Goal: Transaction & Acquisition: Purchase product/service

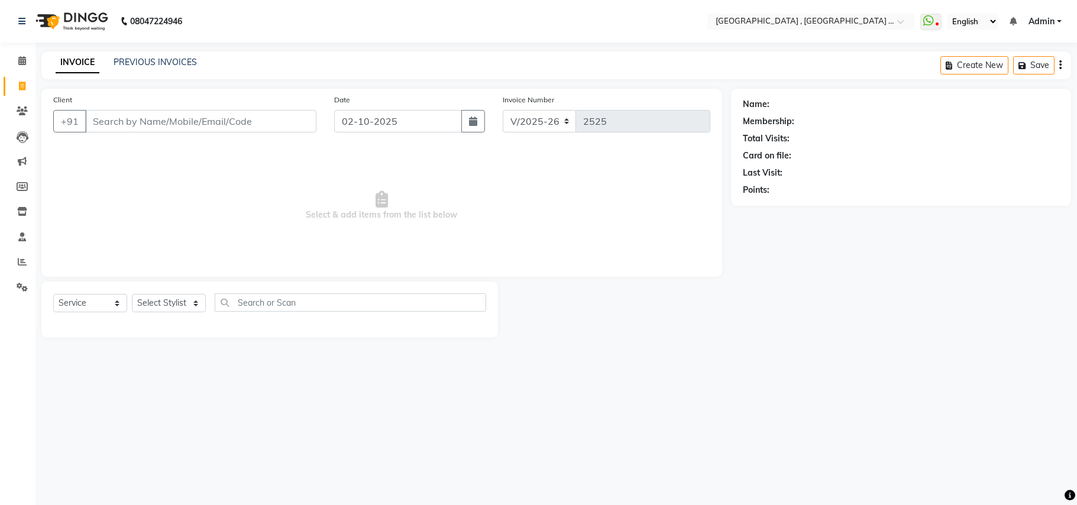
select select "4558"
select select "service"
type input "7349420072"
click at [295, 121] on span "Add Client" at bounding box center [286, 121] width 47 height 12
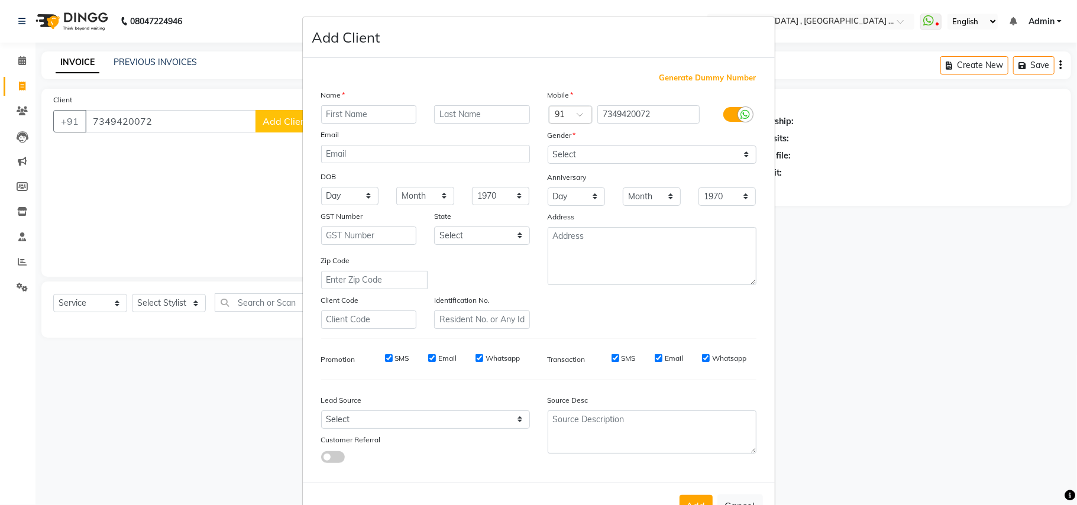
click at [368, 106] on input "text" at bounding box center [369, 114] width 96 height 18
type input "Ankita"
click at [667, 154] on select "Select [DEMOGRAPHIC_DATA] [DEMOGRAPHIC_DATA] Other Prefer Not To Say" at bounding box center [652, 155] width 209 height 18
drag, startPoint x: 656, startPoint y: 154, endPoint x: 623, endPoint y: 150, distance: 33.3
click at [656, 154] on select "Select [DEMOGRAPHIC_DATA] [DEMOGRAPHIC_DATA] Other Prefer Not To Say" at bounding box center [652, 155] width 209 height 18
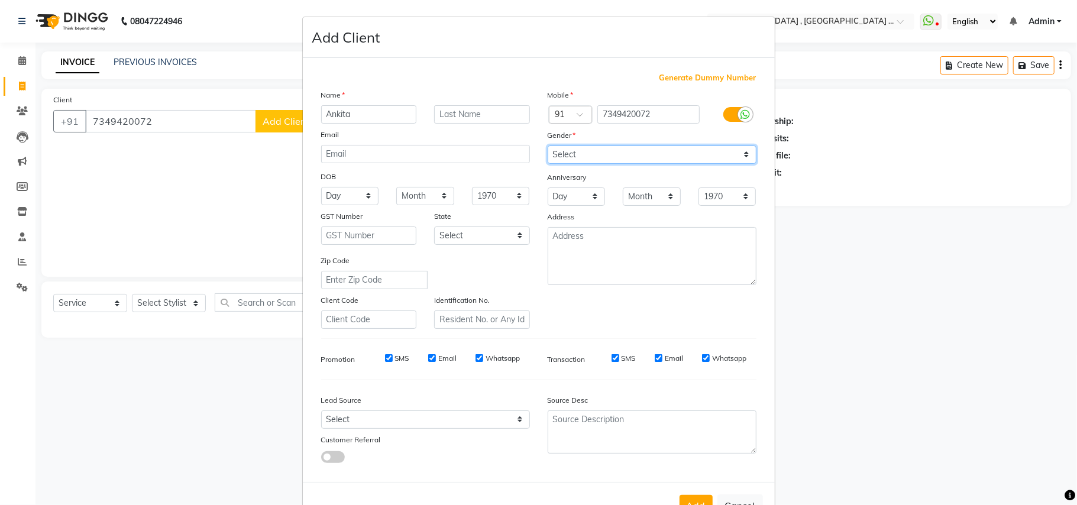
click at [623, 150] on select "Select [DEMOGRAPHIC_DATA] [DEMOGRAPHIC_DATA] Other Prefer Not To Say" at bounding box center [652, 155] width 209 height 18
select select "[DEMOGRAPHIC_DATA]"
click at [548, 146] on select "Select [DEMOGRAPHIC_DATA] [DEMOGRAPHIC_DATA] Other Prefer Not To Say" at bounding box center [652, 155] width 209 height 18
click at [693, 498] on button "Add" at bounding box center [696, 505] width 33 height 21
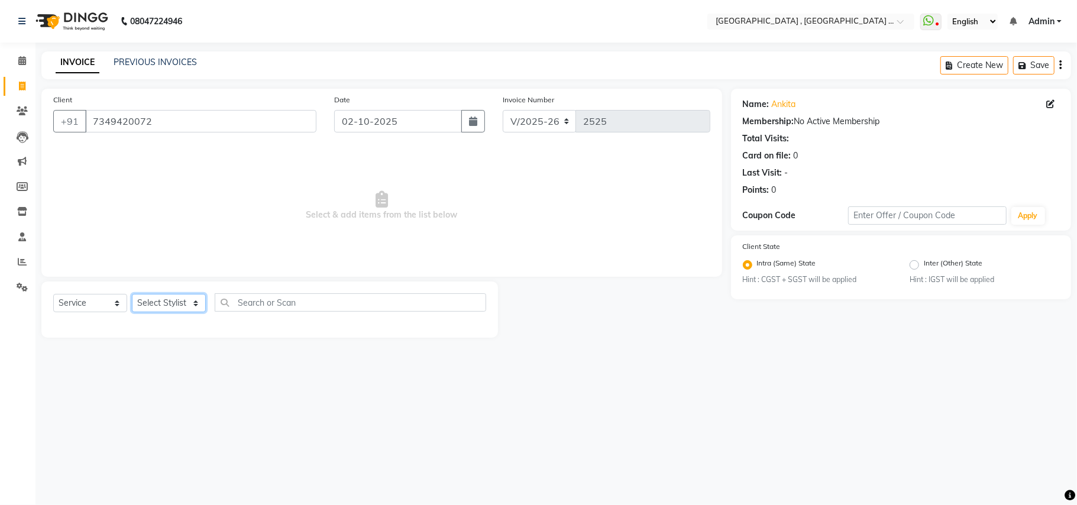
click at [147, 302] on select "Select Stylist Amit Anjali Annu BUNTY Deep Deepika DEVA M Gautam la bella meraj…" at bounding box center [169, 303] width 74 height 18
select select "29704"
click at [132, 294] on select "Select Stylist Amit Anjali Annu BUNTY Deep Deepika DEVA M Gautam la bella meraj…" at bounding box center [169, 303] width 74 height 18
click at [157, 38] on nav "08047224946 Select Location × La Bella Salon , Palava Lakeshore Khoni WhatsApp …" at bounding box center [538, 21] width 1077 height 43
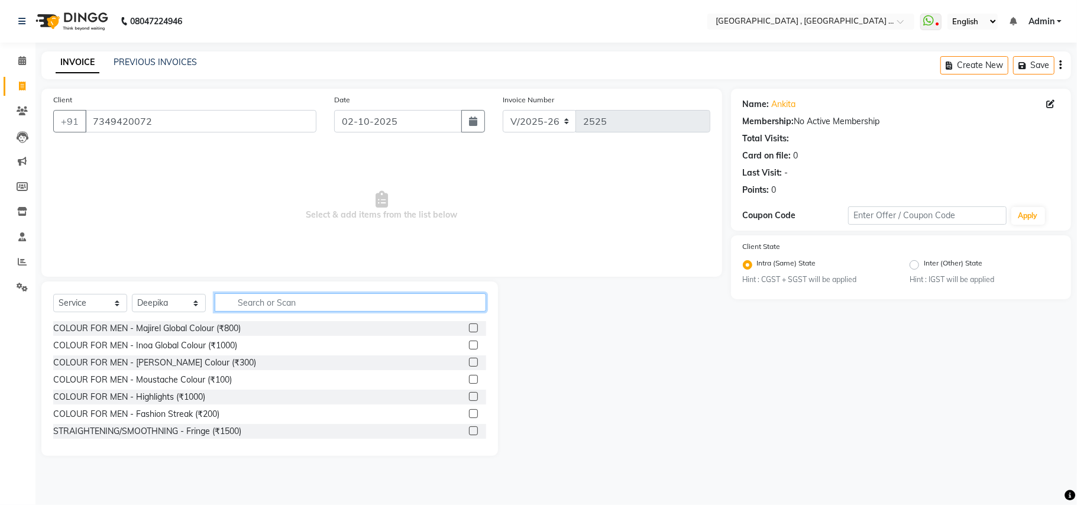
click at [240, 305] on input "text" at bounding box center [351, 302] width 272 height 18
click at [242, 306] on input "text" at bounding box center [351, 302] width 272 height 18
type input "nano"
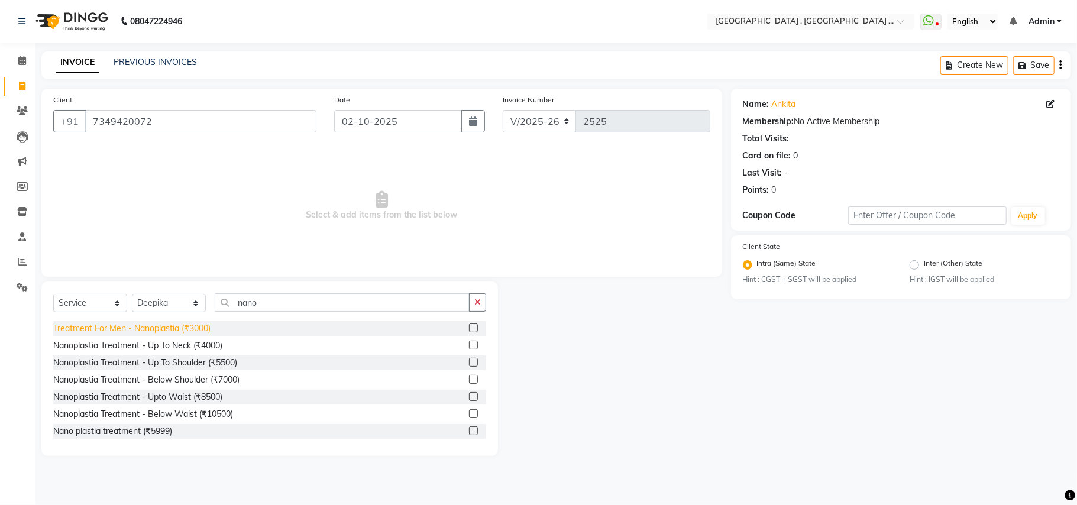
click at [166, 324] on div "Treatment For Men - Nanoplastia (₹3000)" at bounding box center [131, 328] width 157 height 12
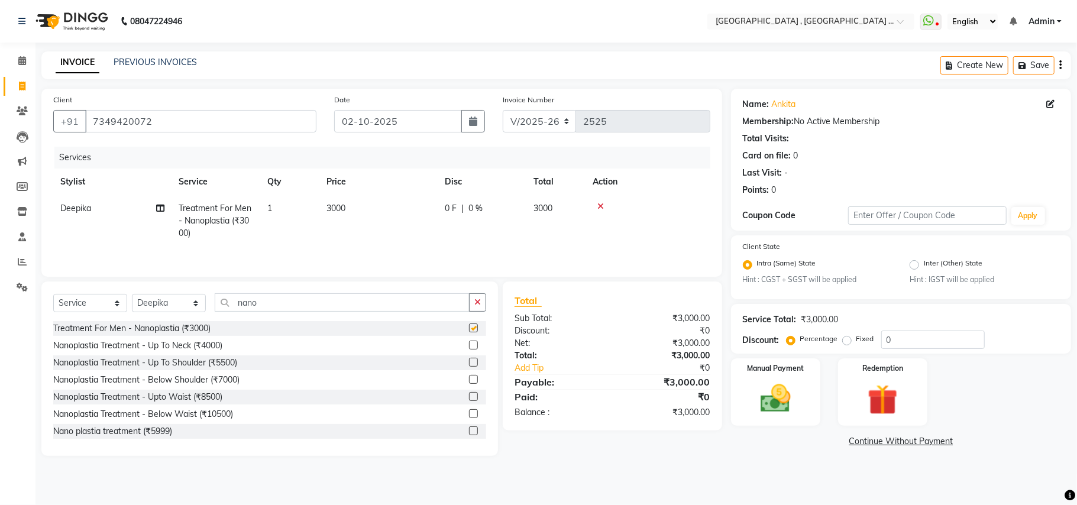
checkbox input "false"
click at [327, 205] on span "3000" at bounding box center [336, 208] width 19 height 11
select select "29704"
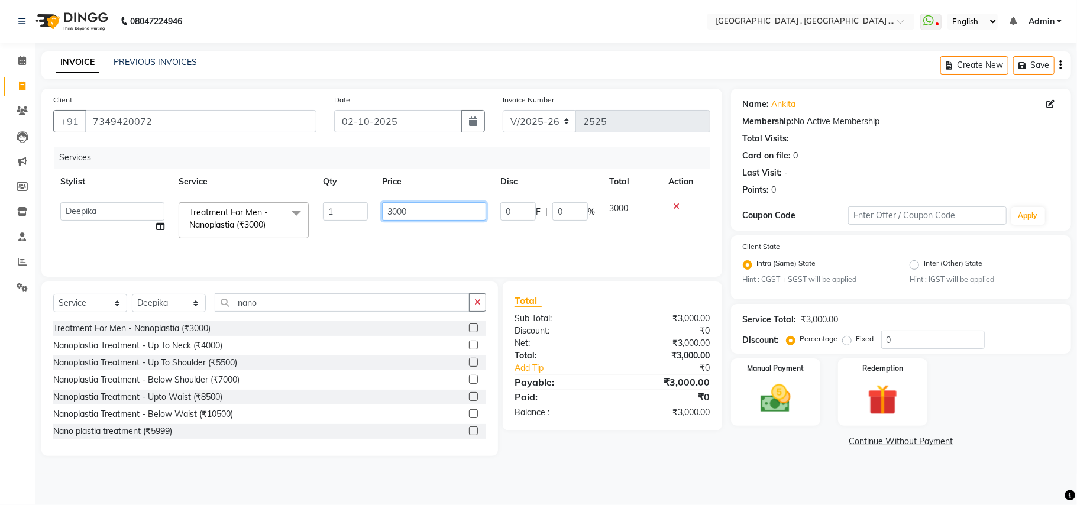
click at [385, 204] on input "3000" at bounding box center [434, 211] width 104 height 18
click at [385, 206] on input "3000" at bounding box center [434, 211] width 104 height 18
type input "2750"
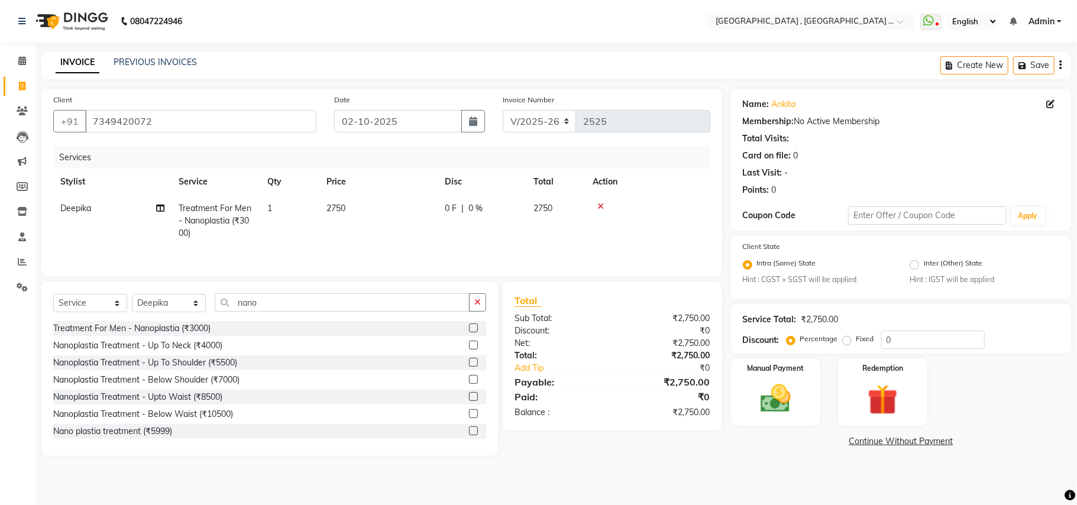
click at [414, 252] on div "Services Stylist Service Qty Price Disc Total Action Deepika Treatment For Men …" at bounding box center [381, 206] width 657 height 118
click at [189, 312] on select "Select Stylist Amit Anjali Annu BUNTY Deep Deepika DEVA M Gautam la bella meraj…" at bounding box center [169, 303] width 74 height 18
select select "66284"
click at [132, 297] on select "Select Stylist Amit Anjali Annu BUNTY Deep Deepika DEVA M Gautam la bella meraj…" at bounding box center [169, 303] width 74 height 18
click at [271, 317] on div "Select Service Product Membership Package Voucher Prepaid Gift Card Select Styl…" at bounding box center [269, 307] width 433 height 28
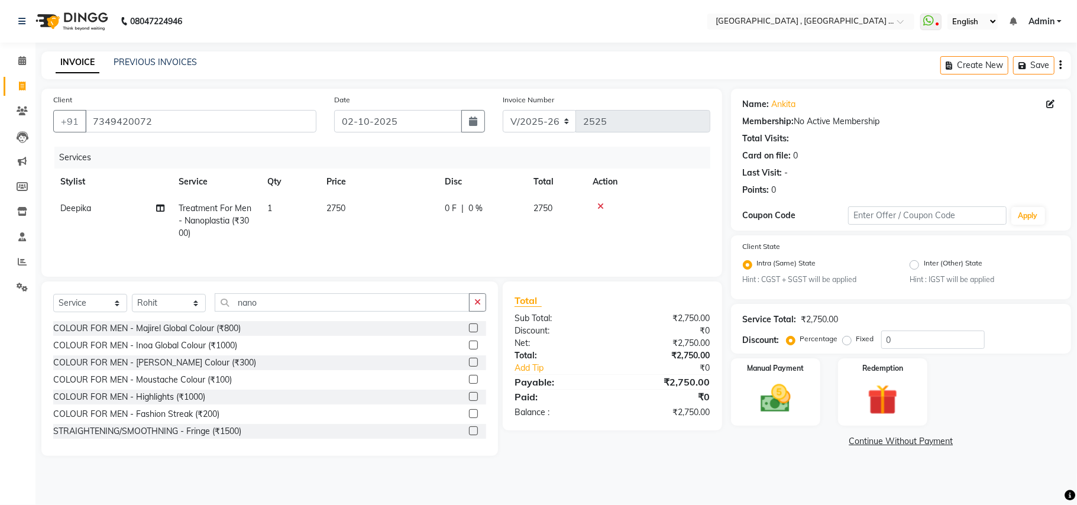
click at [271, 317] on div "Select Service Product Membership Package Voucher Prepaid Gift Card Select Styl…" at bounding box center [269, 307] width 433 height 28
click at [263, 309] on input "nano" at bounding box center [342, 302] width 255 height 18
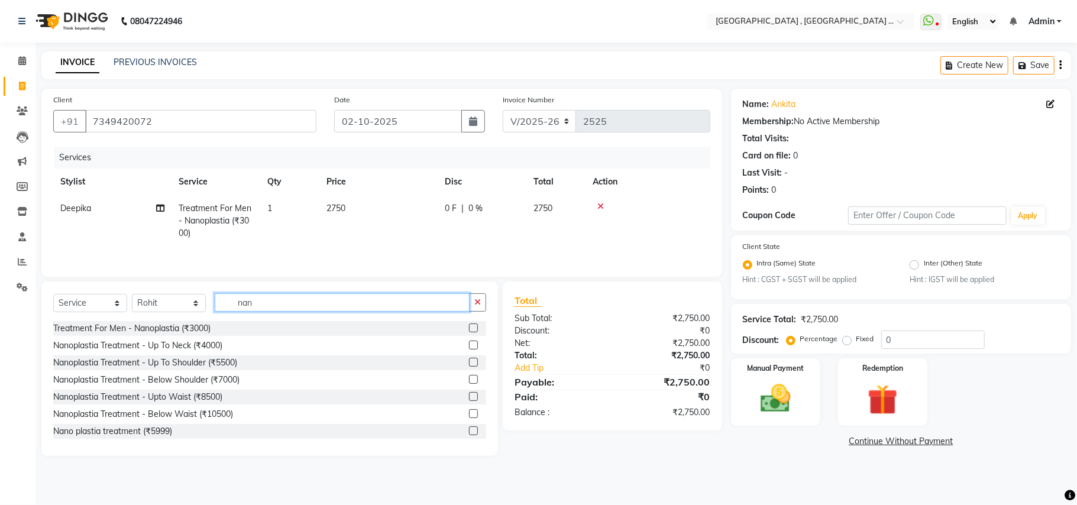
type input "nano"
click at [188, 334] on div "Treatment For Men - Nanoplastia (₹3000)" at bounding box center [131, 328] width 157 height 12
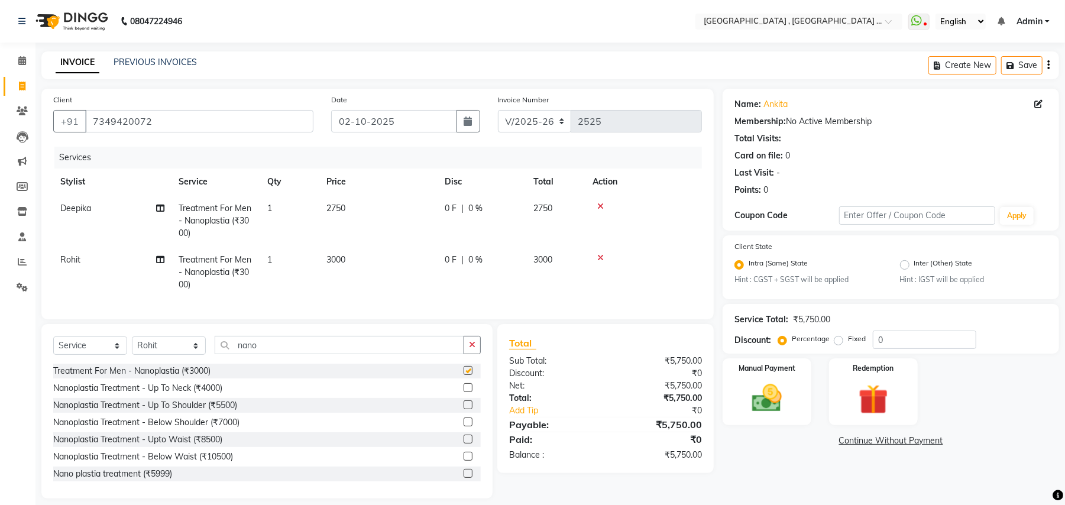
checkbox input "false"
click at [330, 266] on td "3000" at bounding box center [378, 272] width 118 height 51
select select "66284"
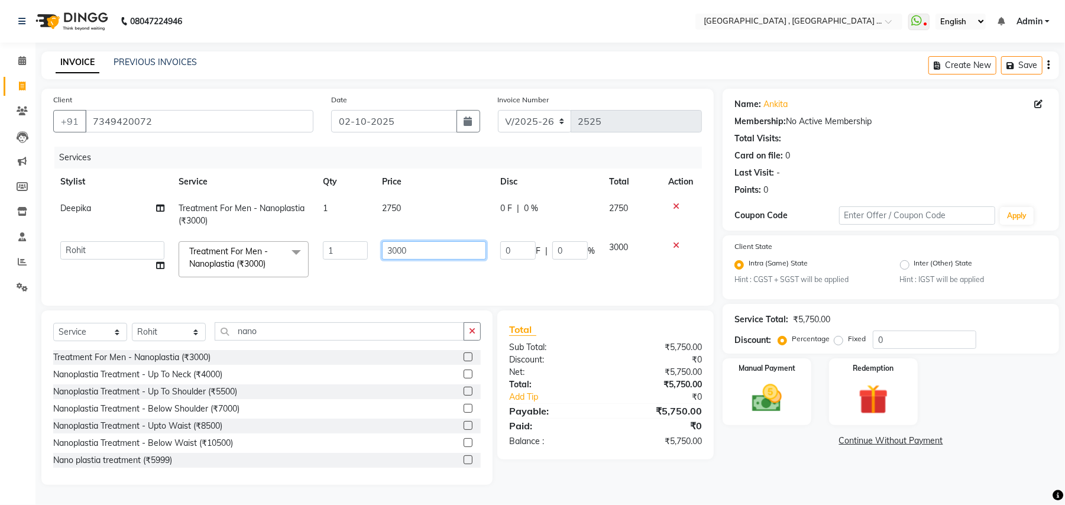
click at [383, 254] on input "3000" at bounding box center [434, 250] width 104 height 18
type input "2750"
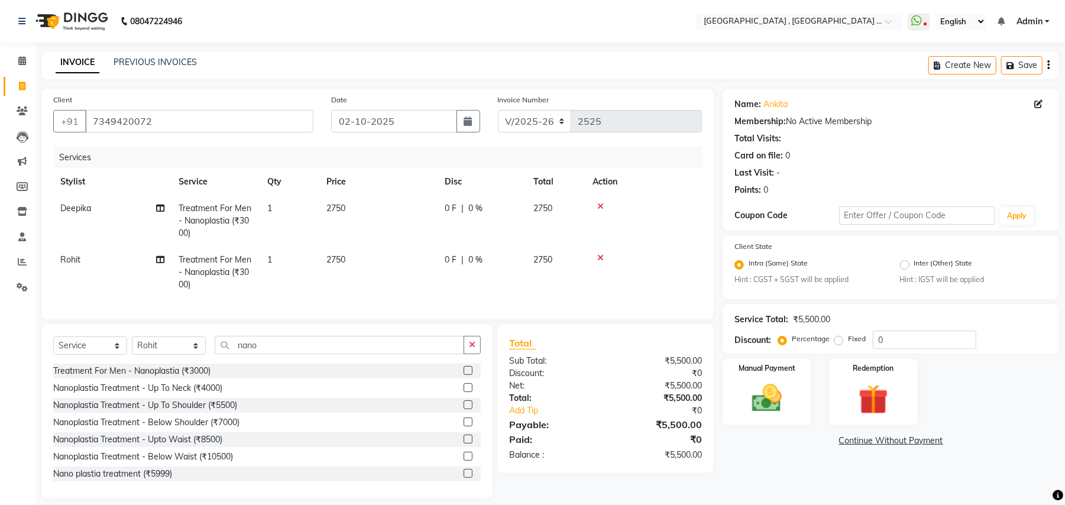
click at [383, 282] on td "2750" at bounding box center [378, 272] width 118 height 51
select select "66284"
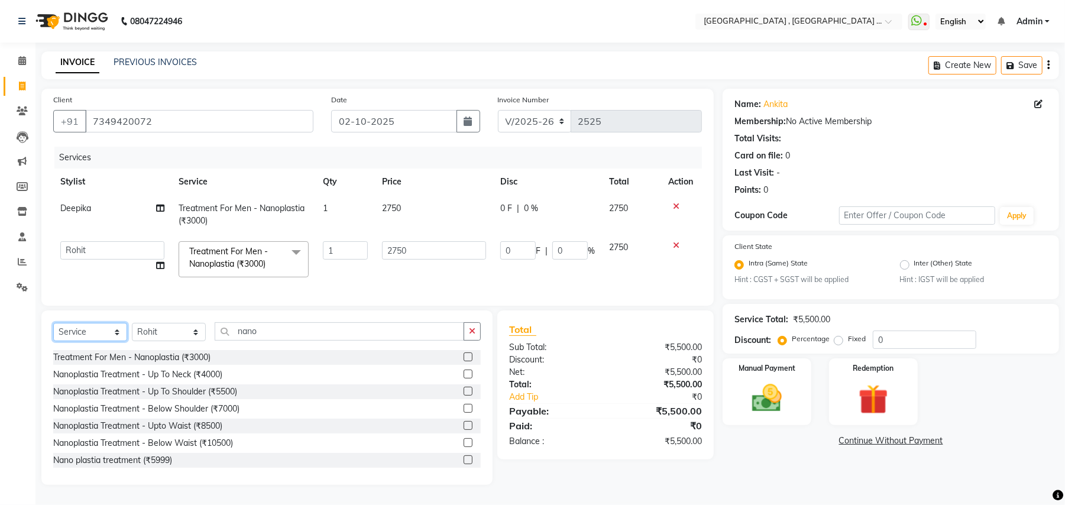
click at [103, 341] on select "Select Service Product Membership Package Voucher Prepaid Gift Card" at bounding box center [90, 332] width 74 height 18
select select "product"
click at [53, 335] on select "Select Service Product Membership Package Voucher Prepaid Gift Card" at bounding box center [90, 332] width 74 height 18
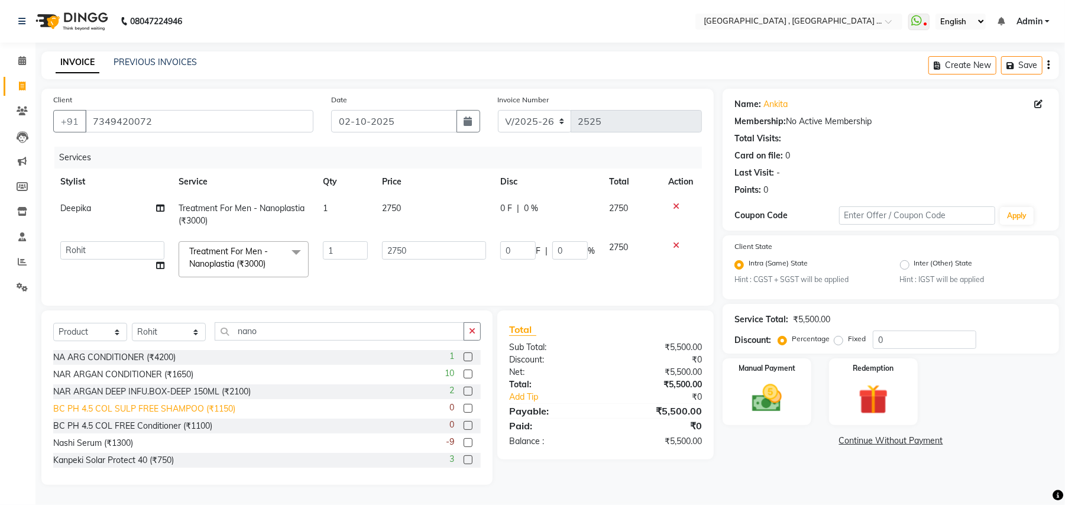
click at [221, 415] on div "BC PH 4.5 COL SULP FREE SHAMPOO (₹1150)" at bounding box center [144, 409] width 182 height 12
click at [221, 422] on div "Select Service Product Membership Package Voucher Prepaid Gift Card Select Styl…" at bounding box center [266, 398] width 451 height 175
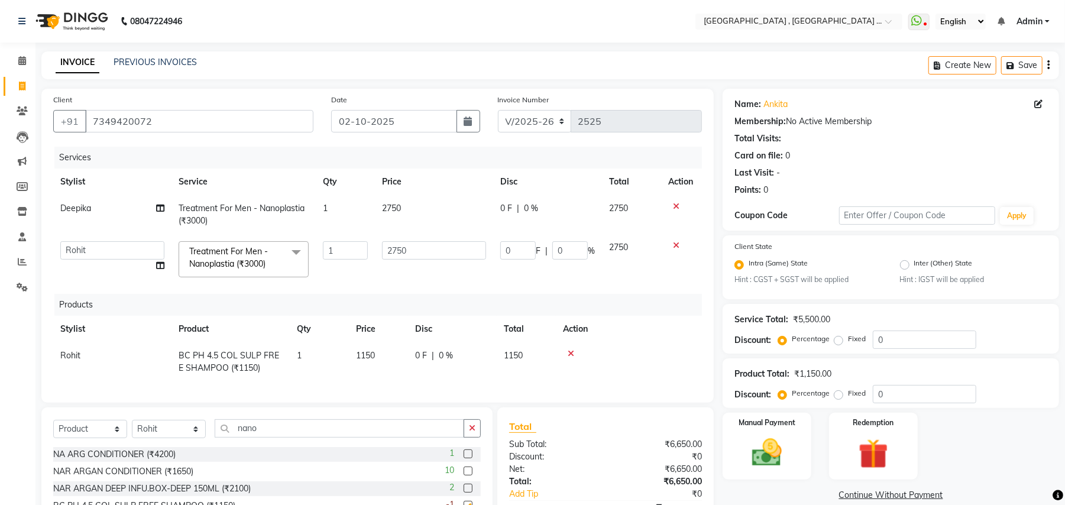
checkbox input "false"
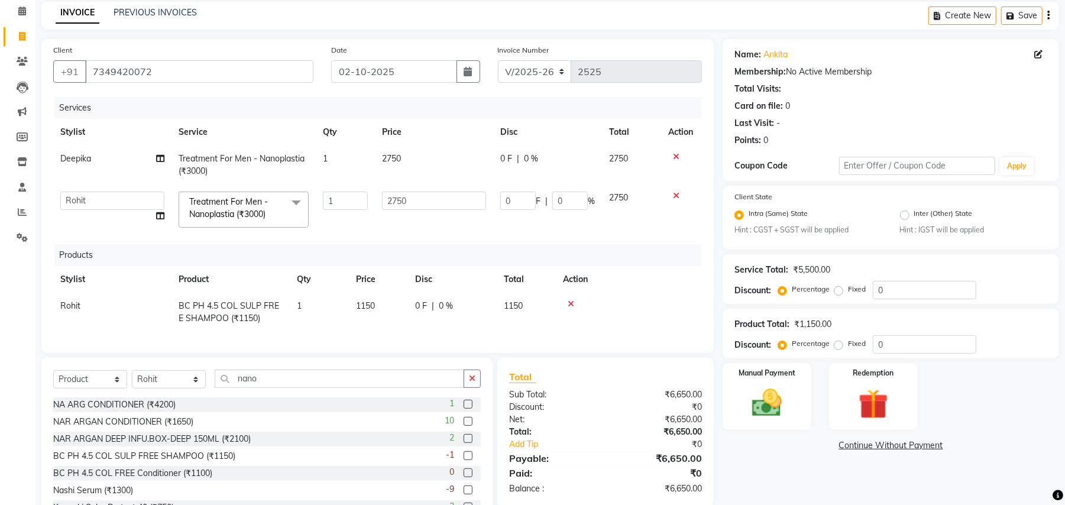
scroll to position [106, 0]
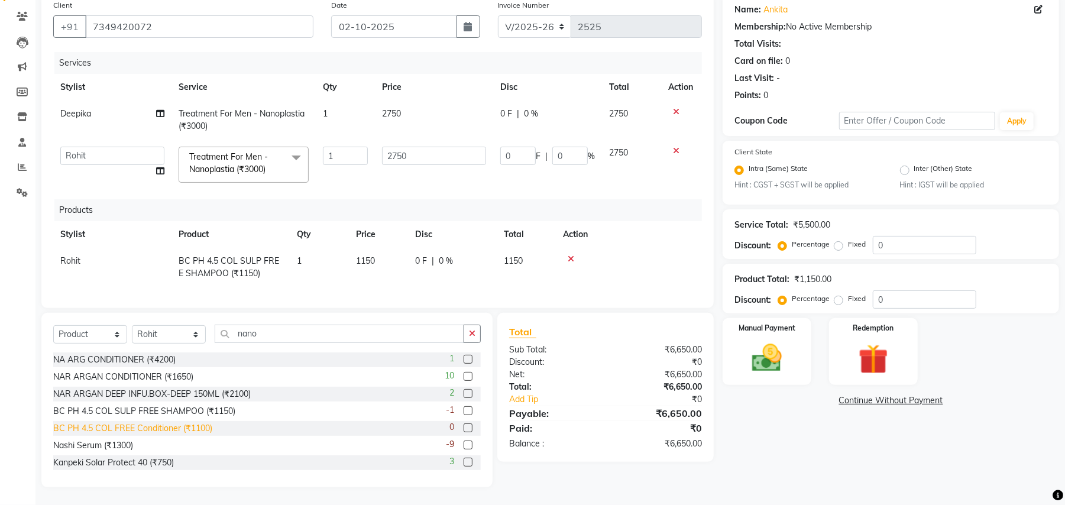
click at [193, 429] on div "BC PH 4.5 COL FREE Conditioner (₹1100)" at bounding box center [132, 428] width 159 height 12
checkbox input "false"
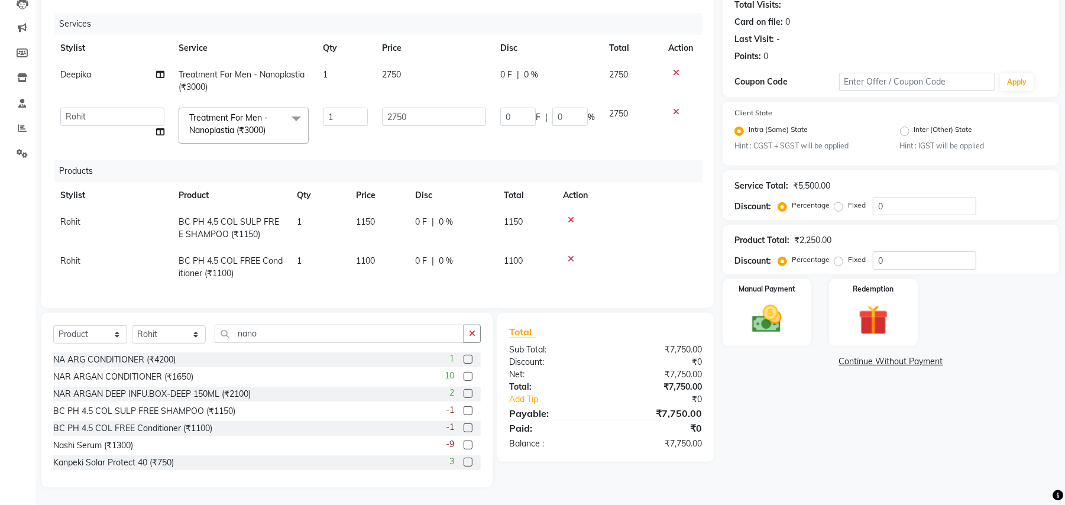
scroll to position [146, 0]
click at [773, 316] on img at bounding box center [767, 320] width 51 height 36
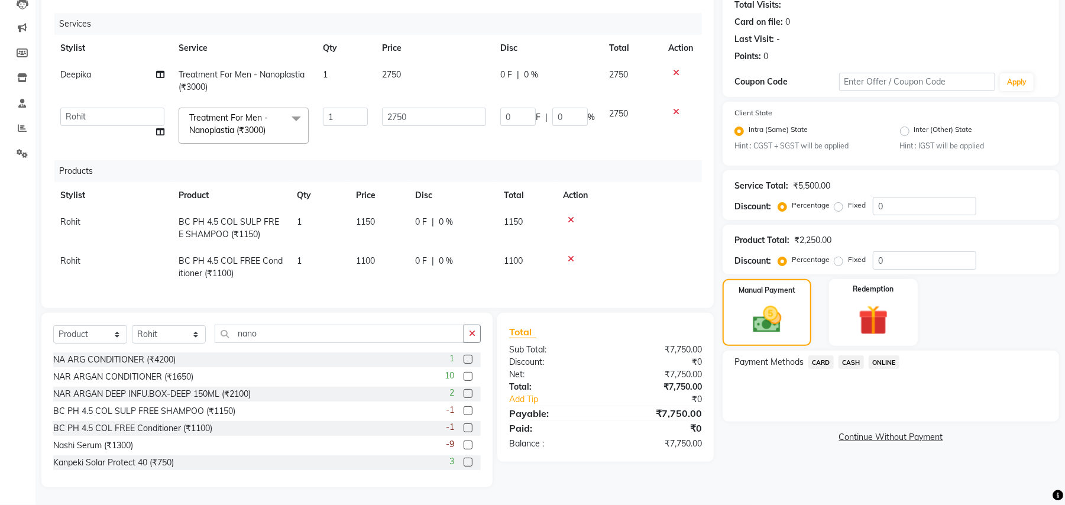
click at [848, 356] on span "CASH" at bounding box center [851, 363] width 25 height 14
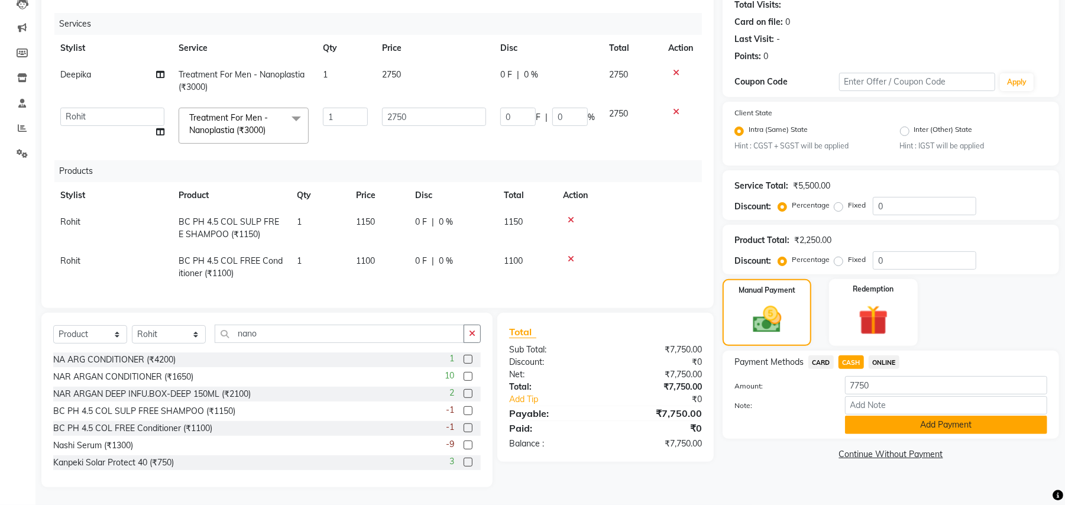
click at [867, 416] on button "Add Payment" at bounding box center [946, 425] width 202 height 18
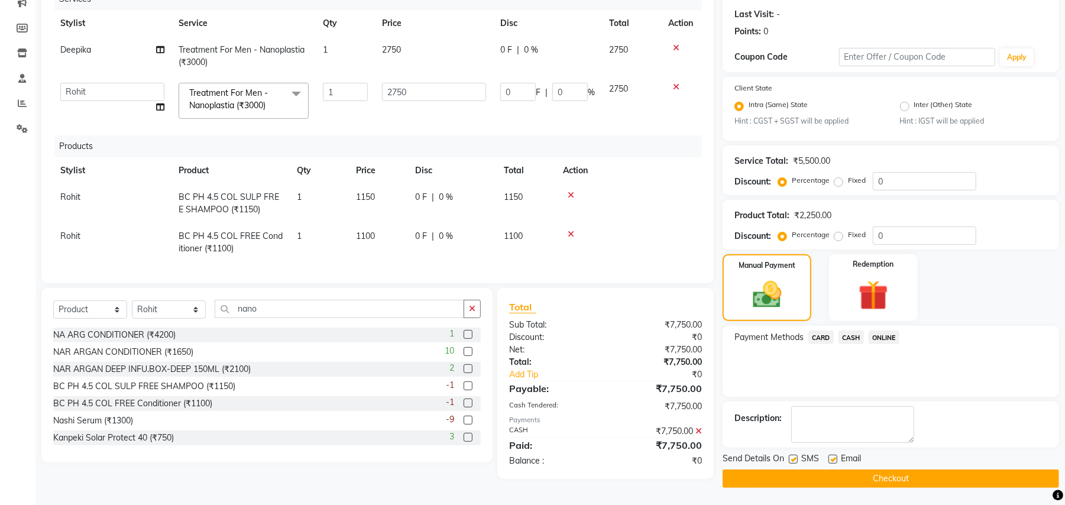
scroll to position [162, 0]
click at [915, 476] on button "Checkout" at bounding box center [891, 478] width 337 height 18
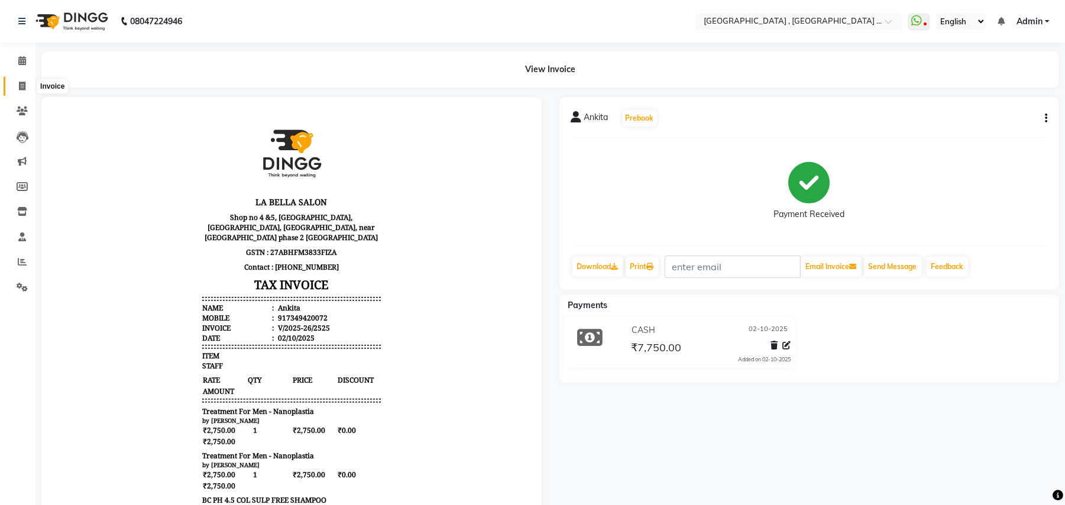
click at [20, 88] on icon at bounding box center [22, 86] width 7 height 9
select select "service"
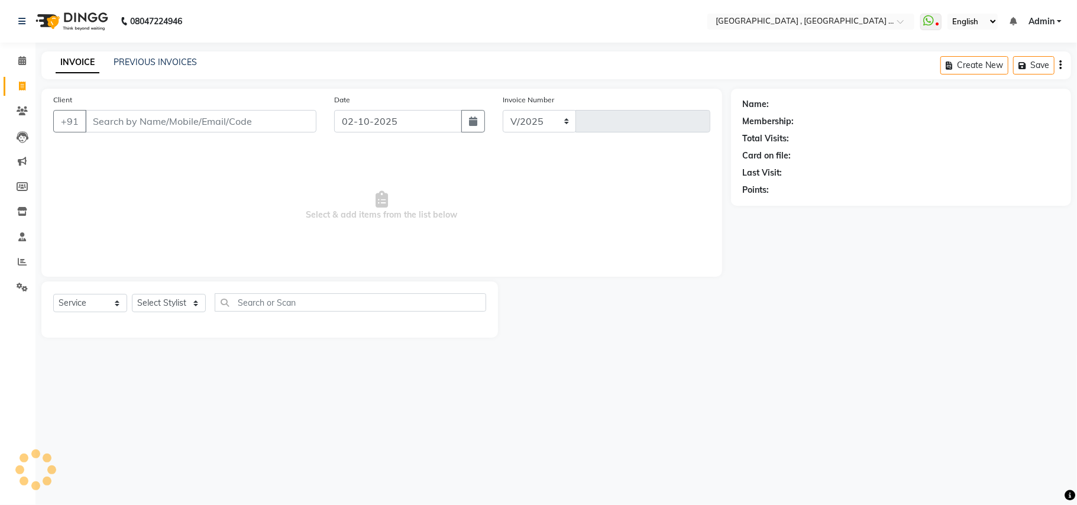
select select "4558"
type input "2526"
click at [157, 122] on input "Client" at bounding box center [200, 121] width 231 height 22
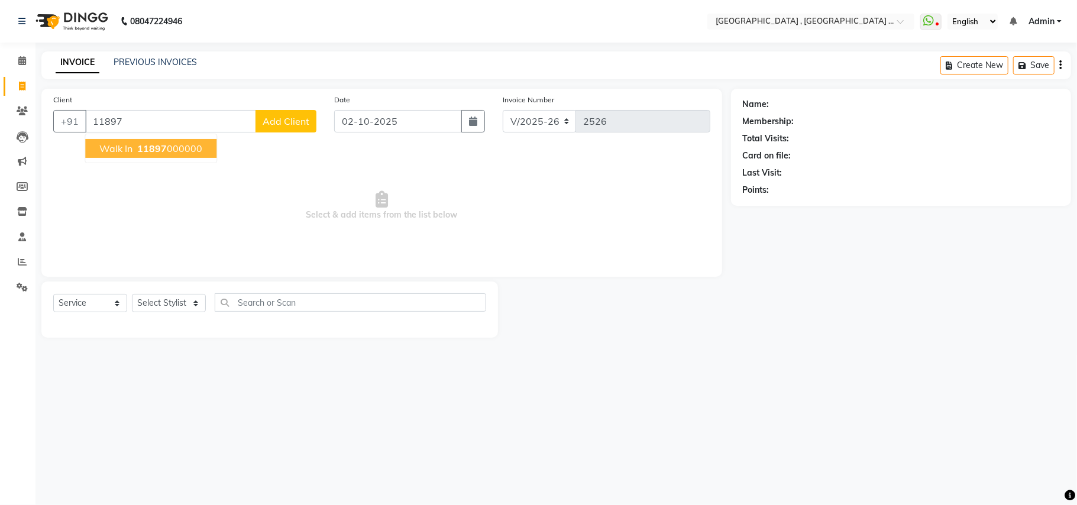
click at [207, 160] on ngb-typeahead-window "Walk In 11897 000000" at bounding box center [151, 149] width 133 height 30
click at [204, 154] on button "Walk In 11897 000000" at bounding box center [150, 148] width 131 height 19
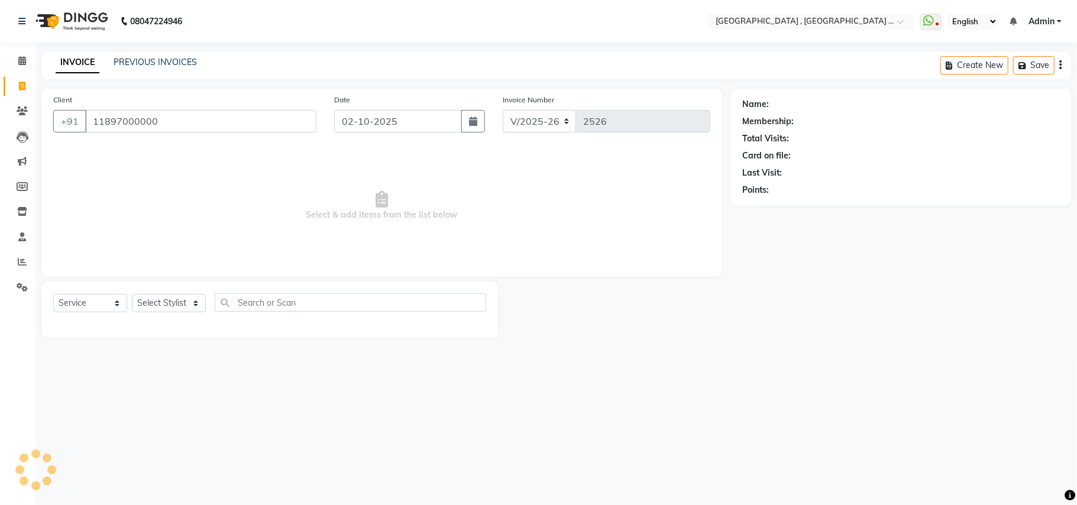
type input "11897000000"
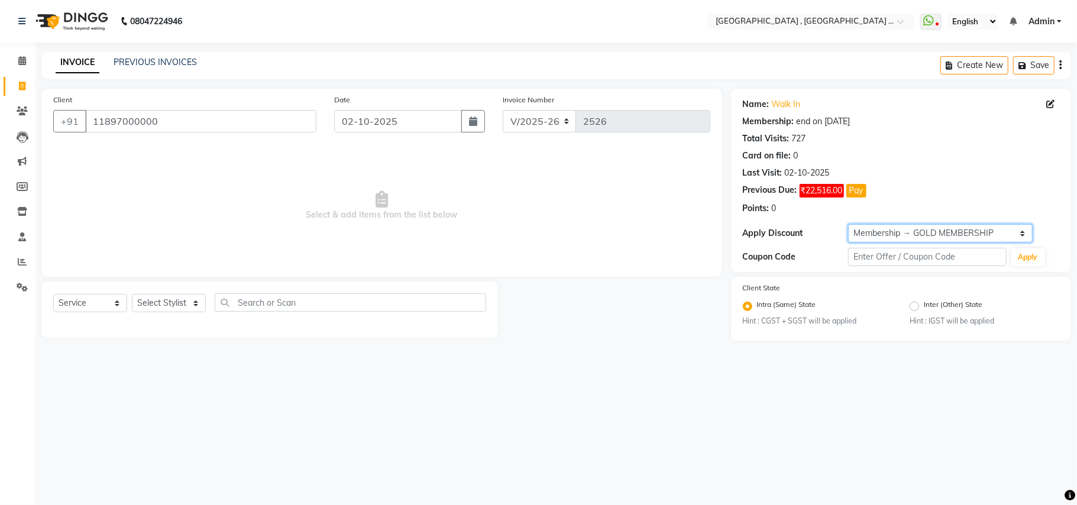
click at [939, 228] on select "Select Membership → GOLD MEMBERSHIP Membership → GOLD MEMBERSHIP" at bounding box center [940, 233] width 185 height 18
click at [930, 237] on select "Select Membership → GOLD MEMBERSHIP Membership → GOLD MEMBERSHIP" at bounding box center [940, 233] width 185 height 18
click at [926, 240] on select "Select Membership → GOLD MEMBERSHIP Membership → GOLD MEMBERSHIP" at bounding box center [940, 233] width 185 height 18
select select "0:"
click at [848, 225] on select "Select Membership → GOLD MEMBERSHIP Membership → GOLD MEMBERSHIP" at bounding box center [940, 233] width 185 height 18
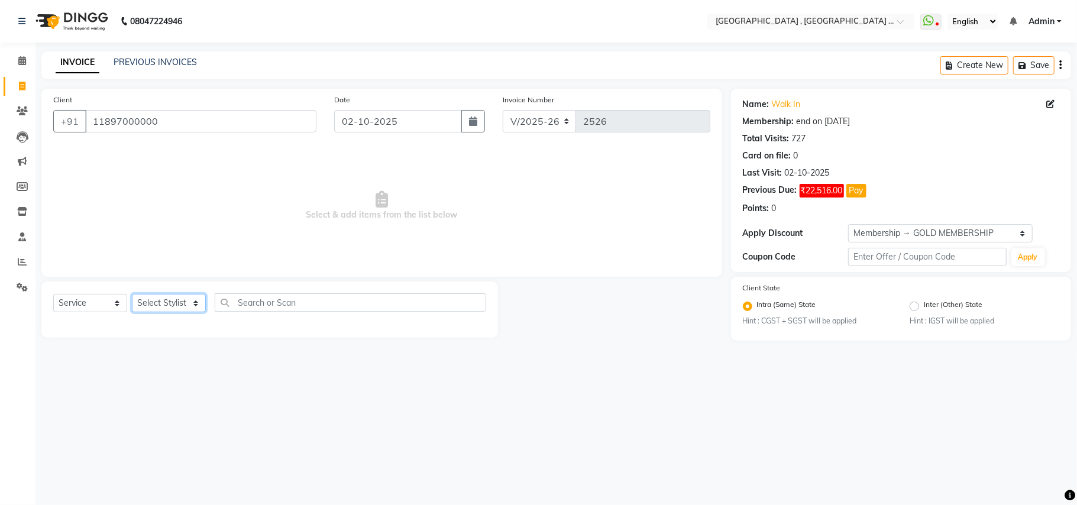
click at [189, 303] on select "Select Stylist Amit Anjali Annu BUNTY Deep Deepika DEVA M Gautam la bella meraj…" at bounding box center [169, 303] width 74 height 18
select select "68186"
click at [132, 294] on select "Select Stylist Amit Anjali Annu BUNTY Deep Deepika DEVA M Gautam la bella meraj…" at bounding box center [169, 303] width 74 height 18
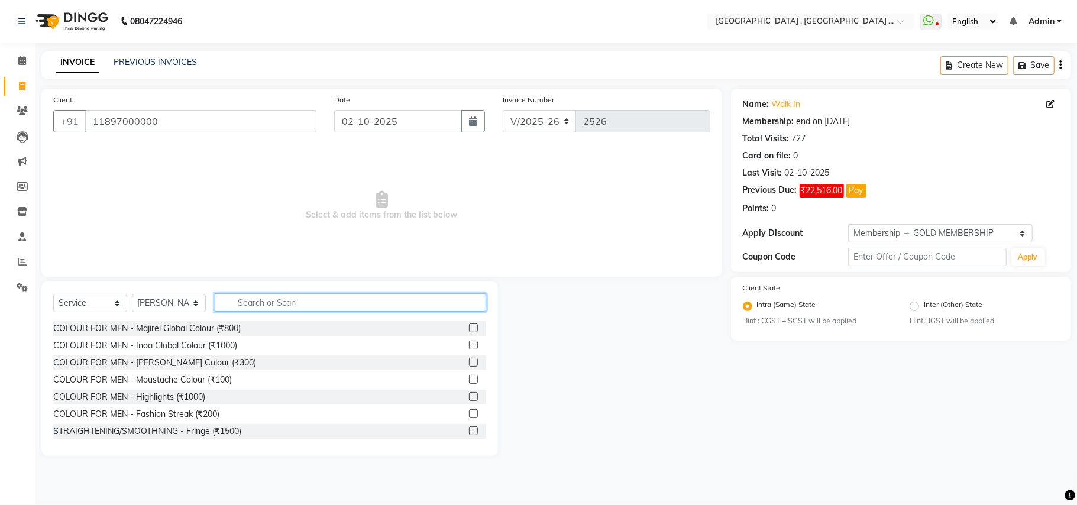
click at [247, 301] on input "text" at bounding box center [351, 302] width 272 height 18
type input "cut"
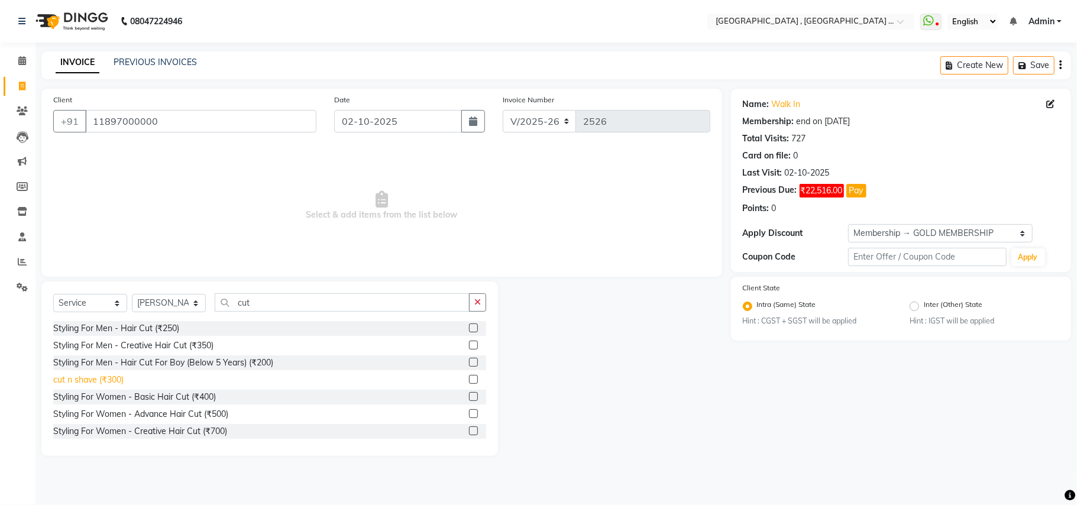
click at [99, 380] on div "cut n shave (₹300)" at bounding box center [88, 380] width 70 height 12
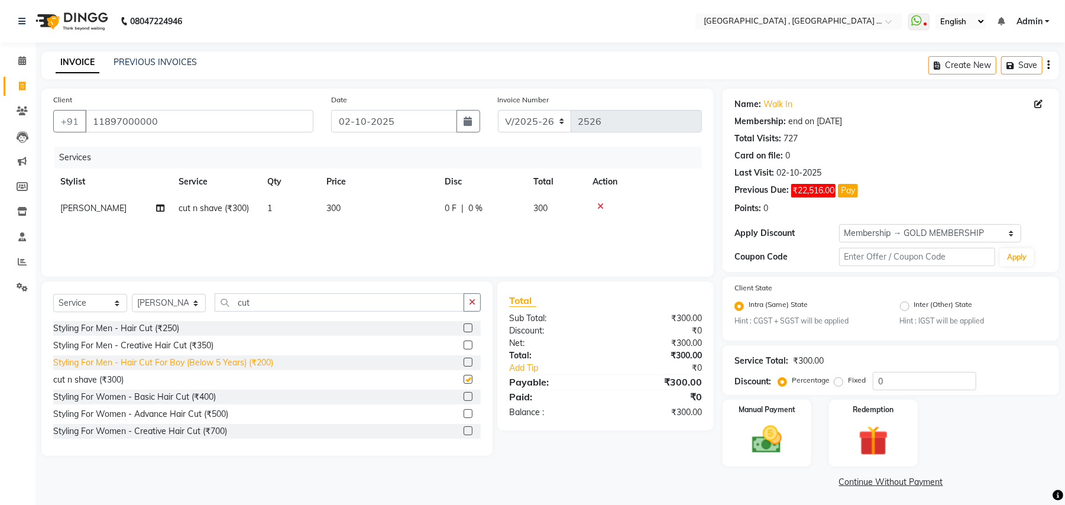
checkbox input "false"
click at [181, 310] on select "Select Stylist Amit Anjali Annu BUNTY Deep Deepika DEVA M Gautam la bella meraj…" at bounding box center [169, 303] width 74 height 18
select select "51064"
click at [132, 294] on select "Select Stylist Amit Anjali Annu BUNTY Deep Deepika DEVA M Gautam la bella meraj…" at bounding box center [169, 303] width 74 height 18
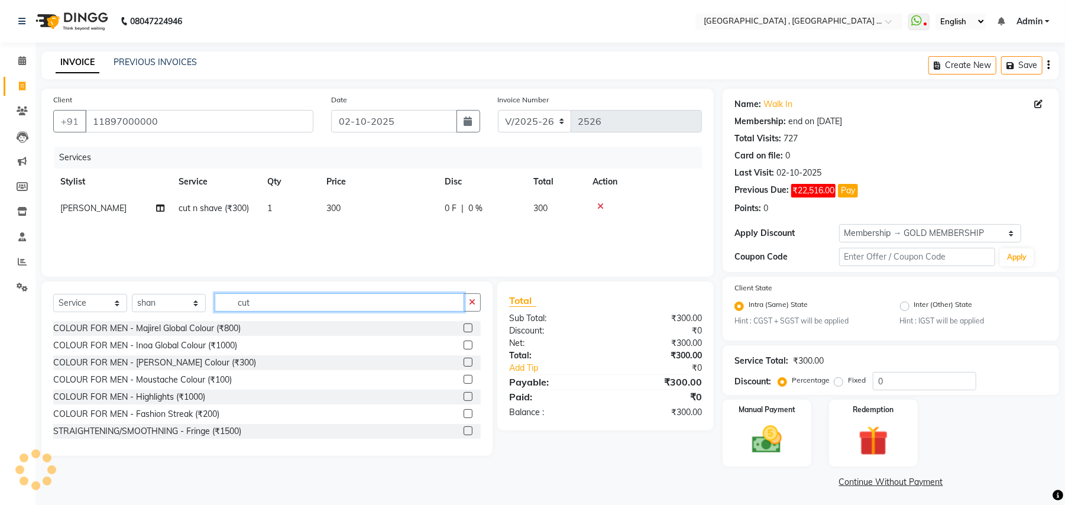
click at [240, 296] on input "cut" at bounding box center [340, 302] width 250 height 18
click at [241, 299] on input "cut" at bounding box center [340, 302] width 250 height 18
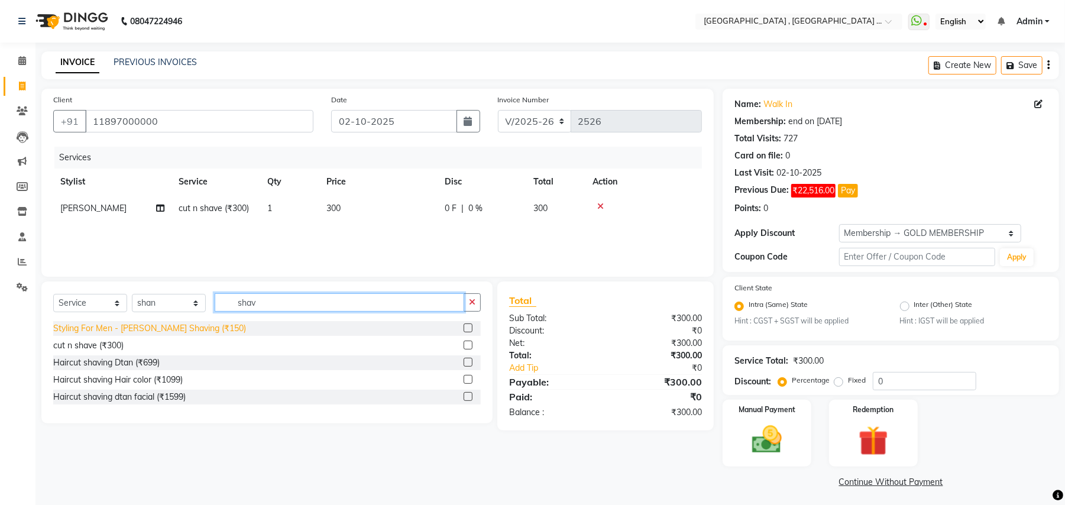
type input "shav"
click at [199, 330] on div "Styling For Men - Beard Shaving (₹150)" at bounding box center [149, 328] width 193 height 12
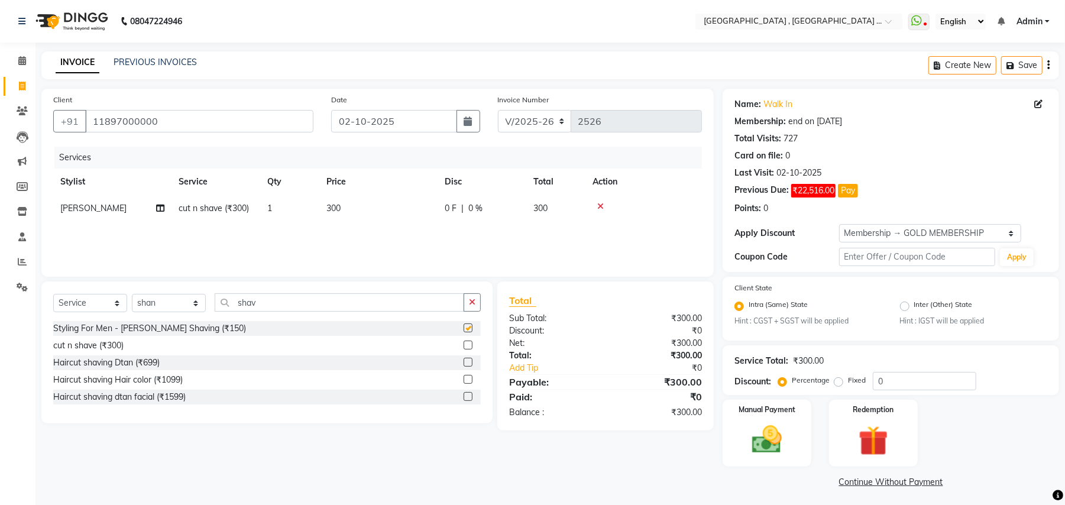
checkbox input "false"
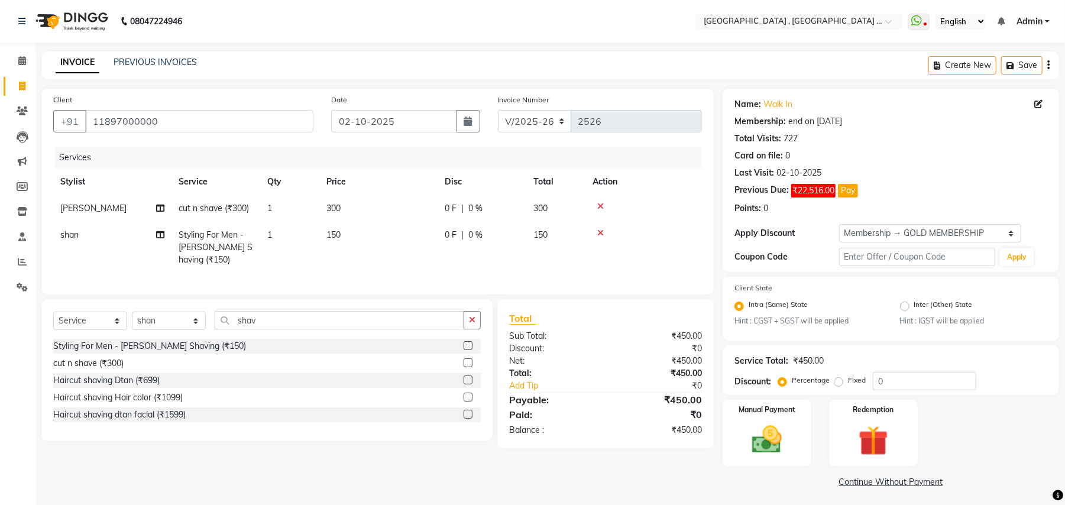
scroll to position [3, 0]
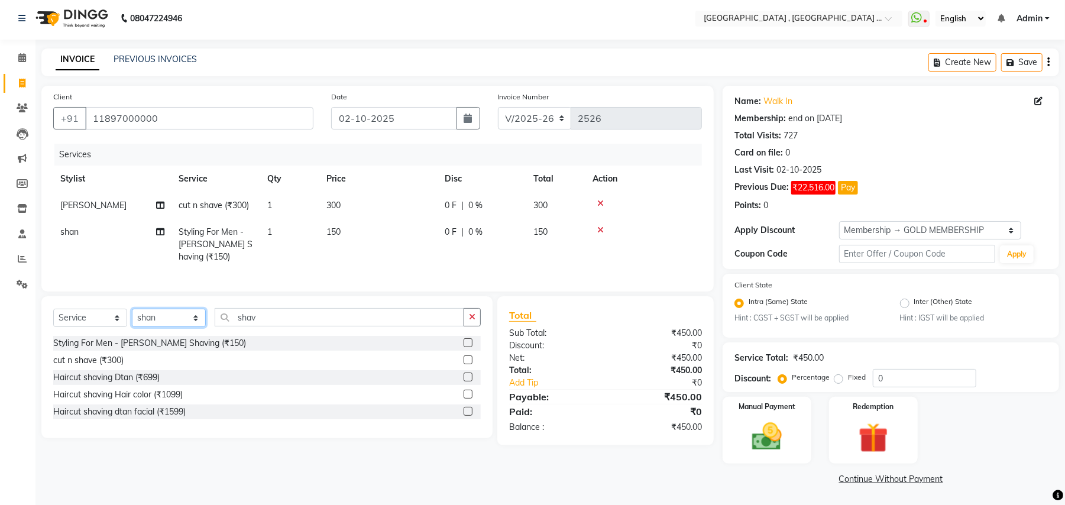
click at [150, 327] on select "Select Stylist Amit Anjali Annu BUNTY Deep Deepika DEVA M Gautam la bella meraj…" at bounding box center [169, 318] width 74 height 18
select select "44894"
click at [132, 321] on select "Select Stylist Amit Anjali Annu BUNTY Deep Deepika DEVA M Gautam la bella meraj…" at bounding box center [169, 318] width 74 height 18
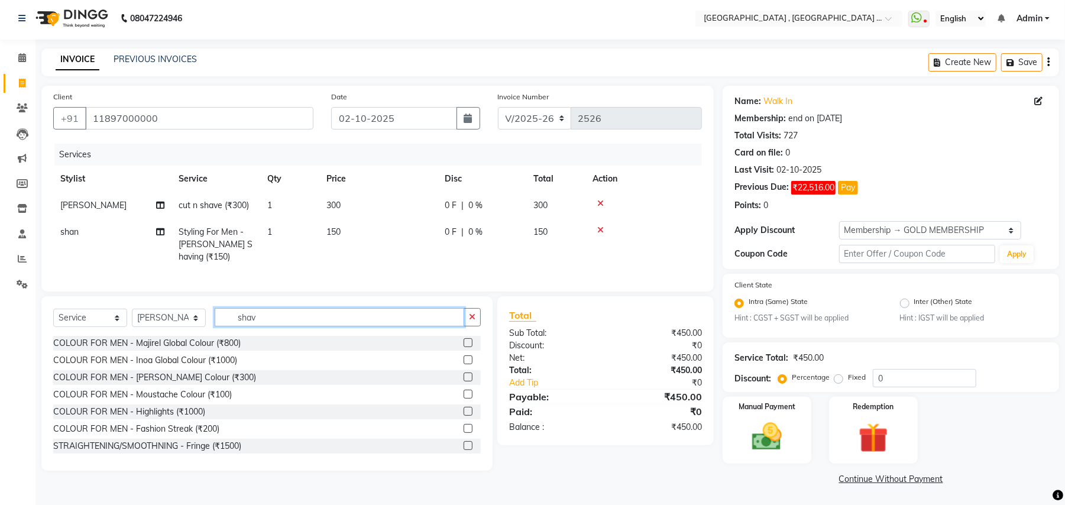
click at [247, 327] on input "shav" at bounding box center [340, 317] width 250 height 18
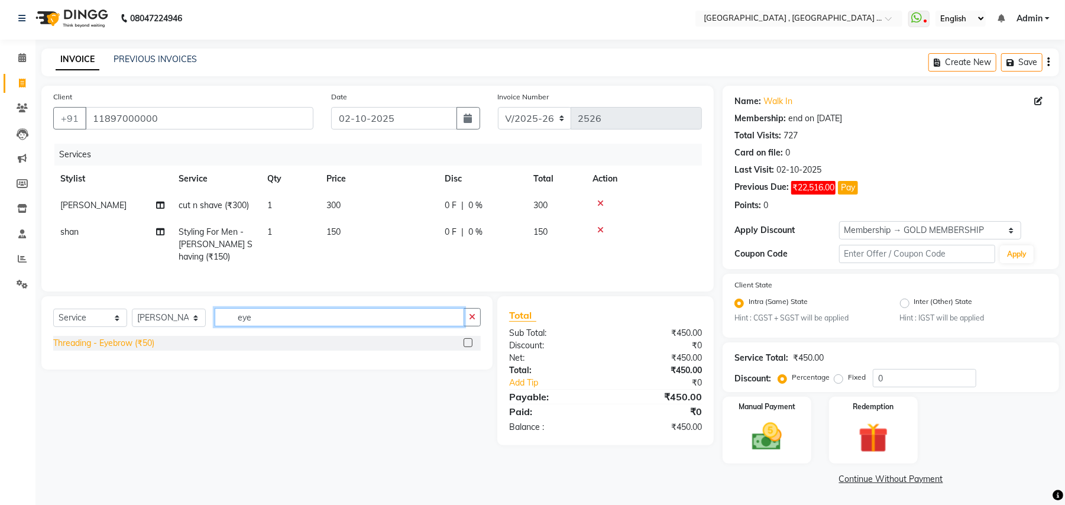
type input "eye"
click at [147, 350] on div "Threading - Eyebrow (₹50)" at bounding box center [103, 343] width 101 height 12
checkbox input "false"
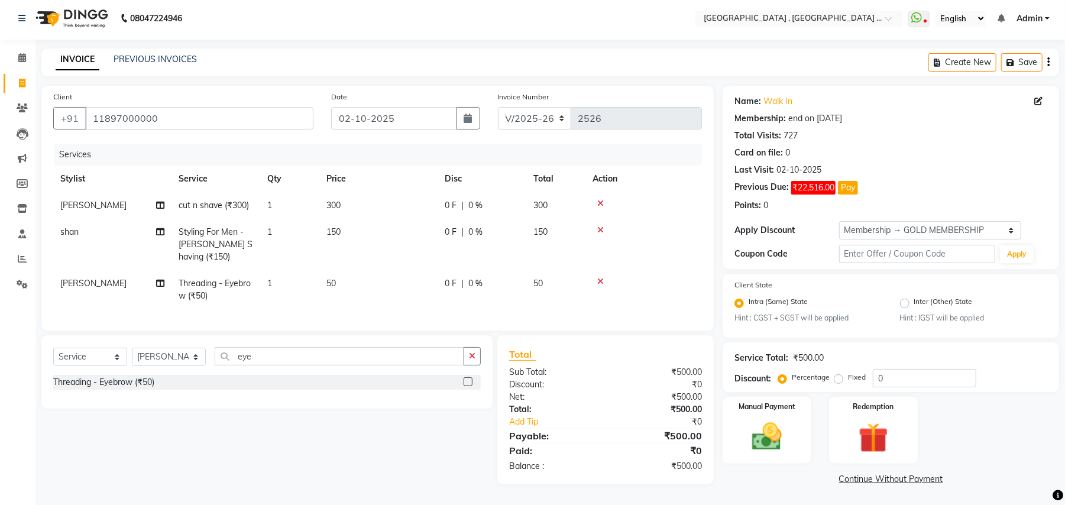
click at [364, 288] on td "50" at bounding box center [378, 289] width 118 height 39
select select "44894"
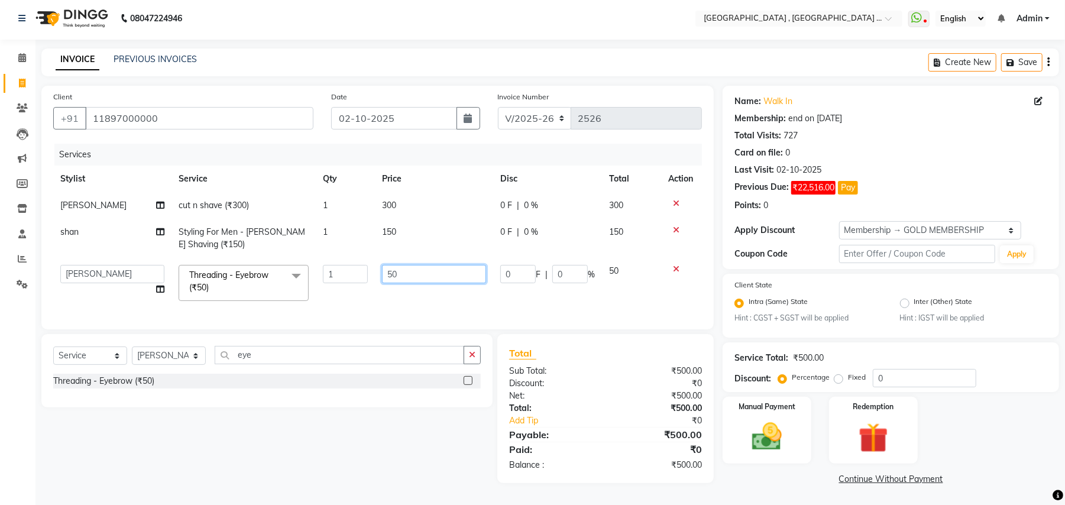
click at [388, 275] on input "50" at bounding box center [434, 274] width 104 height 18
type input "90"
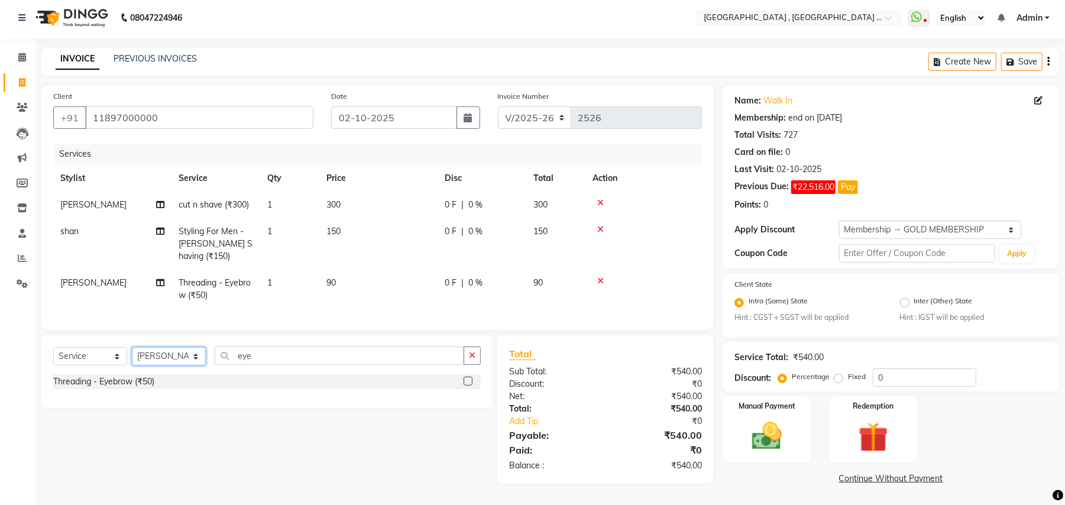
click at [178, 363] on select "Select Stylist Amit Anjali Annu BUNTY Deep Deepika DEVA M Gautam la bella meraj…" at bounding box center [169, 356] width 74 height 18
click at [249, 365] on input "eye" at bounding box center [340, 356] width 250 height 18
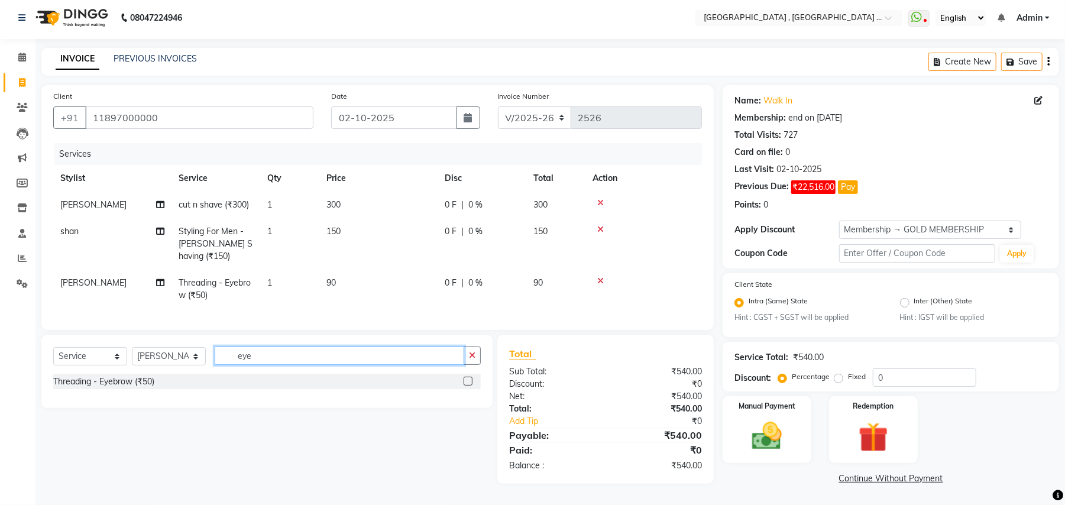
click at [249, 365] on input "eye" at bounding box center [340, 356] width 250 height 18
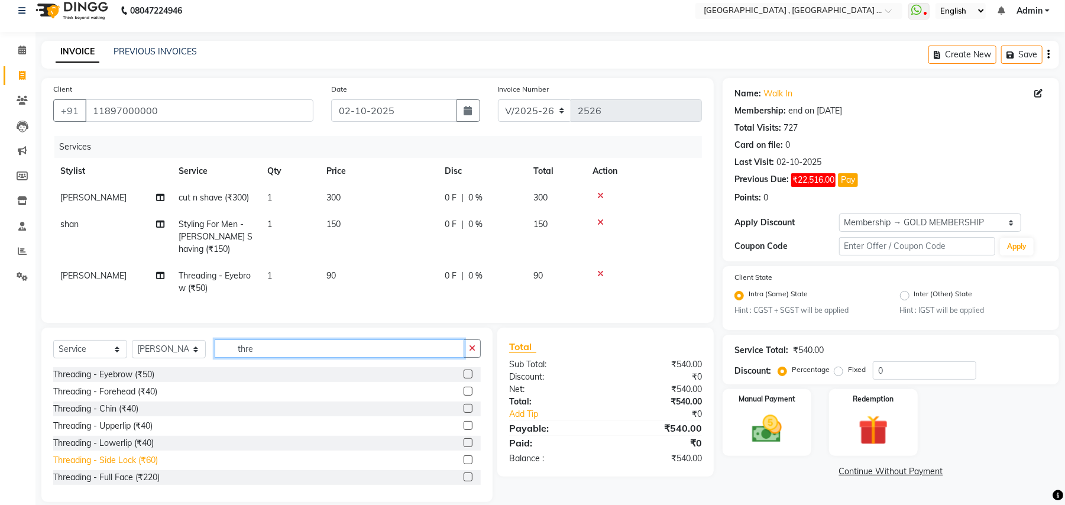
type input "thre"
click at [143, 467] on div "Threading - Side Lock (₹60)" at bounding box center [105, 460] width 105 height 12
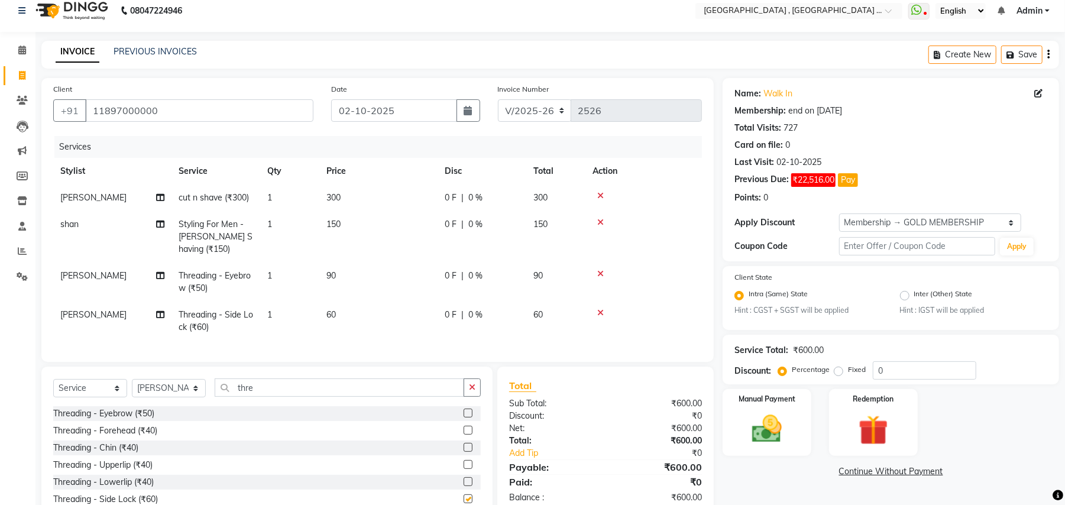
checkbox input "false"
click at [334, 314] on span "60" at bounding box center [331, 314] width 9 height 11
click at [319, 314] on td "1" at bounding box center [289, 321] width 59 height 39
select select "44894"
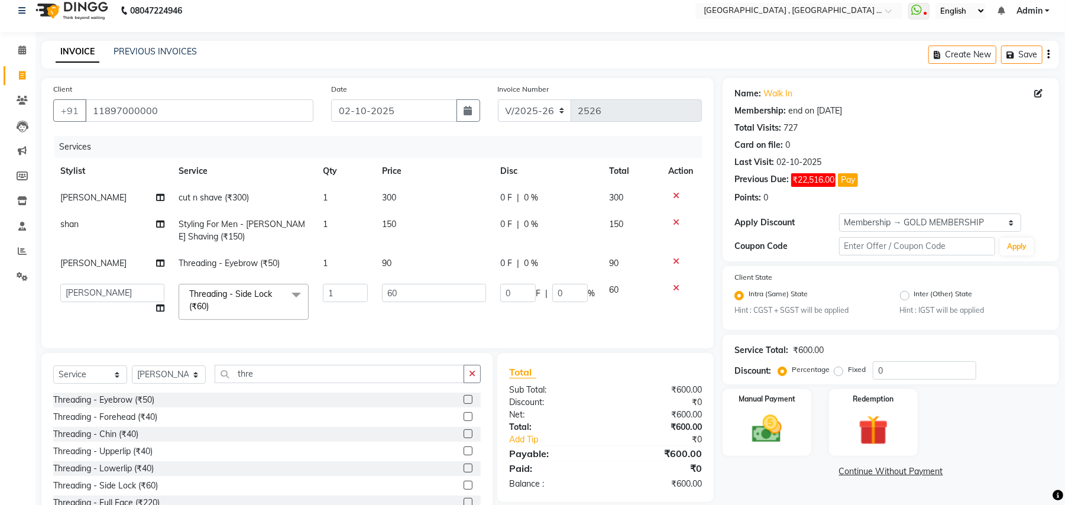
click at [334, 314] on td "1" at bounding box center [345, 302] width 59 height 50
click at [382, 297] on input "60" at bounding box center [434, 293] width 104 height 18
type input "220"
click at [387, 322] on td "220" at bounding box center [434, 302] width 118 height 50
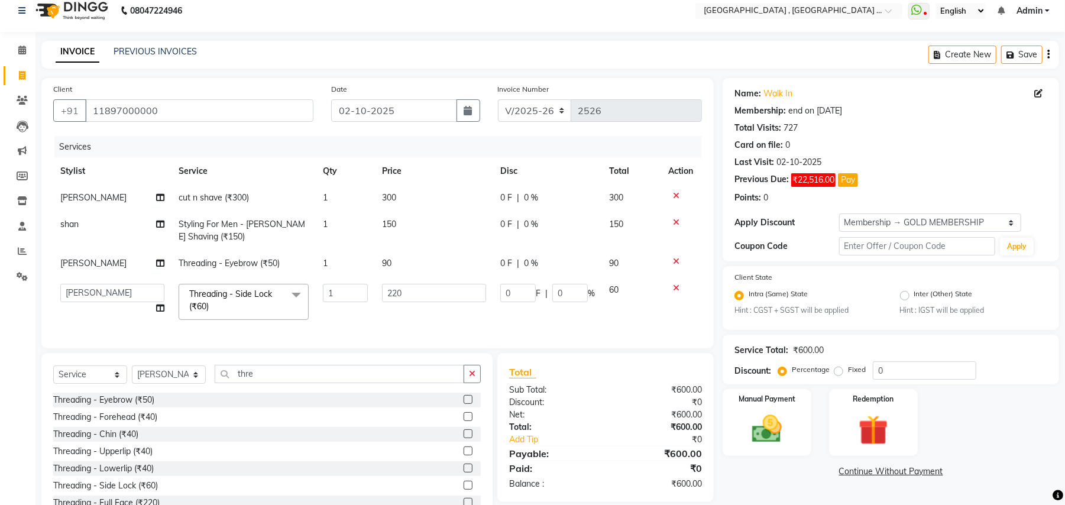
select select "44894"
click at [789, 432] on img at bounding box center [767, 430] width 51 height 36
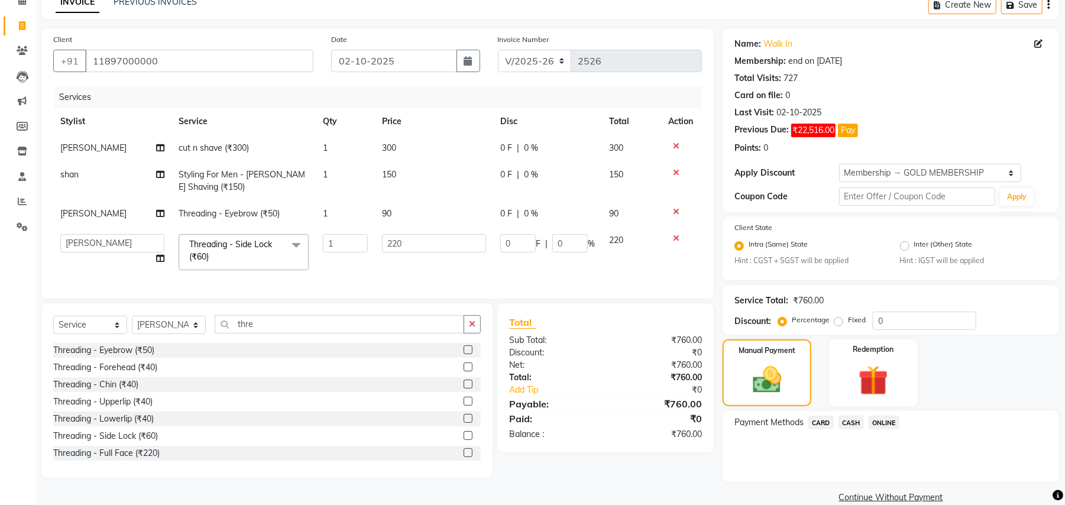
scroll to position [63, 0]
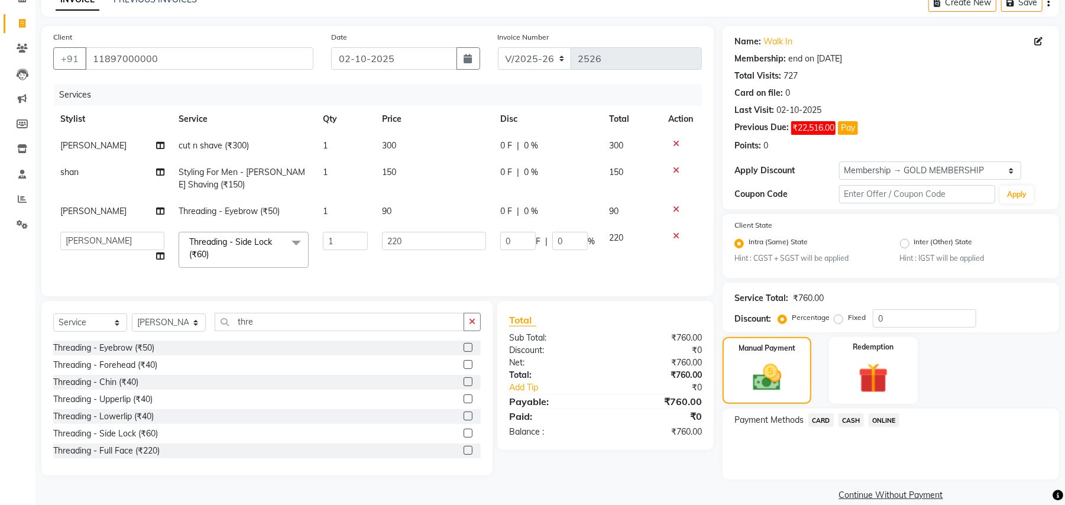
click at [860, 414] on span "CASH" at bounding box center [851, 421] width 25 height 14
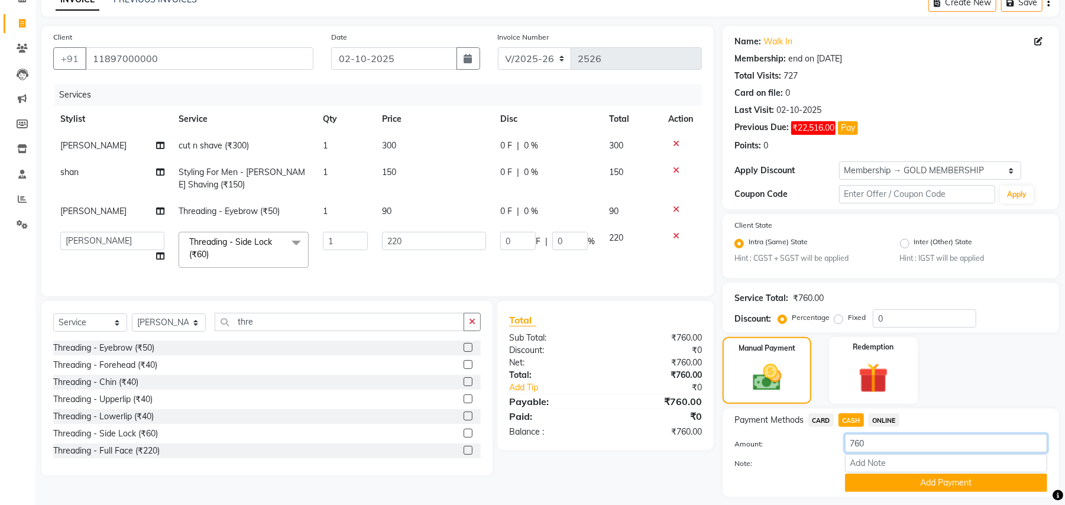
click at [866, 447] on input "760" at bounding box center [946, 443] width 202 height 18
click at [860, 444] on input "760" at bounding box center [946, 443] width 202 height 18
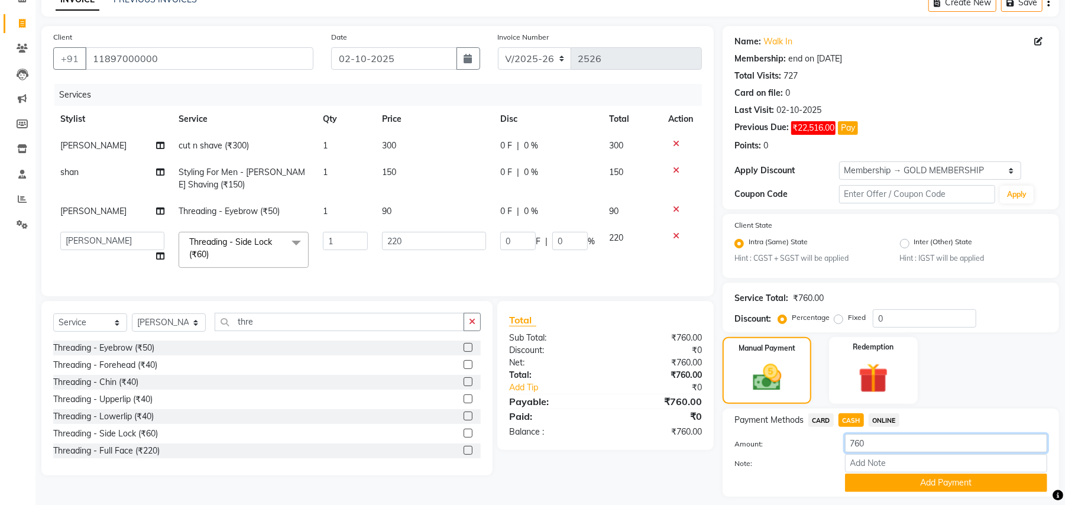
click at [860, 444] on input "760" at bounding box center [946, 443] width 202 height 18
type input "300"
click at [864, 486] on button "Add Payment" at bounding box center [946, 483] width 202 height 18
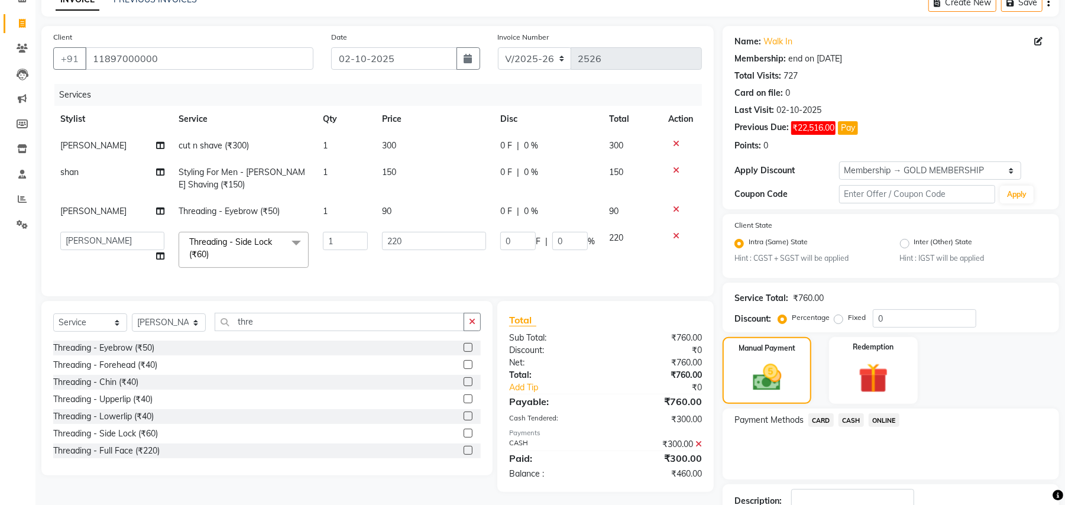
click at [881, 419] on span "ONLINE" at bounding box center [884, 421] width 31 height 14
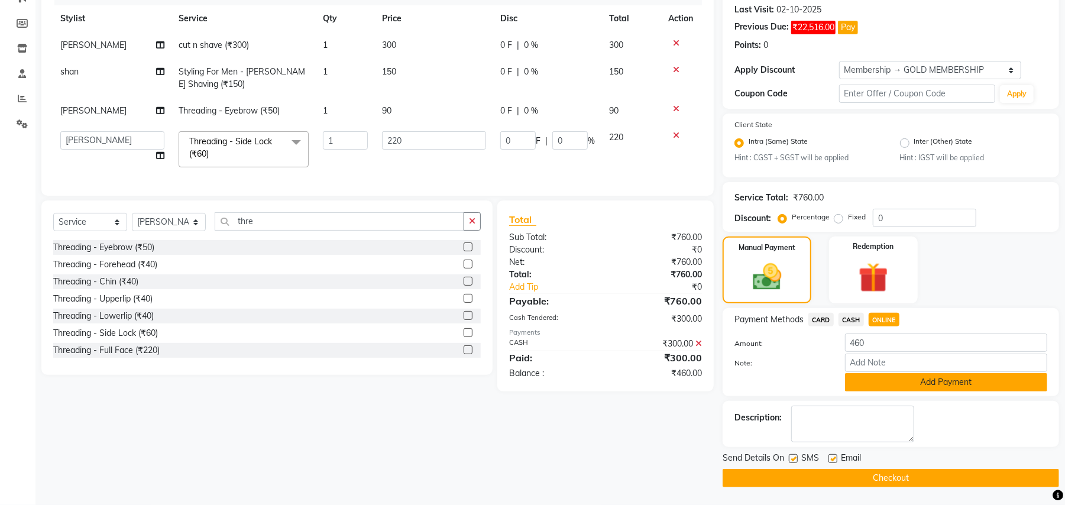
click at [867, 386] on button "Add Payment" at bounding box center [946, 382] width 202 height 18
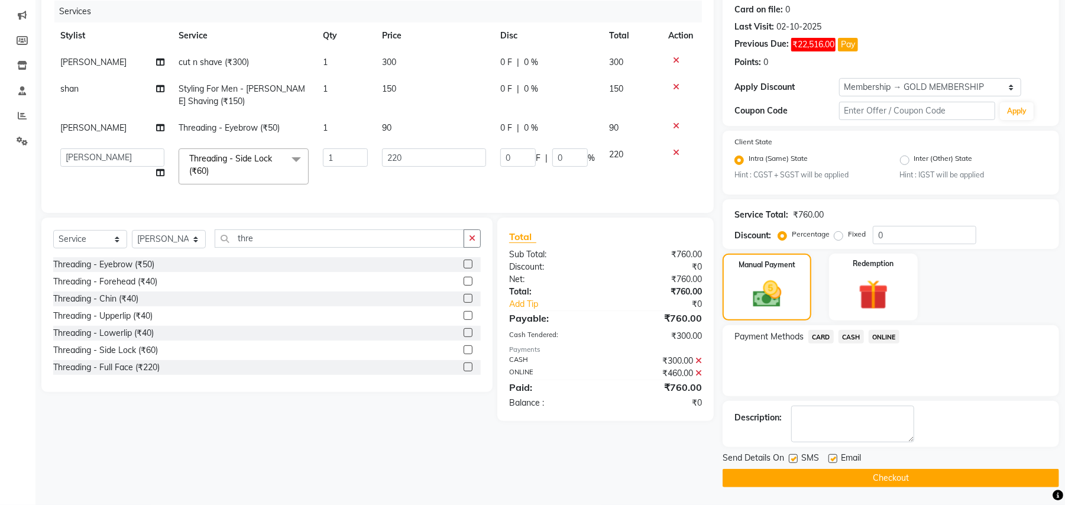
click at [808, 477] on button "Checkout" at bounding box center [891, 478] width 337 height 18
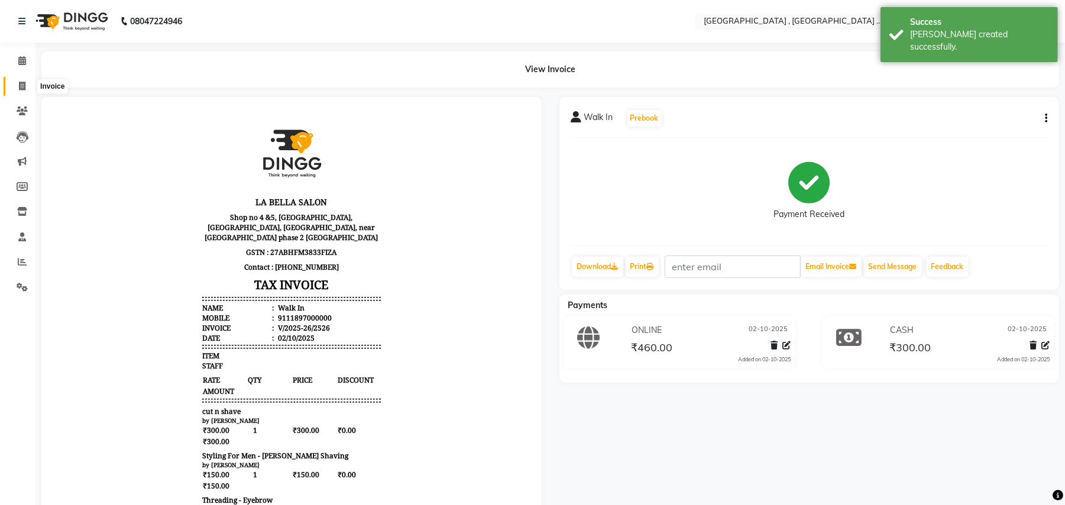
click at [20, 86] on icon at bounding box center [22, 86] width 7 height 9
select select "4558"
select select "service"
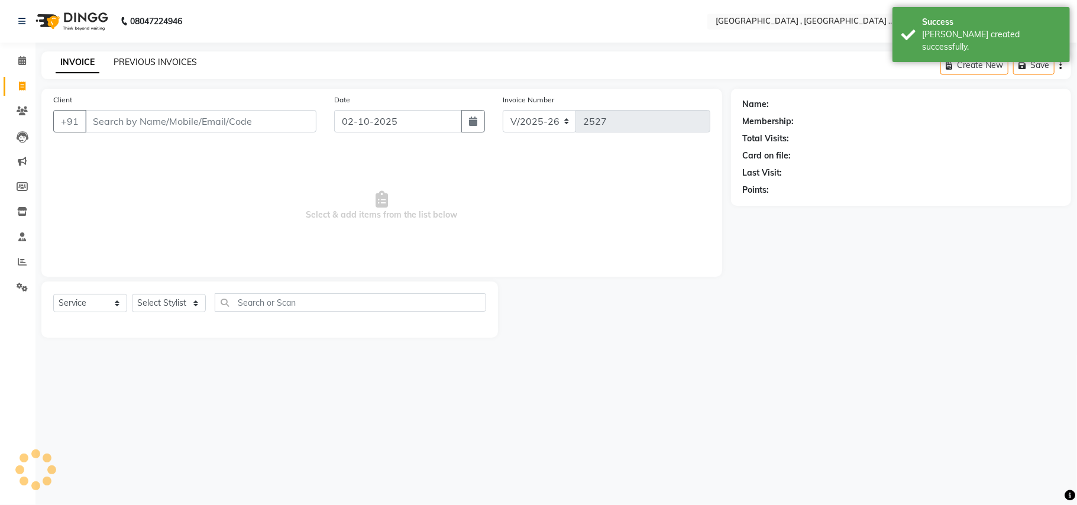
click at [170, 59] on link "PREVIOUS INVOICES" at bounding box center [155, 62] width 83 height 11
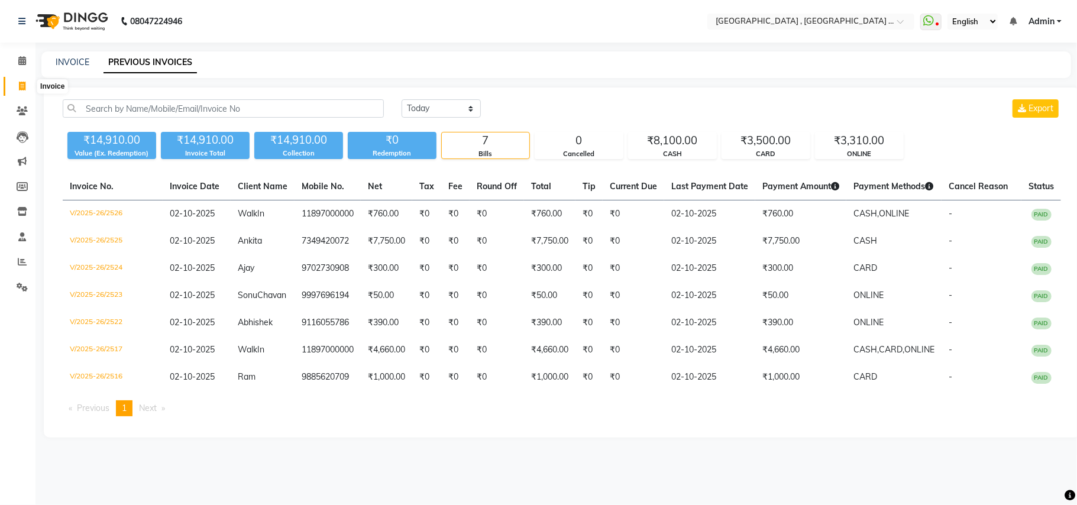
click at [20, 84] on icon at bounding box center [22, 86] width 7 height 9
select select "service"
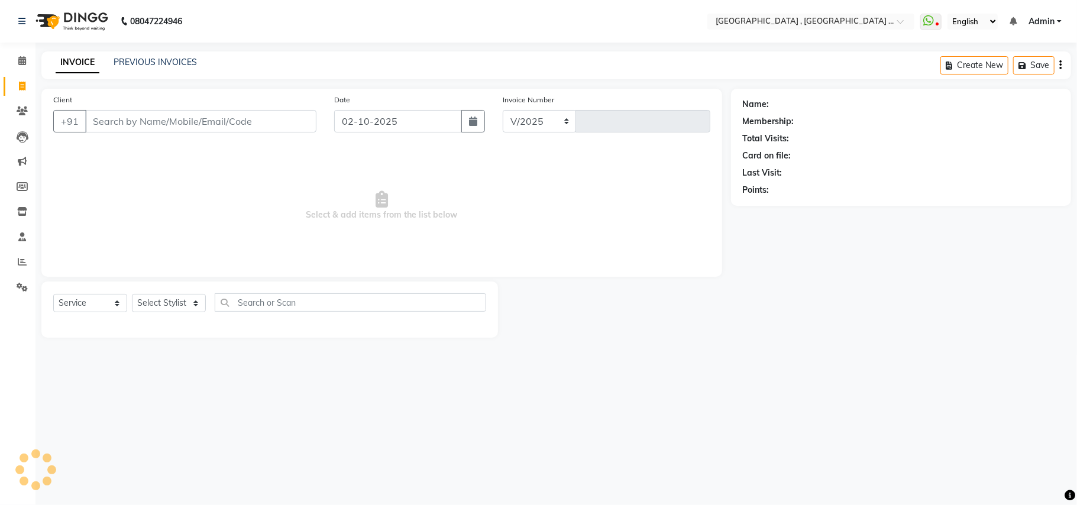
select select "4558"
type input "2527"
click at [103, 301] on select "Select Service Product Membership Package Voucher Prepaid Gift Card" at bounding box center [90, 303] width 74 height 18
select select "product"
click at [53, 294] on select "Select Service Product Membership Package Voucher Prepaid Gift Card" at bounding box center [90, 303] width 74 height 18
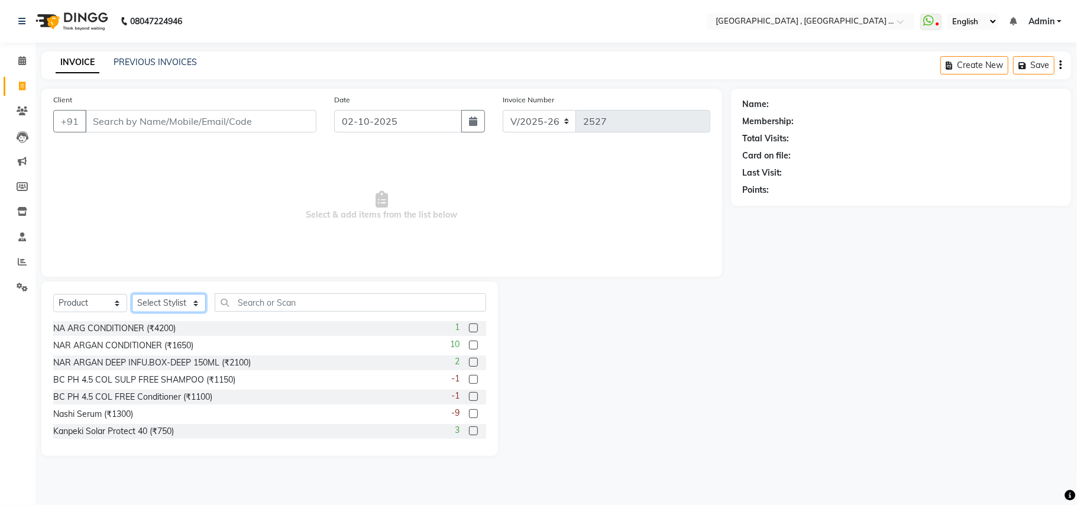
click at [166, 308] on select "Select Stylist Amit Anjali Annu BUNTY Deep Deepika DEVA M Gautam la bella meraj…" at bounding box center [169, 303] width 74 height 18
click at [125, 411] on div "Nashi Serum (₹1300)" at bounding box center [93, 414] width 80 height 12
checkbox input "false"
click at [173, 309] on select "Select Stylist Amit Anjali Annu BUNTY Deep Deepika DEVA M Gautam la bella meraj…" at bounding box center [169, 303] width 74 height 18
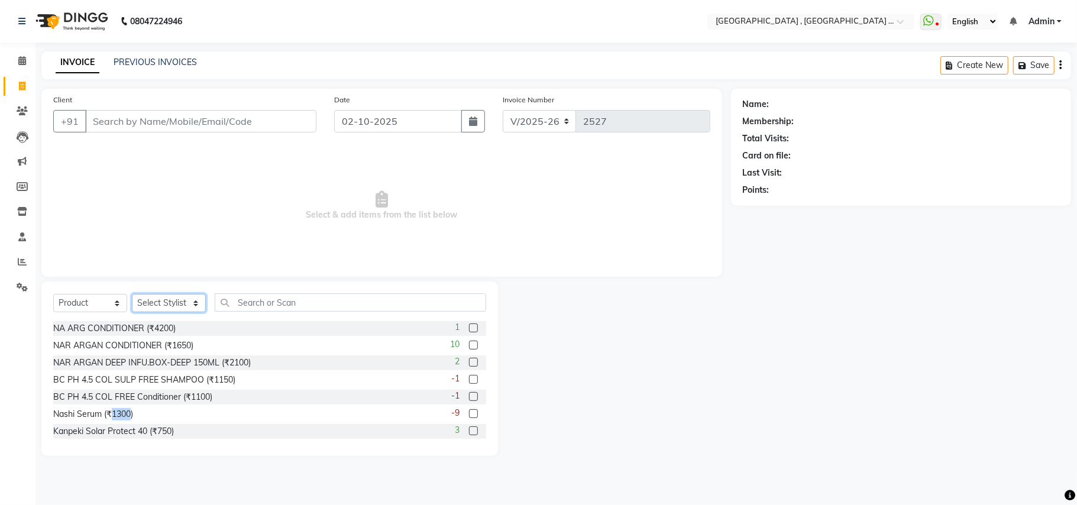
select select "66284"
click at [132, 294] on select "Select Stylist Amit Anjali Annu BUNTY Deep Deepika DEVA M Gautam la bella meraj…" at bounding box center [169, 303] width 74 height 18
click at [115, 416] on div "Nashi Serum (₹1300)" at bounding box center [93, 414] width 80 height 12
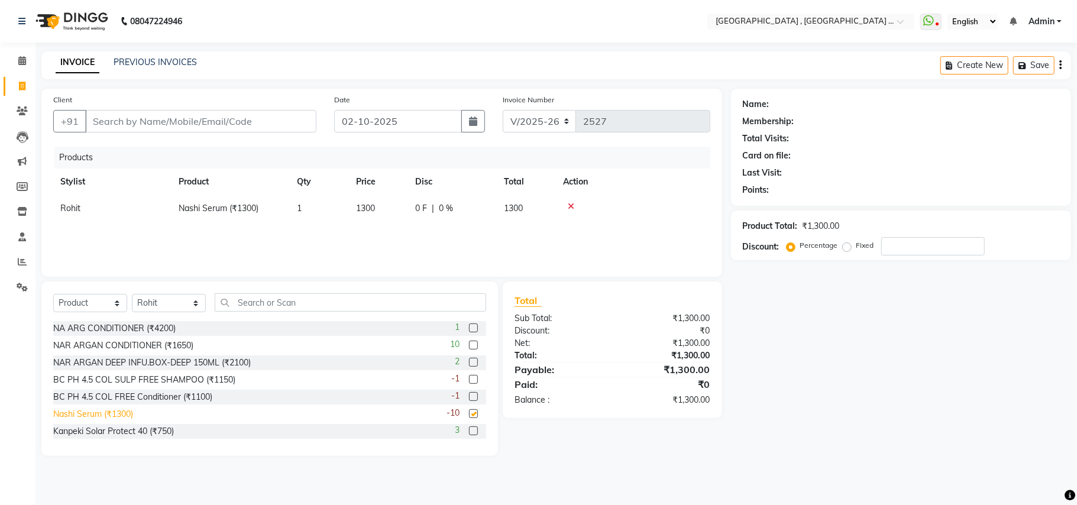
checkbox input "false"
click at [456, 206] on div "0 F | 0 %" at bounding box center [452, 208] width 75 height 12
select select "66284"
click at [472, 215] on input "0" at bounding box center [484, 211] width 35 height 18
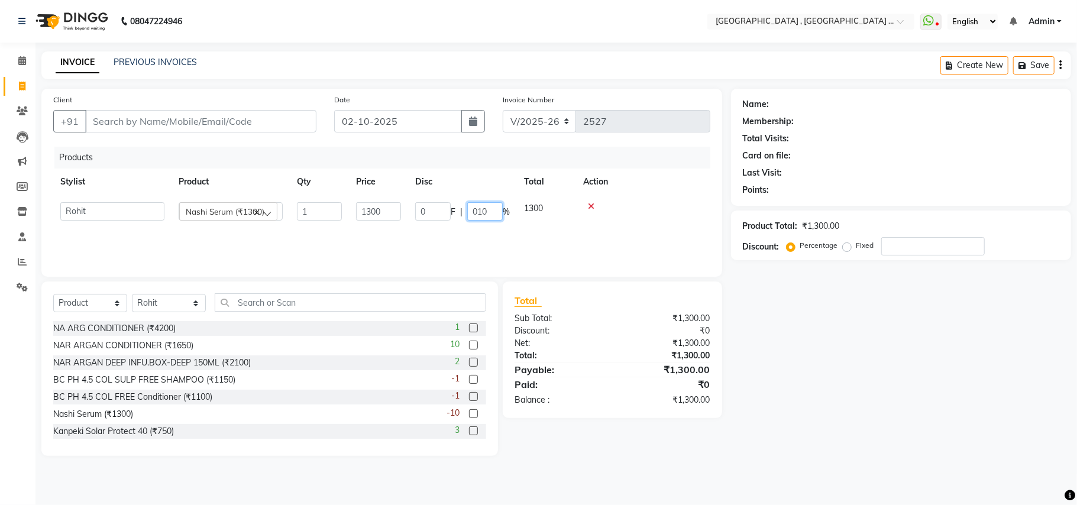
click at [484, 214] on input "010" at bounding box center [484, 211] width 35 height 18
type input "10"
click at [483, 239] on div "Products Stylist Product Qty Price Disc Total Action Amit Anjali Annu BUNTY Dee…" at bounding box center [381, 206] width 657 height 118
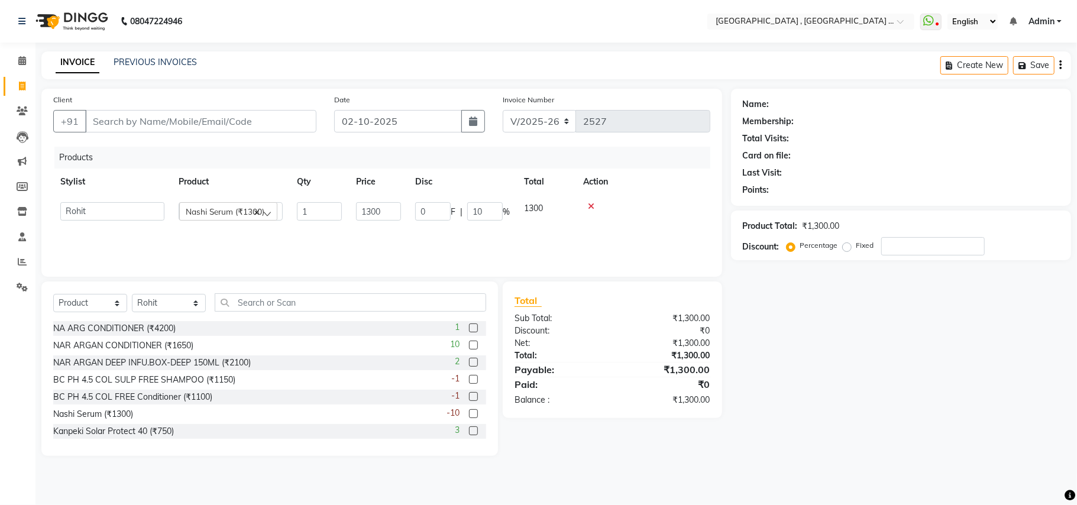
click at [483, 239] on div "Products Stylist Product Qty Price Disc Total Action Amit Anjali Annu BUNTY Dee…" at bounding box center [381, 206] width 657 height 118
click at [136, 59] on link "PREVIOUS INVOICES" at bounding box center [155, 62] width 83 height 11
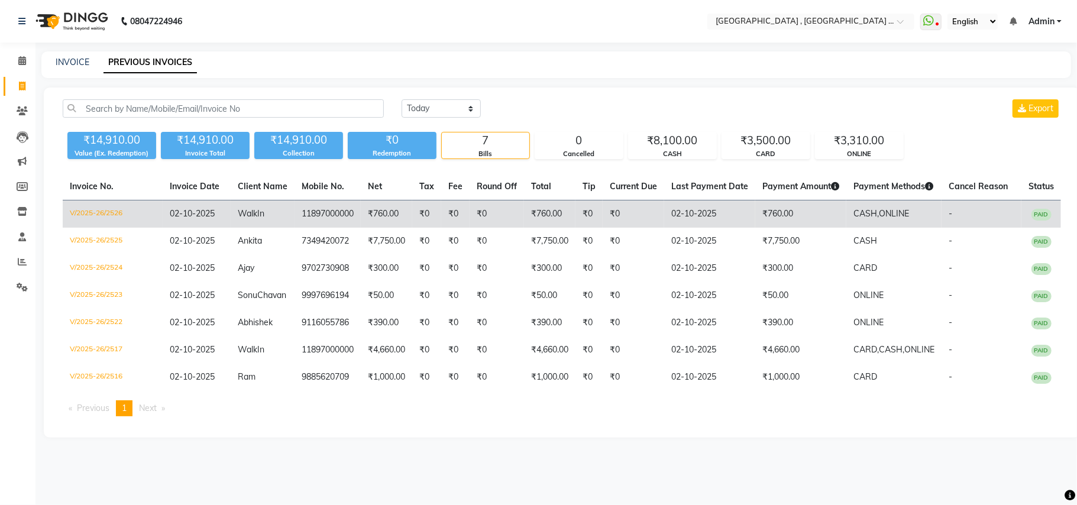
click at [121, 221] on td "V/2025-26/2526" at bounding box center [113, 215] width 100 height 28
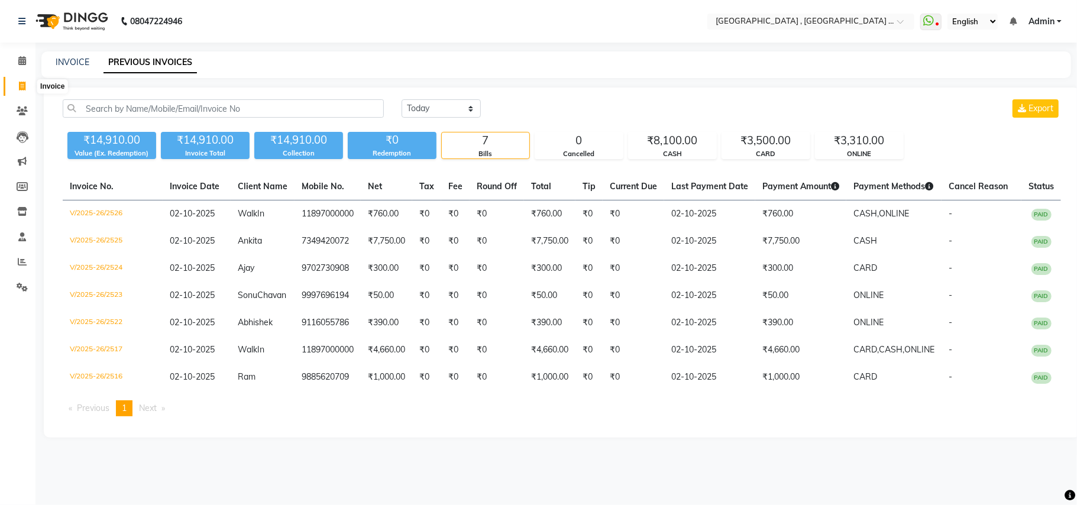
click at [12, 82] on span at bounding box center [22, 87] width 21 height 14
select select "4558"
select select "service"
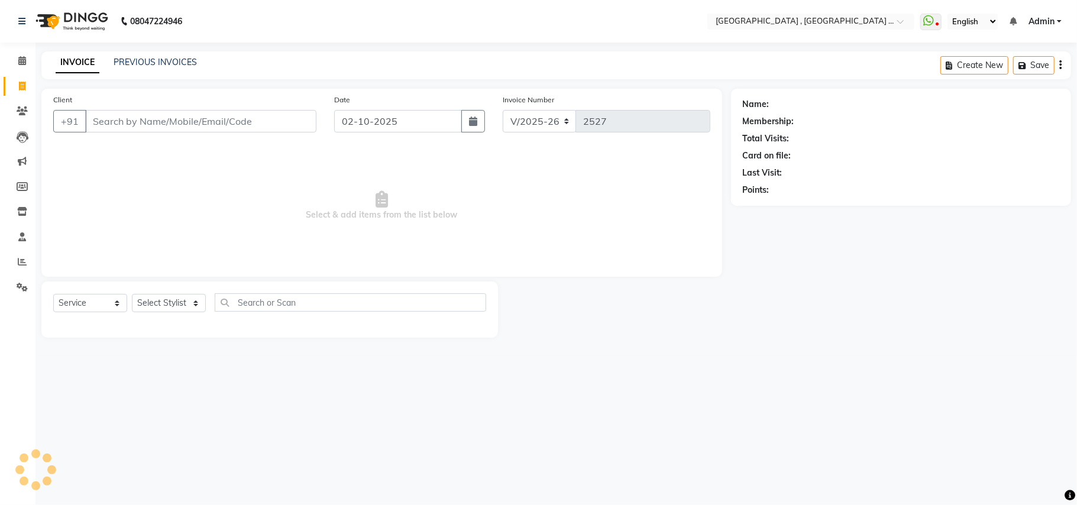
click at [110, 123] on input "Client" at bounding box center [200, 121] width 231 height 22
type input "9136223230"
click at [289, 123] on span "Add Client" at bounding box center [286, 121] width 47 height 12
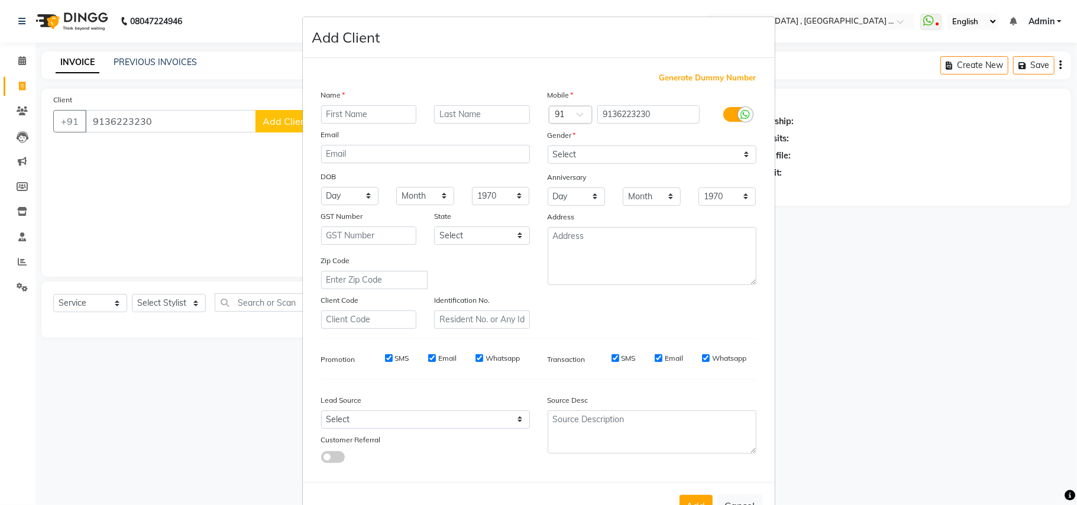
click at [334, 115] on input "text" at bounding box center [369, 114] width 96 height 18
type input "Mriduala"
click at [637, 147] on select "Select Male Female Other Prefer Not To Say" at bounding box center [652, 155] width 209 height 18
click at [635, 152] on select "Select Male Female Other Prefer Not To Say" at bounding box center [652, 155] width 209 height 18
click at [635, 159] on select "Select Male Female Other Prefer Not To Say" at bounding box center [652, 155] width 209 height 18
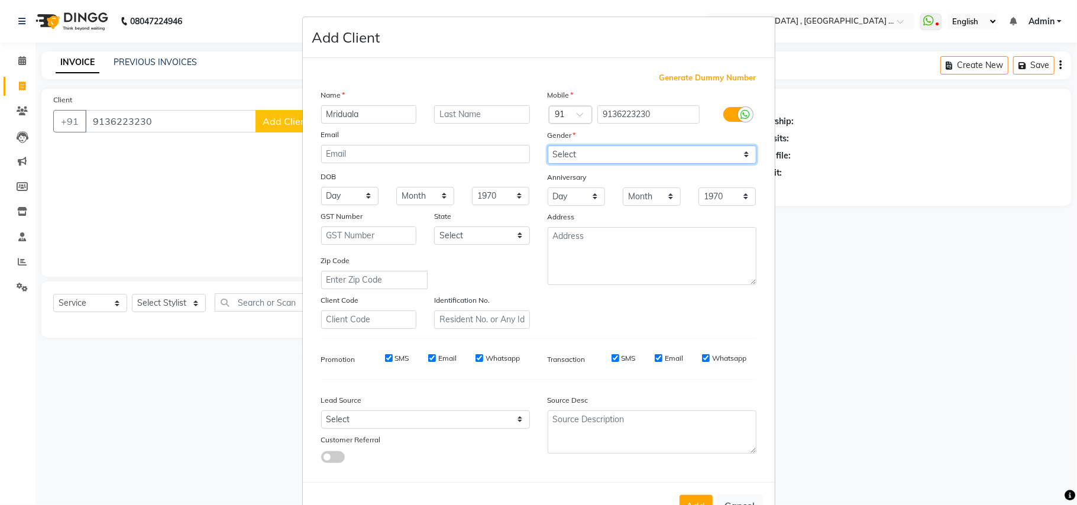
select select "female"
click at [548, 146] on select "Select Male Female Other Prefer Not To Say" at bounding box center [652, 155] width 209 height 18
click at [684, 498] on button "Add" at bounding box center [696, 505] width 33 height 21
click at [684, 498] on div "Add Cancel" at bounding box center [539, 505] width 472 height 47
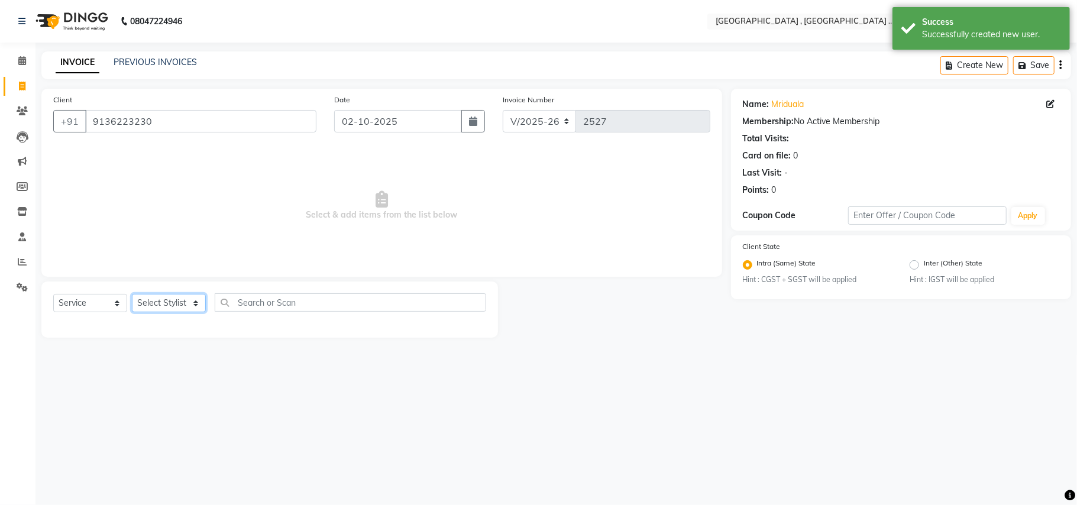
click at [185, 306] on select "Select Stylist Amit Anjali Annu BUNTY Deep Deepika DEVA M Gautam la bella meraj…" at bounding box center [169, 303] width 74 height 18
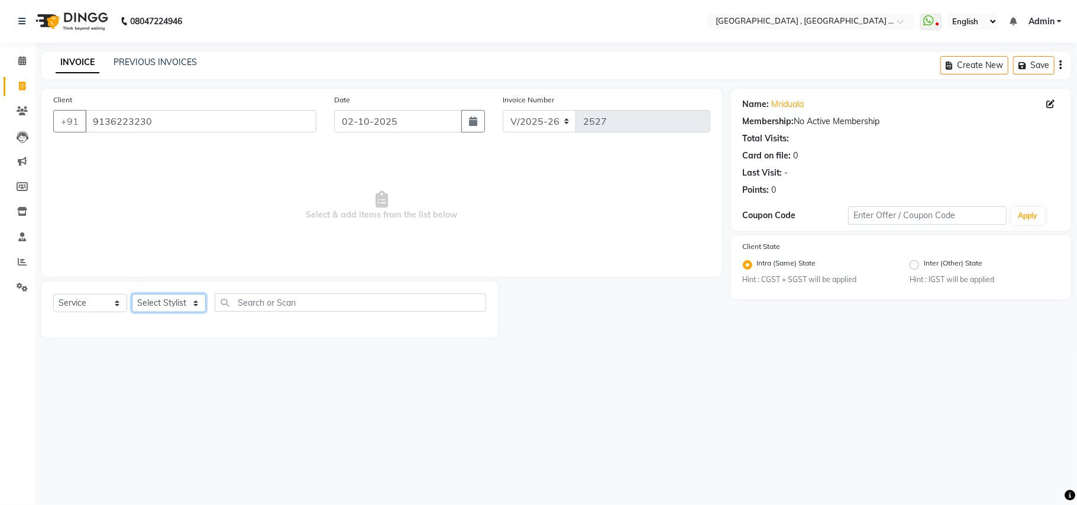
select select "66284"
click at [132, 294] on select "Select Stylist Amit Anjali Annu BUNTY Deep Deepika DEVA M Gautam la bella meraj…" at bounding box center [169, 303] width 74 height 18
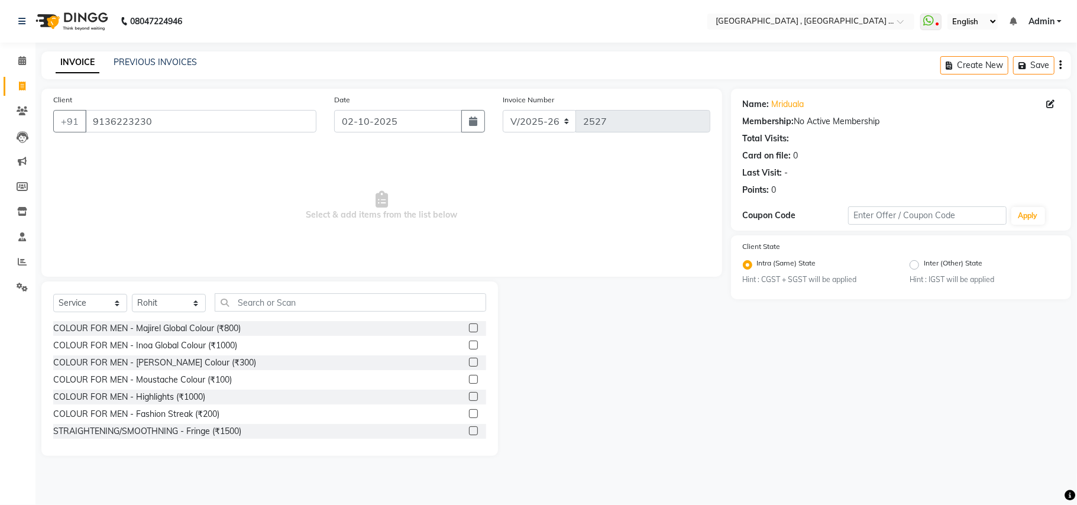
click at [261, 317] on div "Select Service Product Membership Package Voucher Prepaid Gift Card Select Styl…" at bounding box center [269, 307] width 433 height 28
click at [271, 308] on input "text" at bounding box center [351, 302] width 272 height 18
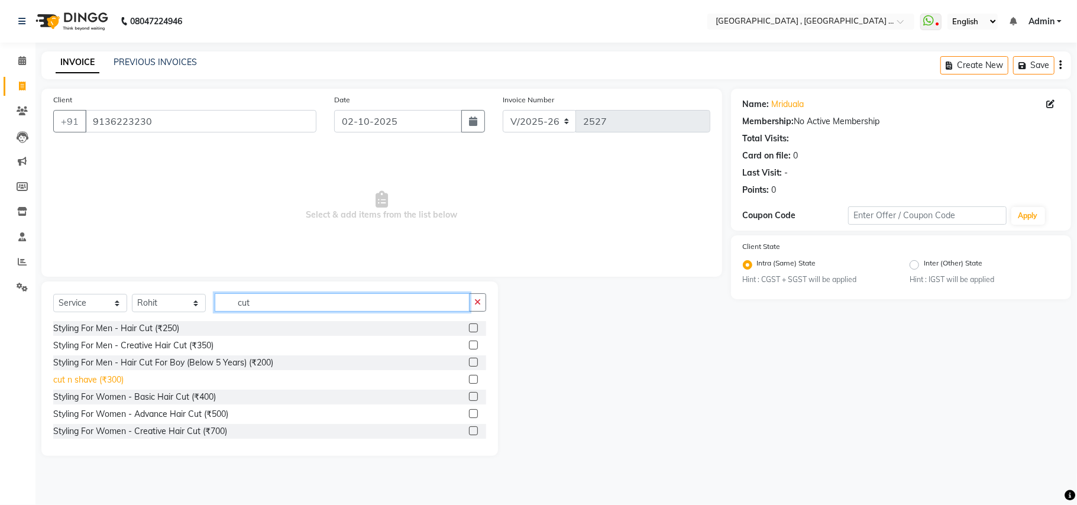
type input "cut"
click at [91, 377] on div "cut n shave (₹300)" at bounding box center [88, 380] width 70 height 12
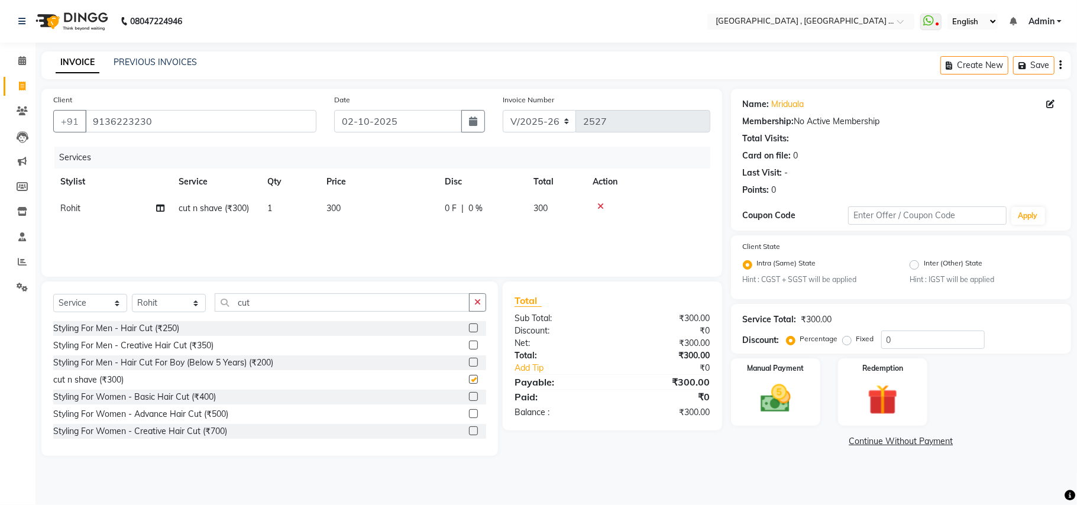
checkbox input "false"
click at [815, 405] on div "Manual Payment" at bounding box center [775, 392] width 93 height 70
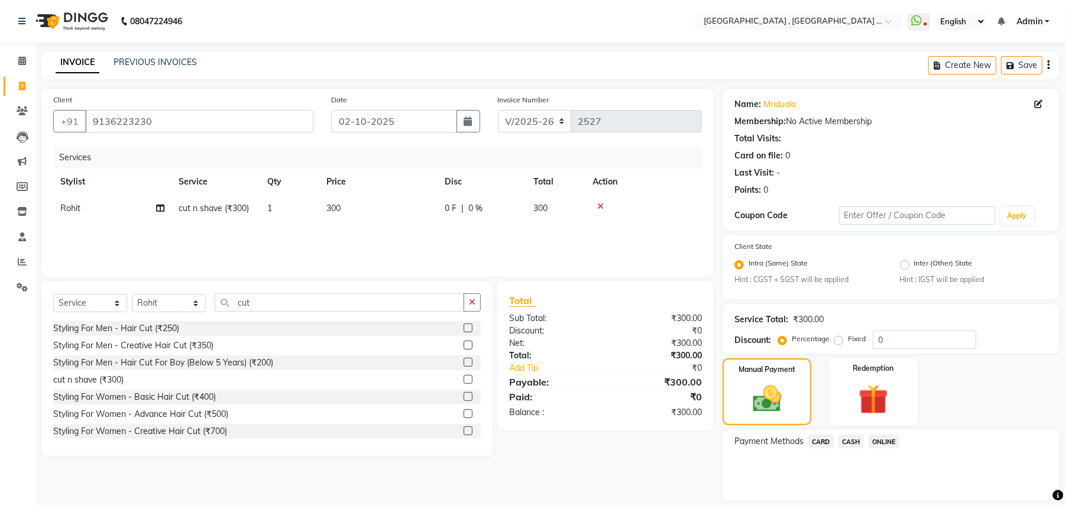
click at [896, 443] on span "ONLINE" at bounding box center [884, 442] width 31 height 14
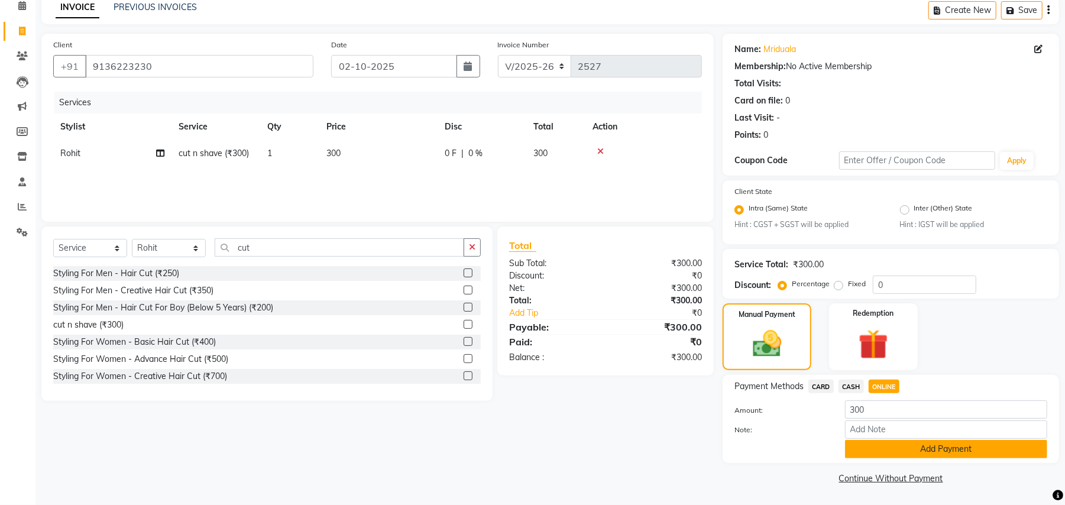
click at [899, 441] on button "Add Payment" at bounding box center [946, 449] width 202 height 18
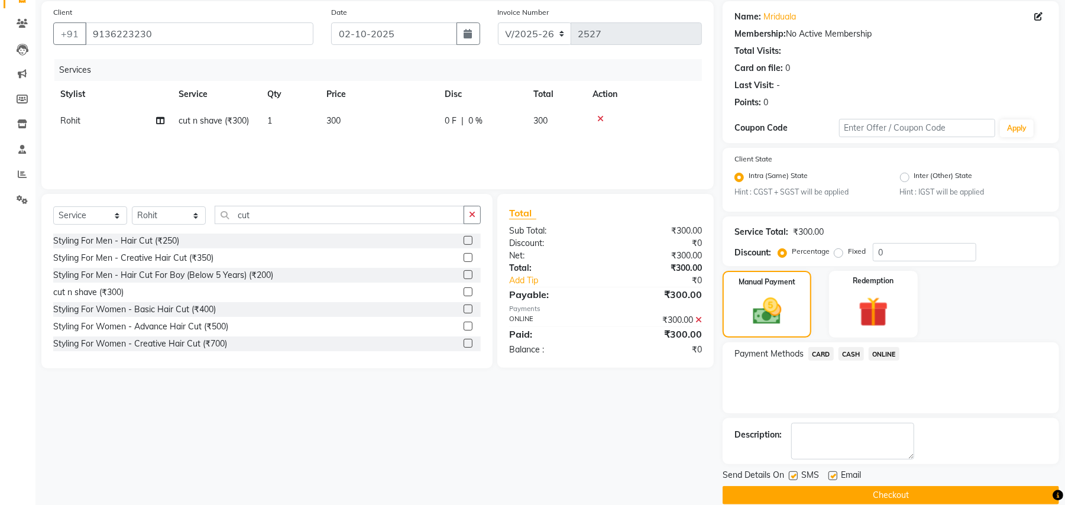
scroll to position [105, 0]
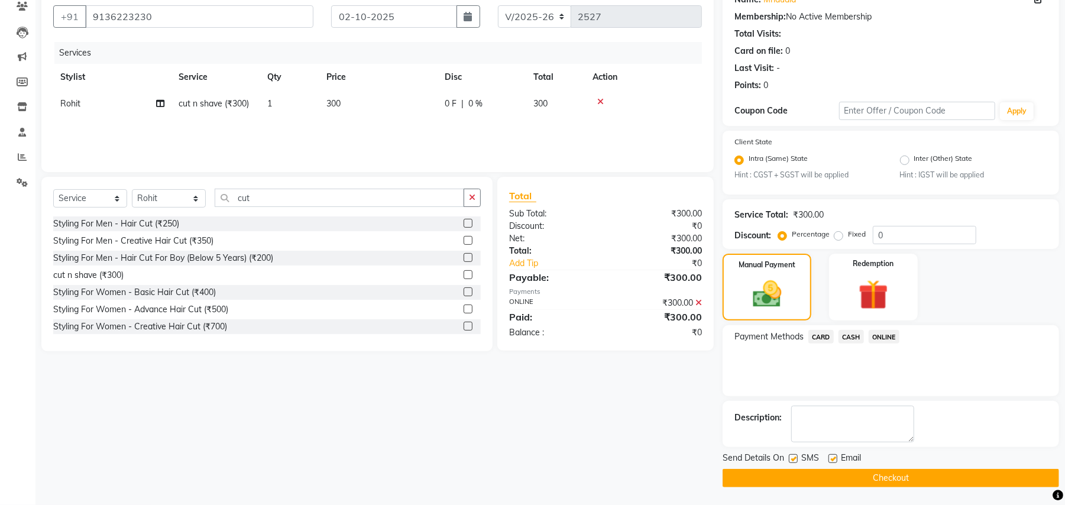
click at [887, 473] on button "Checkout" at bounding box center [891, 478] width 337 height 18
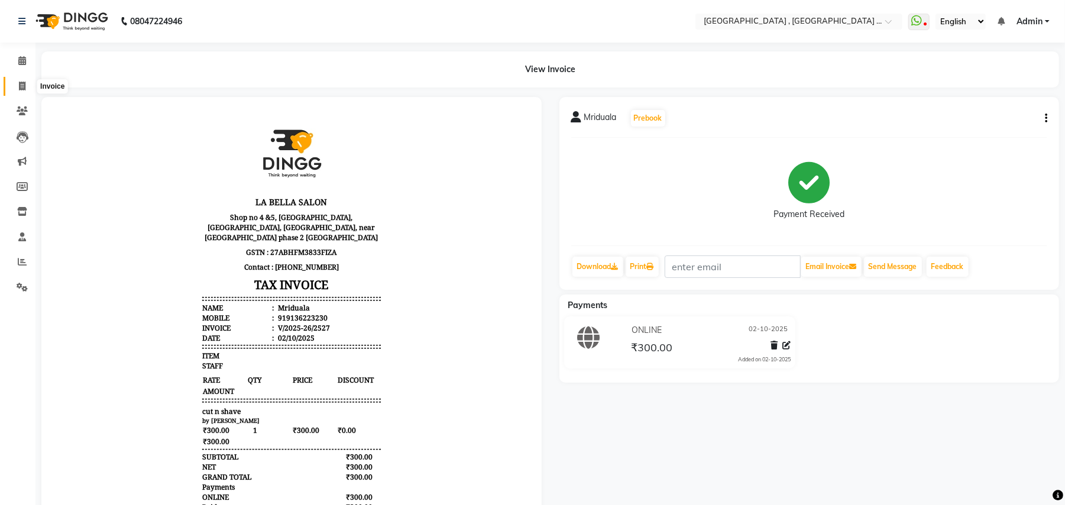
click at [31, 85] on span at bounding box center [22, 87] width 21 height 14
select select "service"
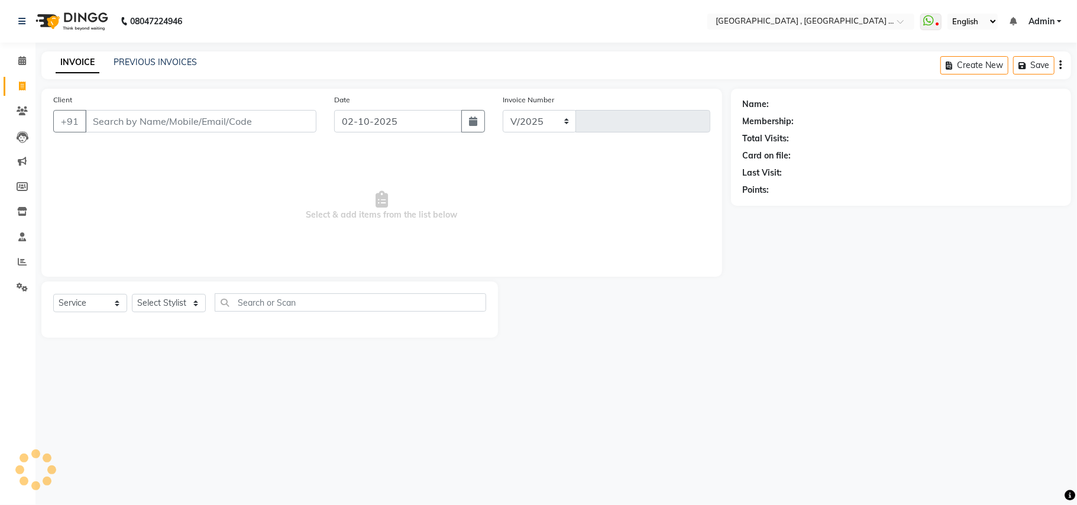
select select "4558"
type input "2528"
click at [121, 128] on input "Client" at bounding box center [200, 121] width 231 height 22
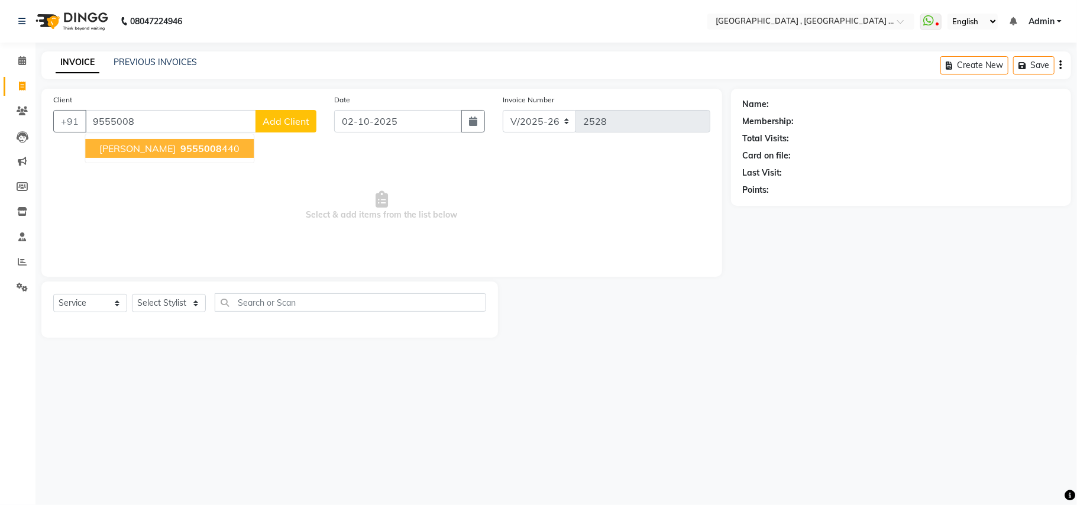
click at [192, 144] on ngb-highlight "9555008 440" at bounding box center [209, 149] width 62 height 12
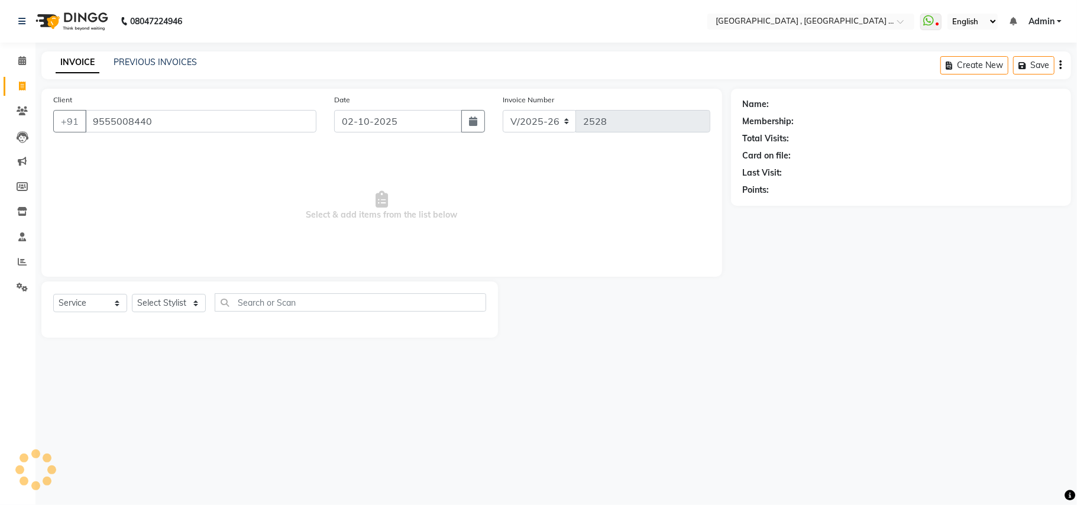
type input "9555008440"
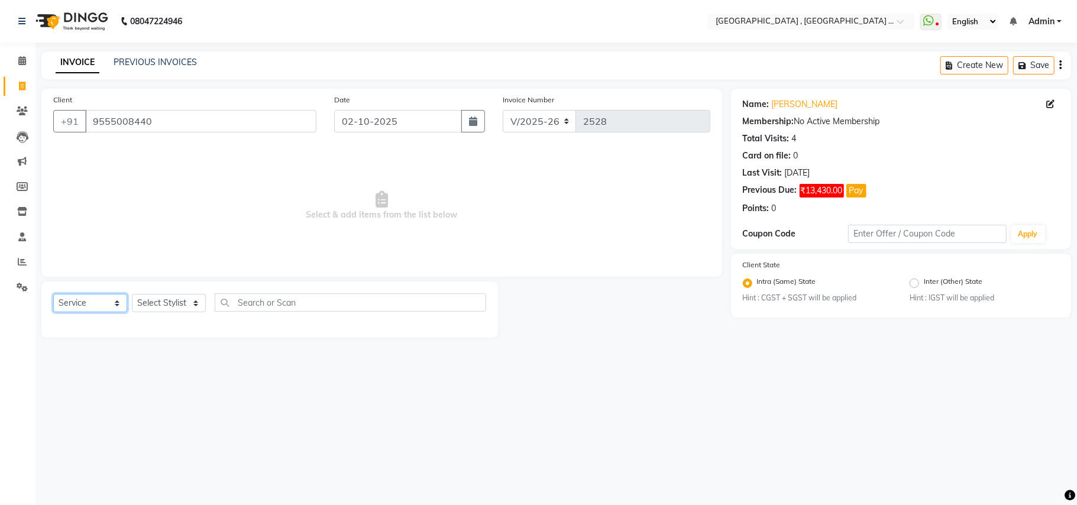
click at [67, 312] on select "Select Service Product Membership Package Voucher Prepaid Gift Card" at bounding box center [90, 303] width 74 height 18
click at [69, 306] on select "Select Service Product Membership Package Voucher Prepaid Gift Card" at bounding box center [90, 303] width 74 height 18
click at [84, 299] on select "Select Service Product Membership Package Voucher Prepaid Gift Card" at bounding box center [90, 303] width 74 height 18
select select "product"
click at [53, 294] on select "Select Service Product Membership Package Voucher Prepaid Gift Card" at bounding box center [90, 303] width 74 height 18
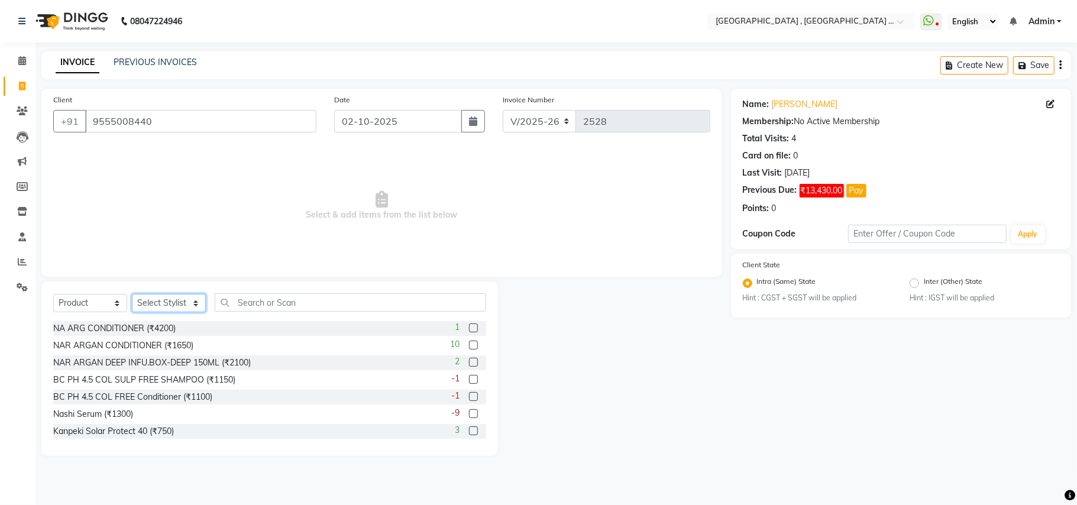
click at [170, 308] on select "Select Stylist Amit Anjali Annu BUNTY Deep Deepika DEVA M Gautam la bella meraj…" at bounding box center [169, 303] width 74 height 18
click at [180, 363] on div "NAR ARGAN DEEP INFU.BOX-DEEP 150ML (₹2100)" at bounding box center [152, 363] width 198 height 12
checkbox input "false"
click at [170, 308] on select "Select Stylist Amit Anjali Annu BUNTY Deep Deepika DEVA M Gautam la bella meraj…" at bounding box center [169, 303] width 74 height 18
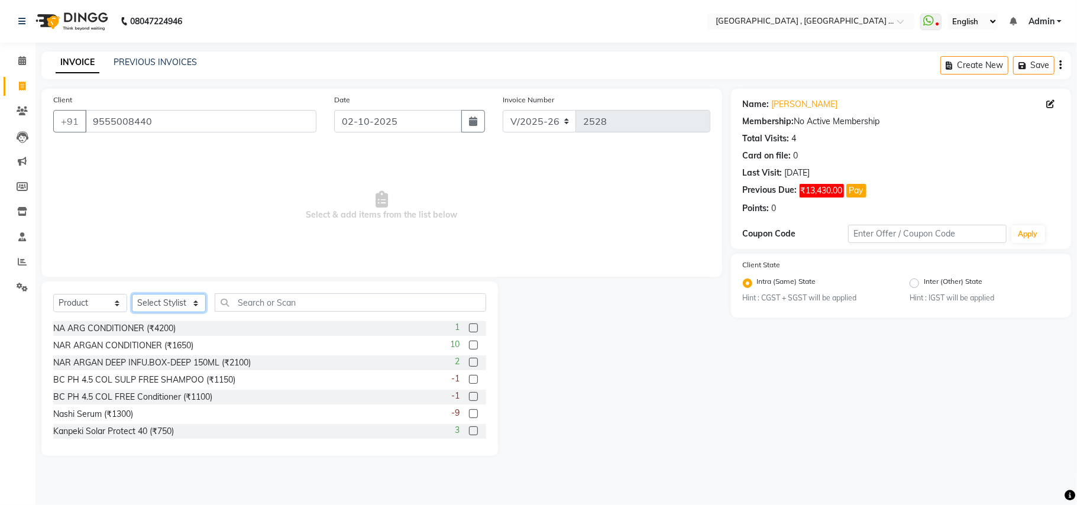
click at [169, 296] on select "Select Stylist Amit Anjali Annu BUNTY Deep Deepika DEVA M Gautam la bella meraj…" at bounding box center [169, 303] width 74 height 18
select select "66284"
click at [132, 294] on select "Select Stylist Amit Anjali Annu BUNTY Deep Deepika DEVA M Gautam la bella meraj…" at bounding box center [169, 303] width 74 height 18
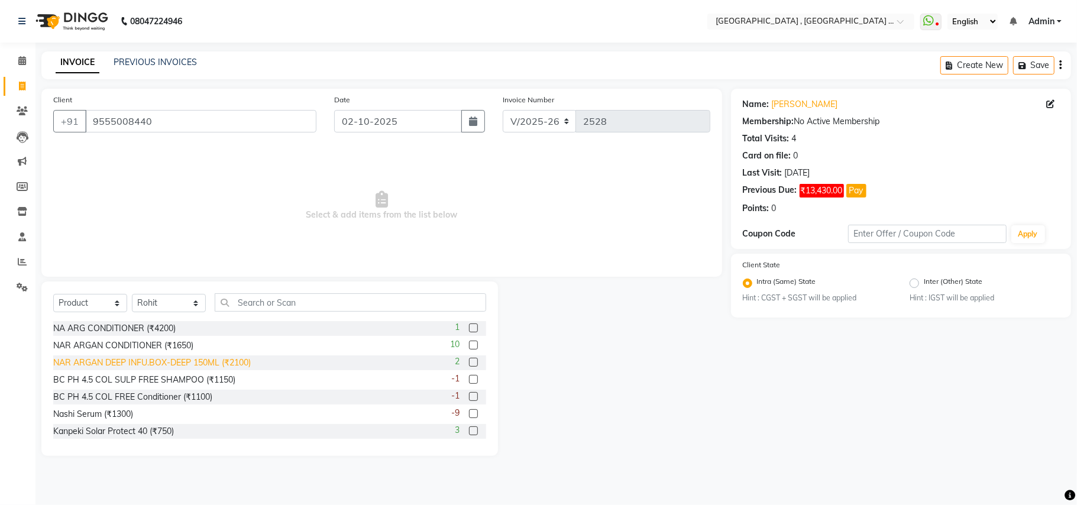
click at [224, 363] on div "NAR ARGAN DEEP INFU.BOX-DEEP 150ML (₹2100)" at bounding box center [152, 363] width 198 height 12
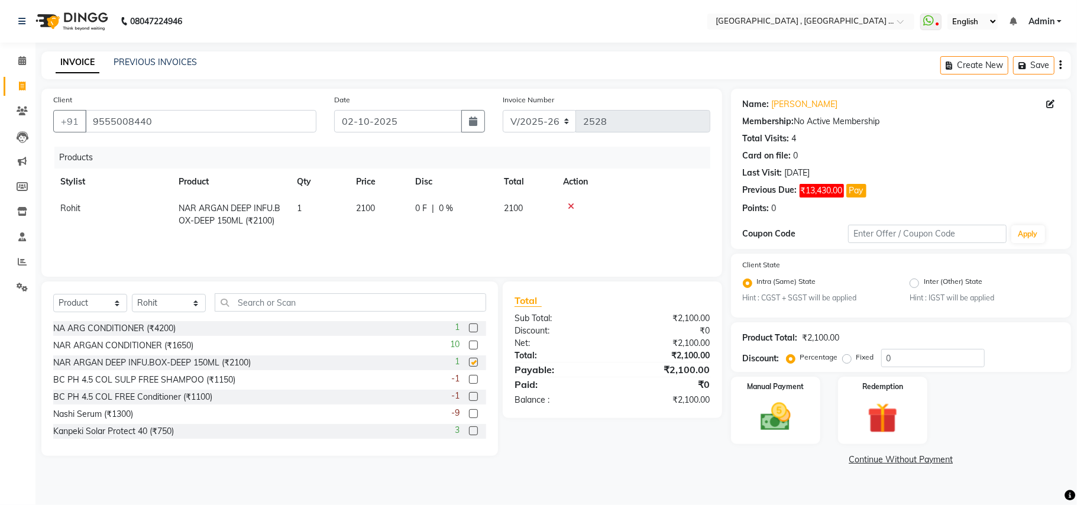
checkbox input "false"
click at [450, 207] on span "0 %" at bounding box center [446, 208] width 14 height 12
select select "66284"
click at [481, 214] on input "0" at bounding box center [484, 211] width 35 height 18
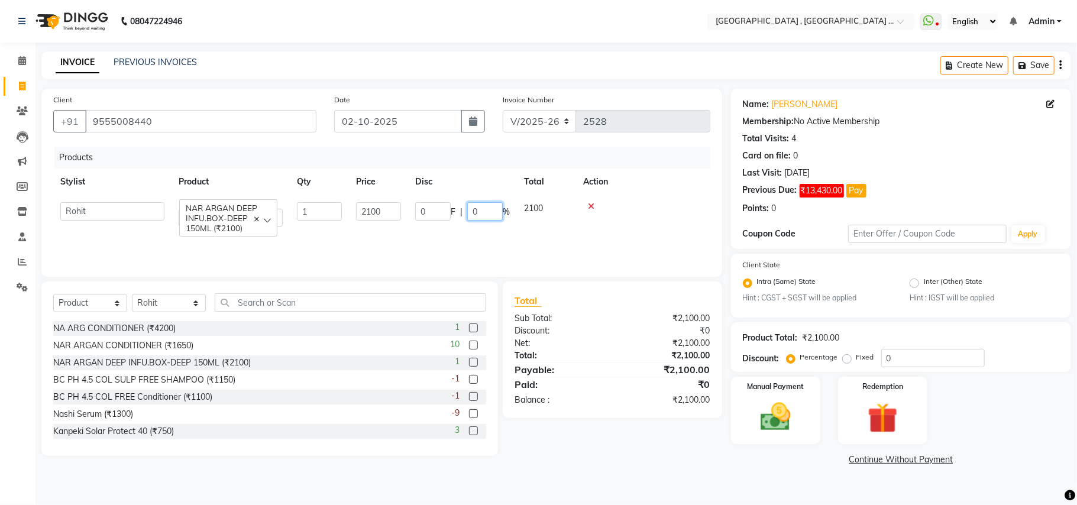
click at [481, 214] on input "0" at bounding box center [484, 211] width 35 height 18
type input "10"
click at [526, 245] on div "Products Stylist Product Qty Price Disc Total Action Amit Anjali Annu BUNTY Dee…" at bounding box center [381, 206] width 657 height 118
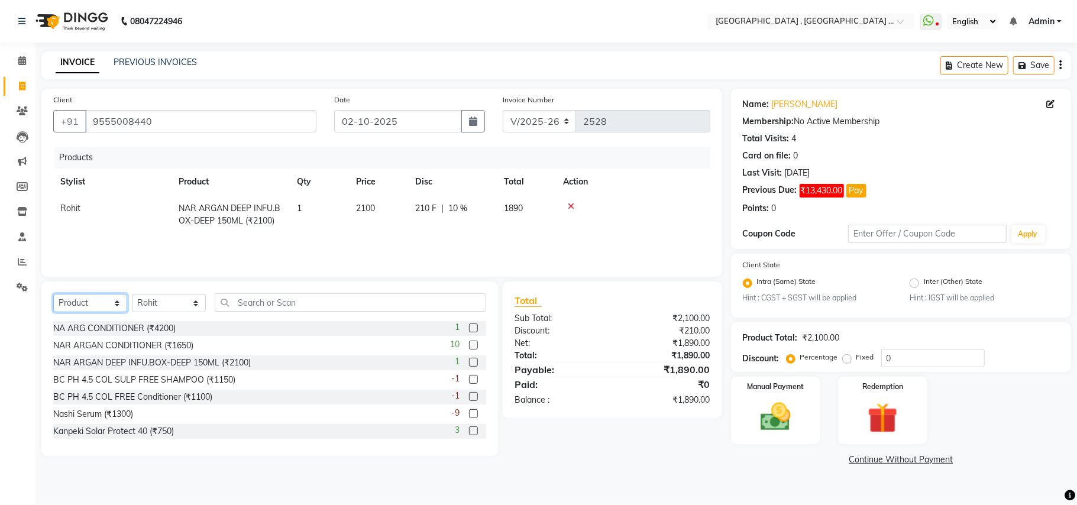
click at [103, 302] on select "Select Service Product Membership Package Voucher Prepaid Gift Card" at bounding box center [90, 303] width 74 height 18
select select "service"
click at [53, 294] on select "Select Service Product Membership Package Voucher Prepaid Gift Card" at bounding box center [90, 303] width 74 height 18
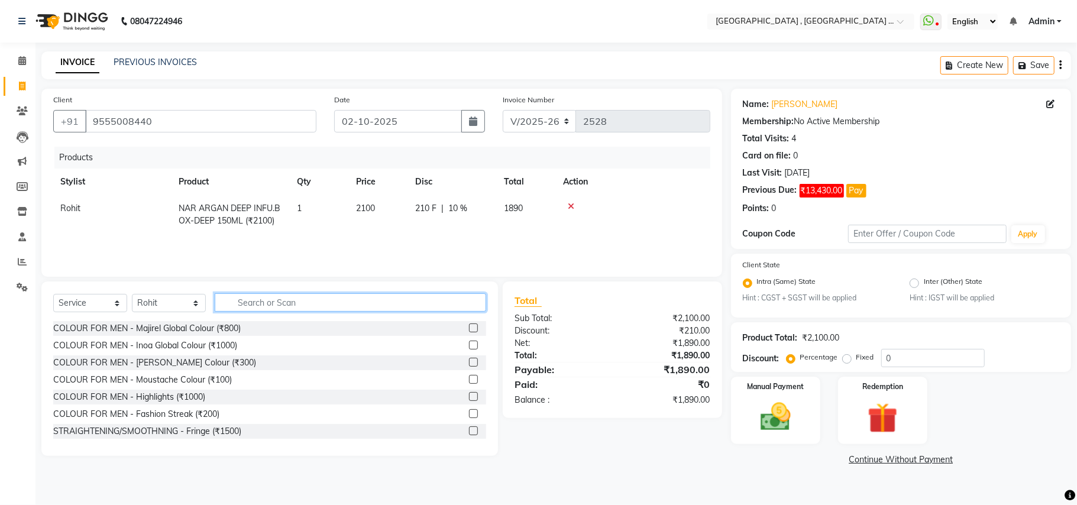
click at [267, 310] on input "text" at bounding box center [351, 302] width 272 height 18
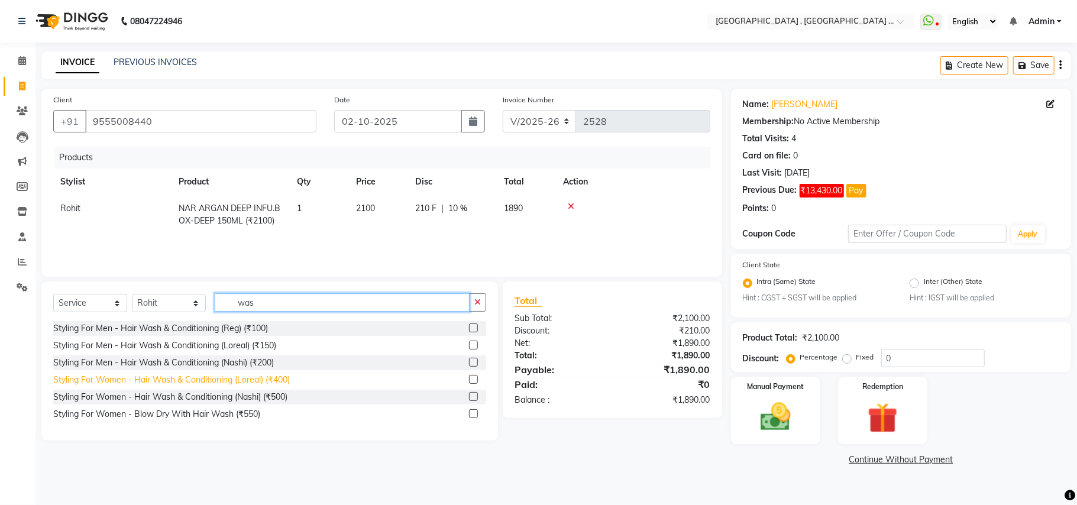
type input "was"
click at [277, 377] on div "Styling For Women - Hair Wash & Conditioning (Loreal) (₹400)" at bounding box center [171, 380] width 237 height 12
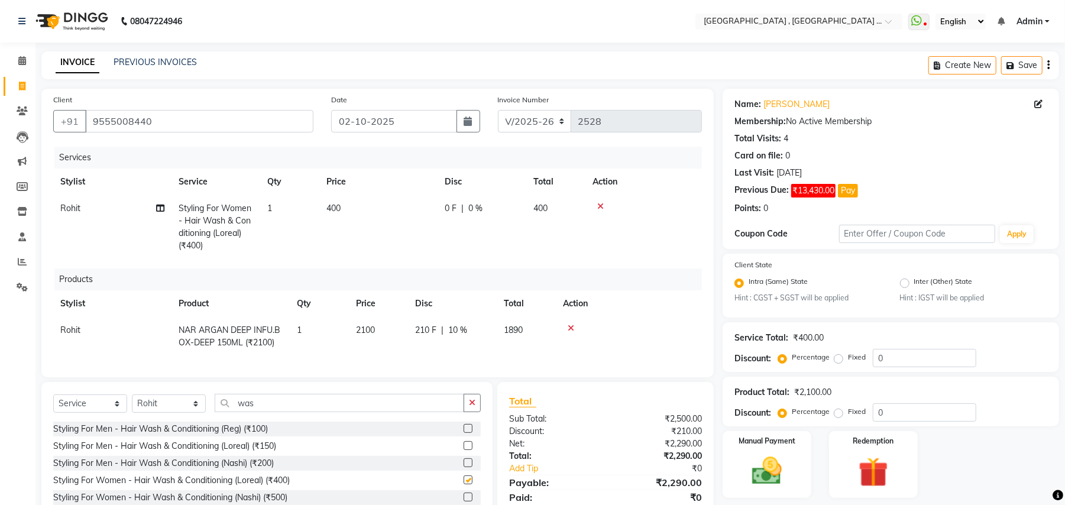
checkbox input "false"
click at [339, 211] on span "400" at bounding box center [334, 208] width 14 height 11
select select "66284"
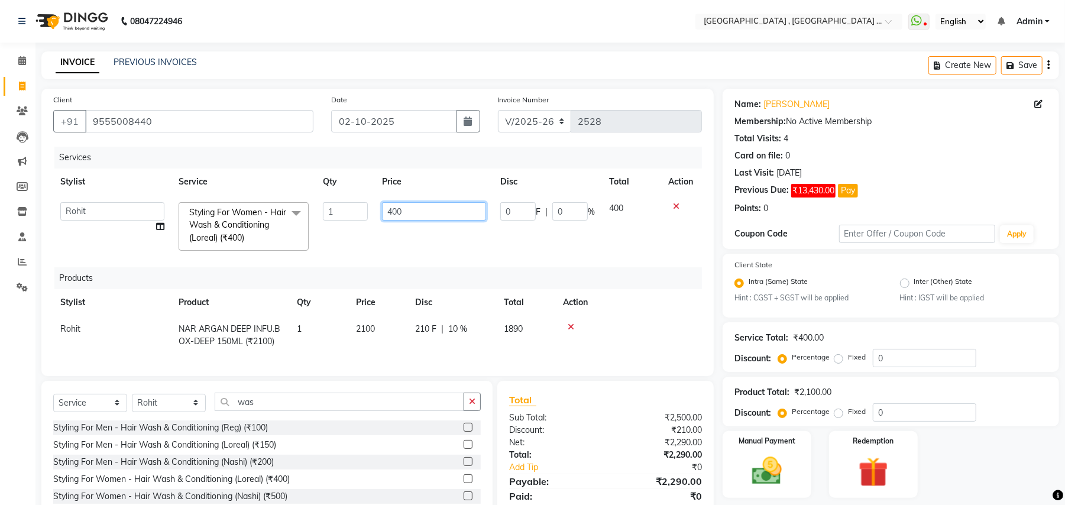
click at [401, 211] on input "400" at bounding box center [434, 211] width 104 height 18
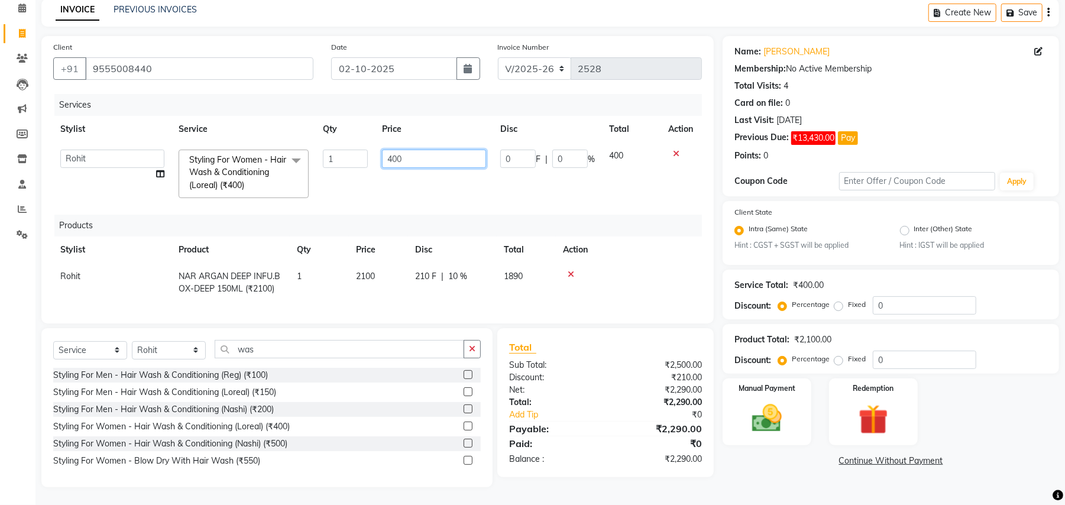
scroll to position [64, 0]
type input "300"
click at [437, 178] on td "300" at bounding box center [434, 174] width 118 height 63
select select "66284"
click at [781, 420] on img at bounding box center [767, 419] width 51 height 36
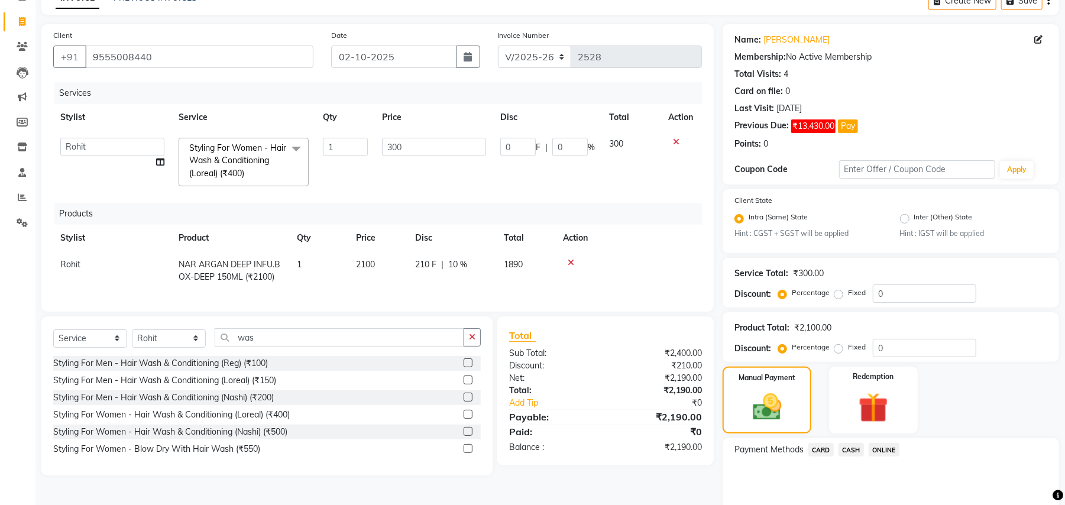
click at [883, 453] on span "ONLINE" at bounding box center [884, 450] width 31 height 14
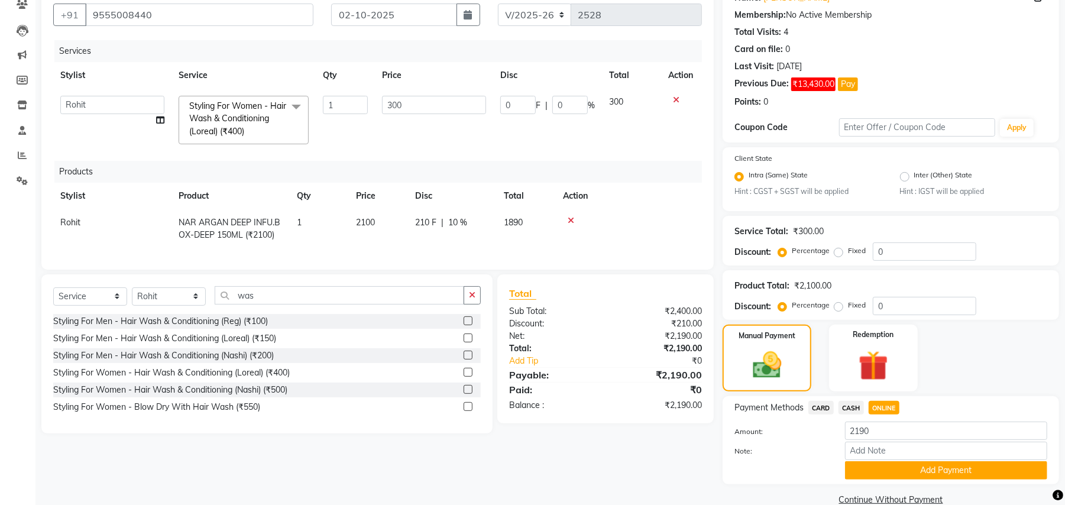
scroll to position [128, 0]
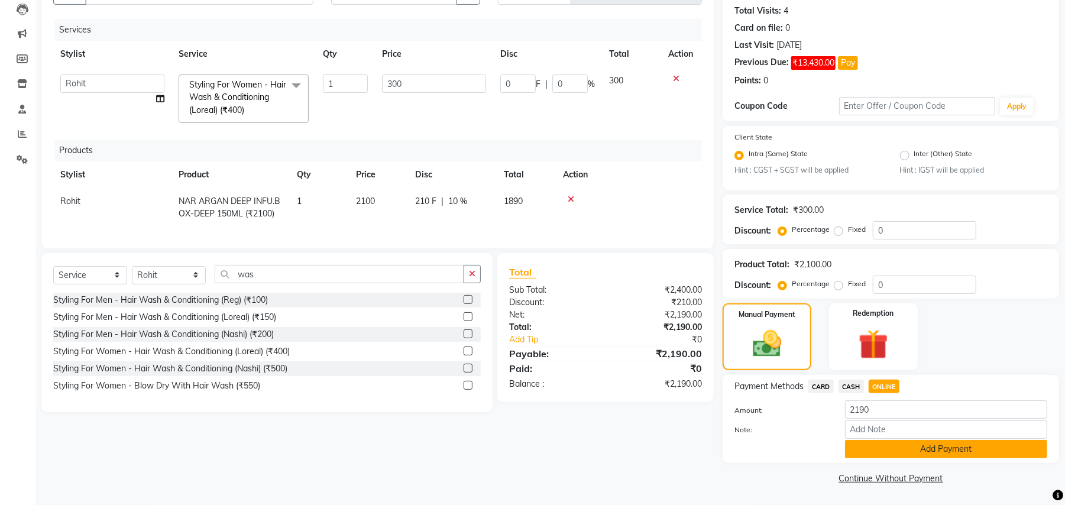
click at [902, 458] on button "Add Payment" at bounding box center [946, 449] width 202 height 18
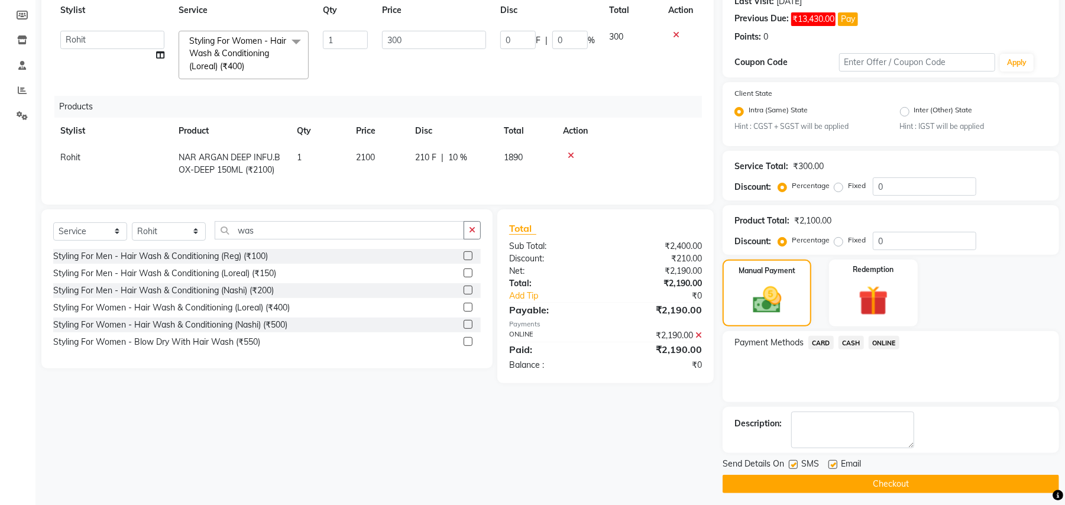
scroll to position [178, 0]
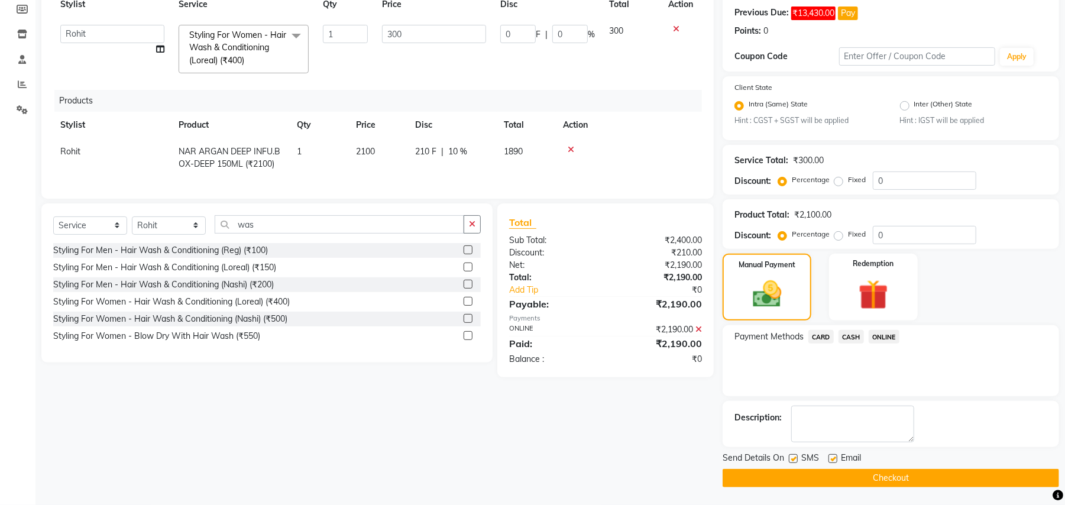
click at [896, 472] on button "Checkout" at bounding box center [891, 478] width 337 height 18
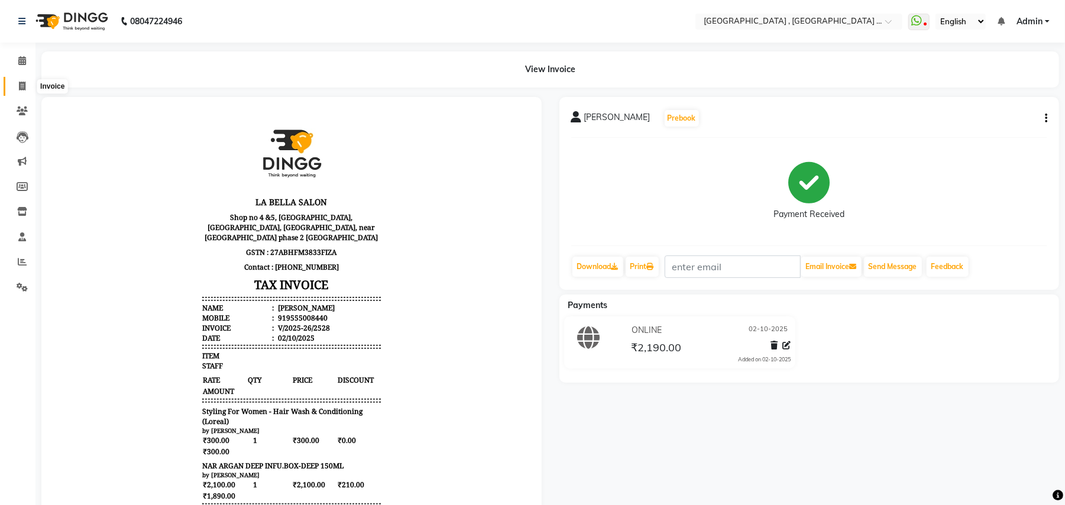
click at [22, 82] on icon at bounding box center [22, 86] width 7 height 9
select select "service"
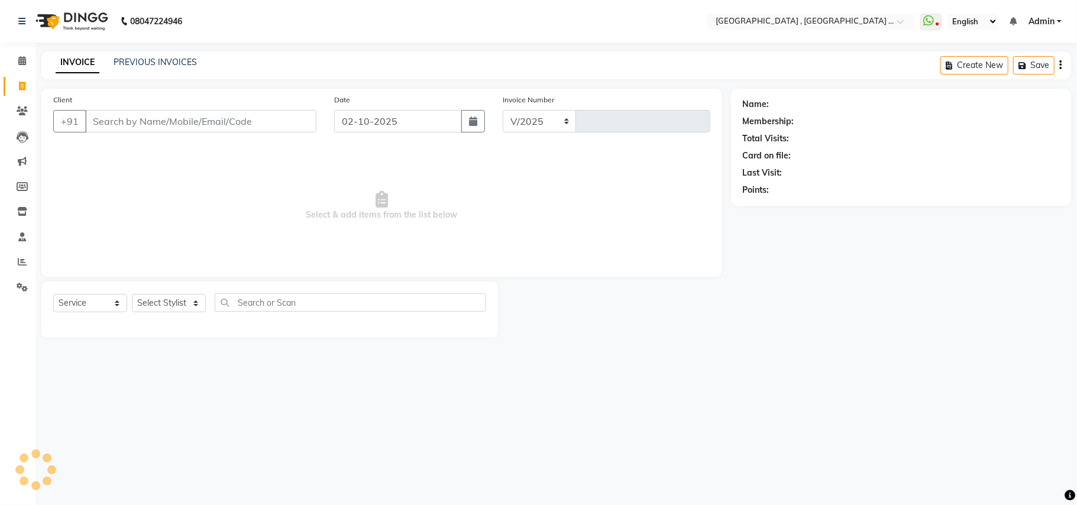
select select "4558"
type input "2529"
click at [123, 133] on div "Client +91" at bounding box center [184, 117] width 281 height 49
click at [143, 125] on input "Client" at bounding box center [200, 121] width 231 height 22
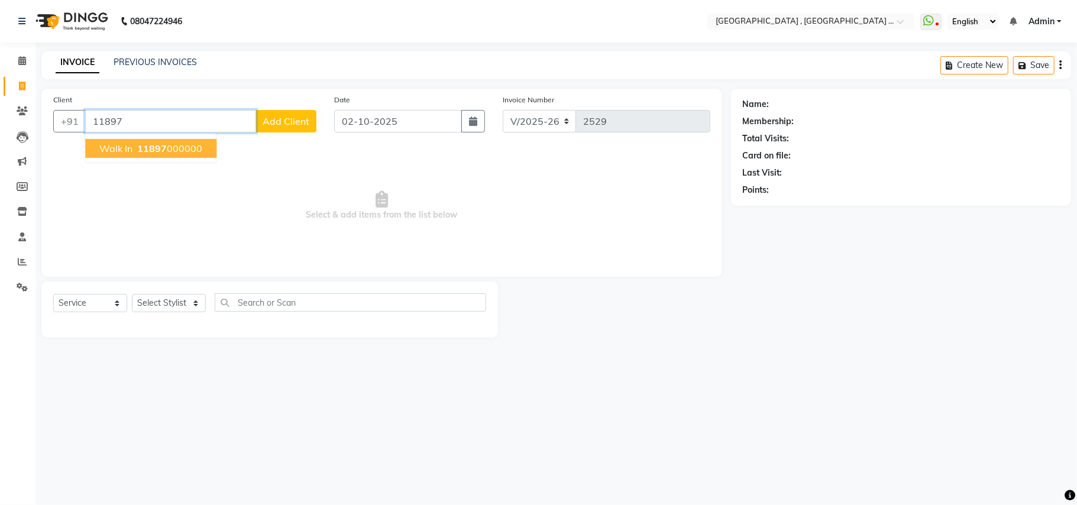
drag, startPoint x: 179, startPoint y: 143, endPoint x: 431, endPoint y: 192, distance: 256.8
click at [178, 143] on ngb-highlight "11897 000000" at bounding box center [168, 149] width 67 height 12
type input "11897000000"
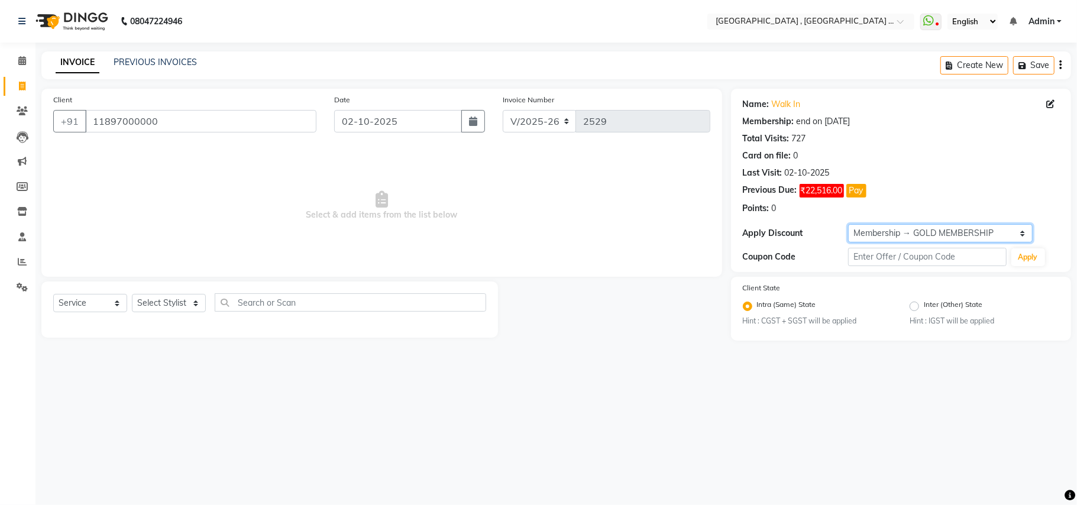
click at [891, 235] on select "Select Membership → GOLD MEMBERSHIP Membership → GOLD MEMBERSHIP" at bounding box center [940, 233] width 185 height 18
select select "0:"
click at [848, 225] on select "Select Membership → GOLD MEMBERSHIP Membership → GOLD MEMBERSHIP" at bounding box center [940, 233] width 185 height 18
click at [175, 311] on select "Select Stylist Amit Anjali Annu BUNTY Deep Deepika DEVA M Gautam la bella meraj…" at bounding box center [169, 303] width 74 height 18
select select "51064"
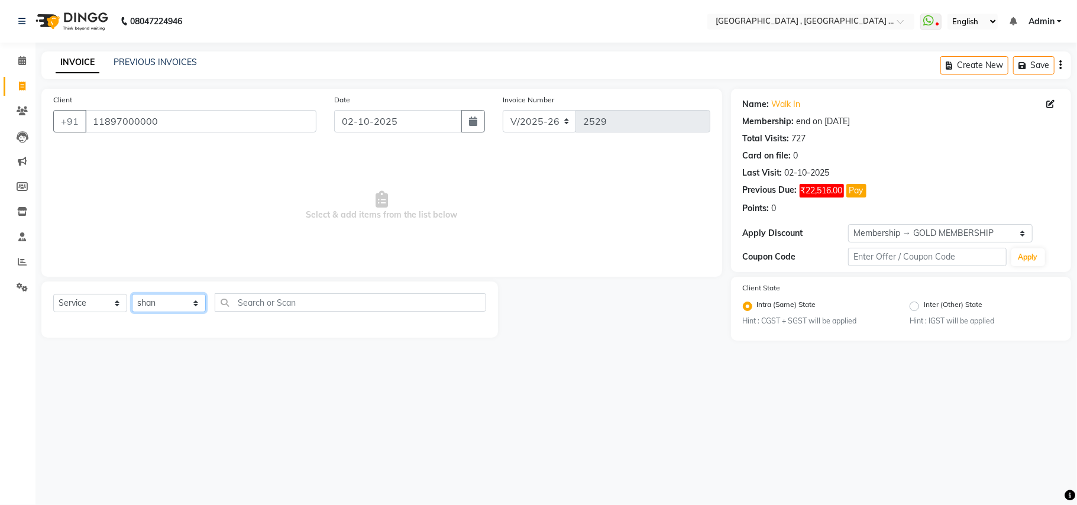
click at [132, 294] on select "Select Stylist Amit Anjali Annu BUNTY Deep Deepika DEVA M Gautam la bella meraj…" at bounding box center [169, 303] width 74 height 18
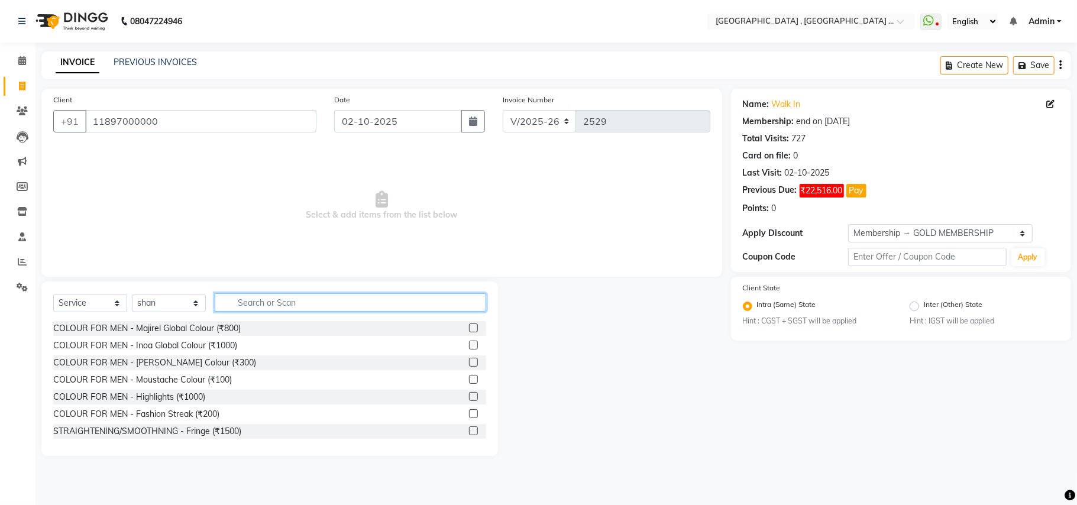
click at [228, 293] on input "text" at bounding box center [351, 302] width 272 height 18
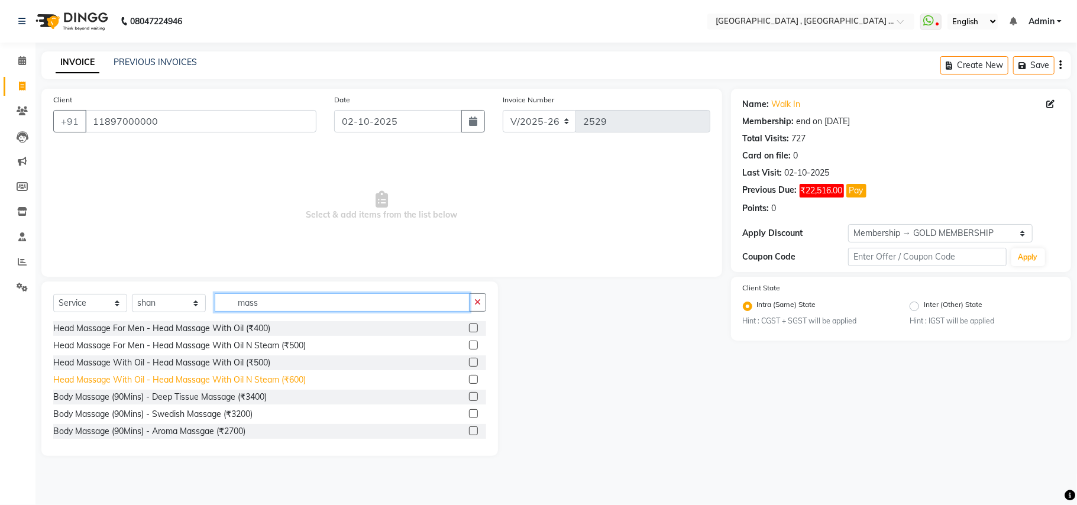
type input "mass"
click at [293, 375] on div "Head Massage With Oil - Head Massage With Oil N Steam (₹600)" at bounding box center [179, 380] width 253 height 12
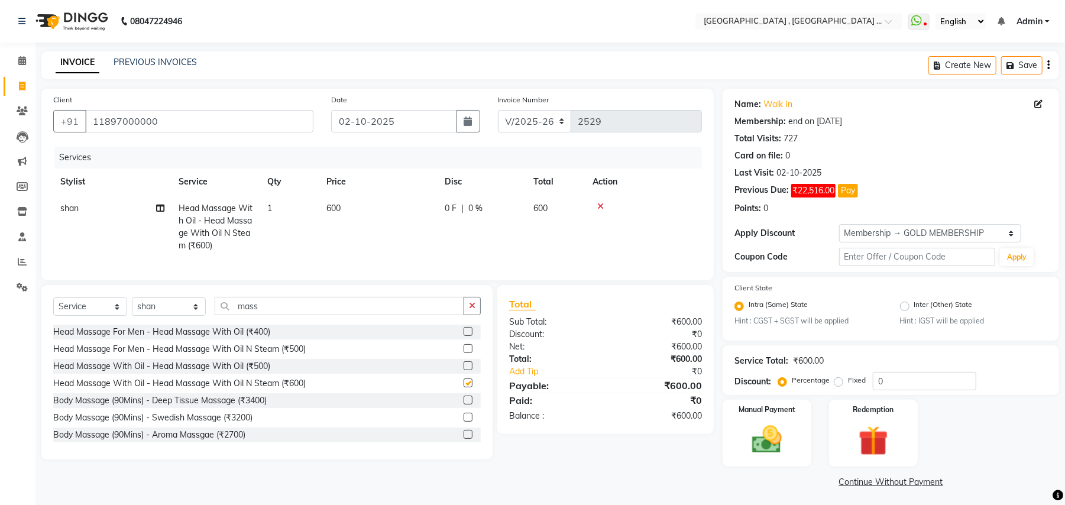
checkbox input "false"
click at [339, 206] on span "600" at bounding box center [334, 208] width 14 height 11
select select "51064"
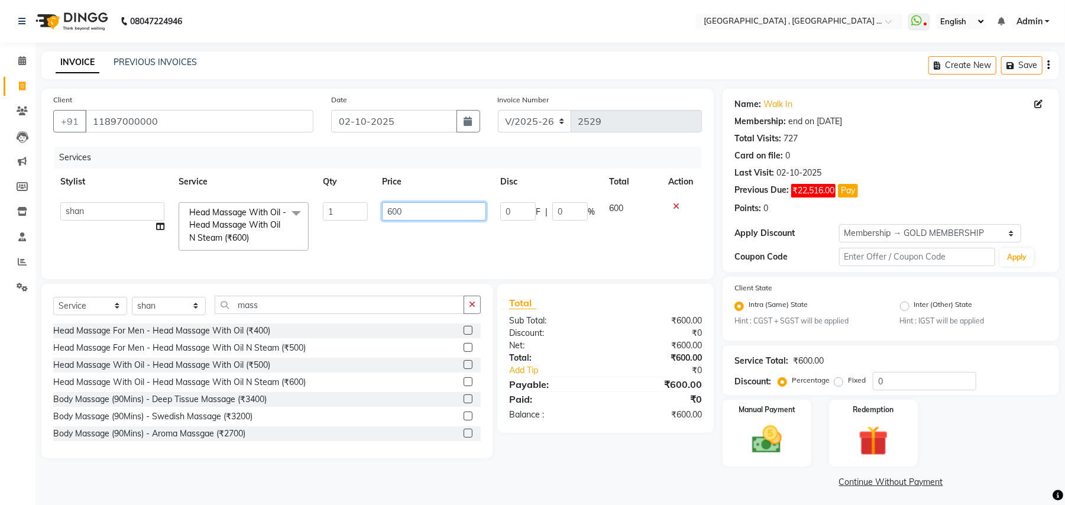
click at [398, 213] on input "600" at bounding box center [434, 211] width 104 height 18
type input "700"
click at [422, 259] on div "Services Stylist Service Qty Price Disc Total Action Amit Anjali Annu BUNTY Dee…" at bounding box center [377, 207] width 649 height 121
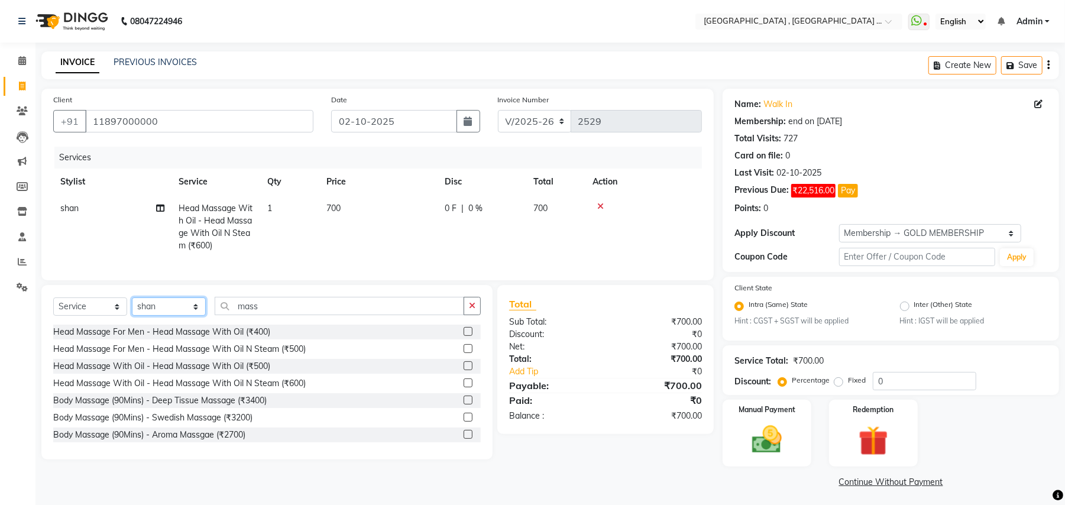
click at [163, 316] on select "Select Stylist Amit Anjali Annu BUNTY Deep Deepika DEVA M Gautam la bella meraj…" at bounding box center [169, 307] width 74 height 18
select select "68186"
click at [132, 309] on select "Select Stylist Amit Anjali Annu BUNTY Deep Deepika DEVA M Gautam la bella meraj…" at bounding box center [169, 307] width 74 height 18
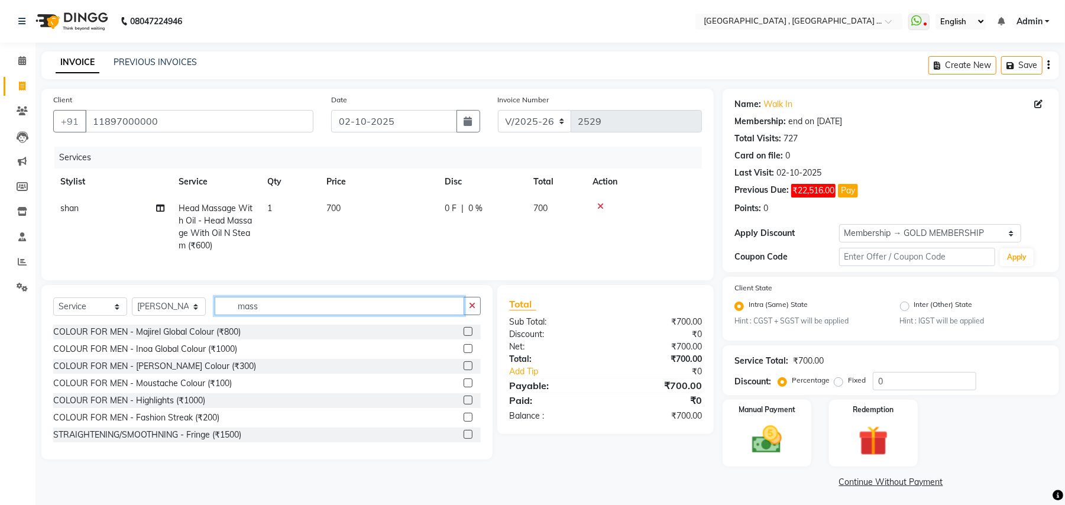
click at [271, 315] on input "mass" at bounding box center [340, 306] width 250 height 18
type input "cut"
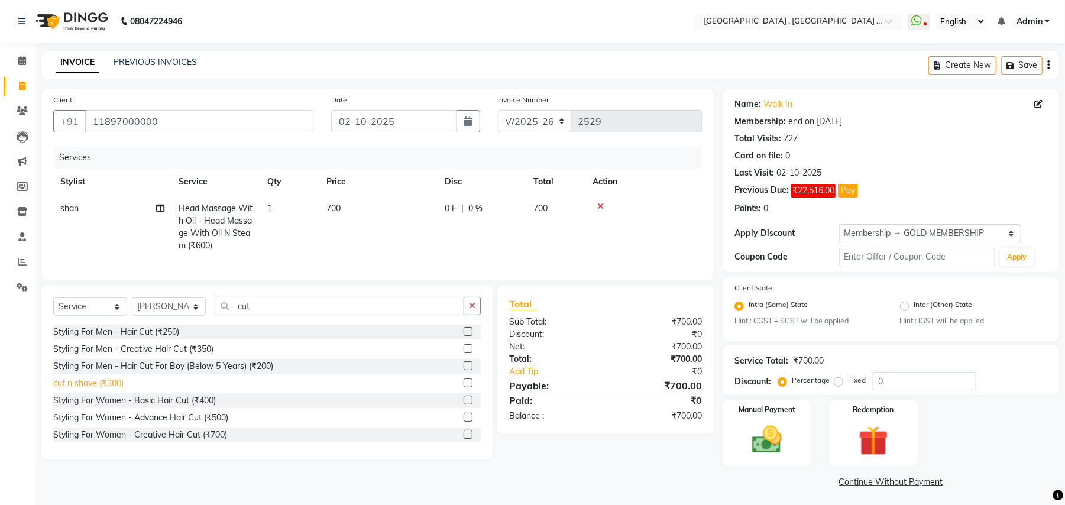
click at [107, 390] on div "cut n shave (₹300)" at bounding box center [88, 383] width 70 height 12
checkbox input "false"
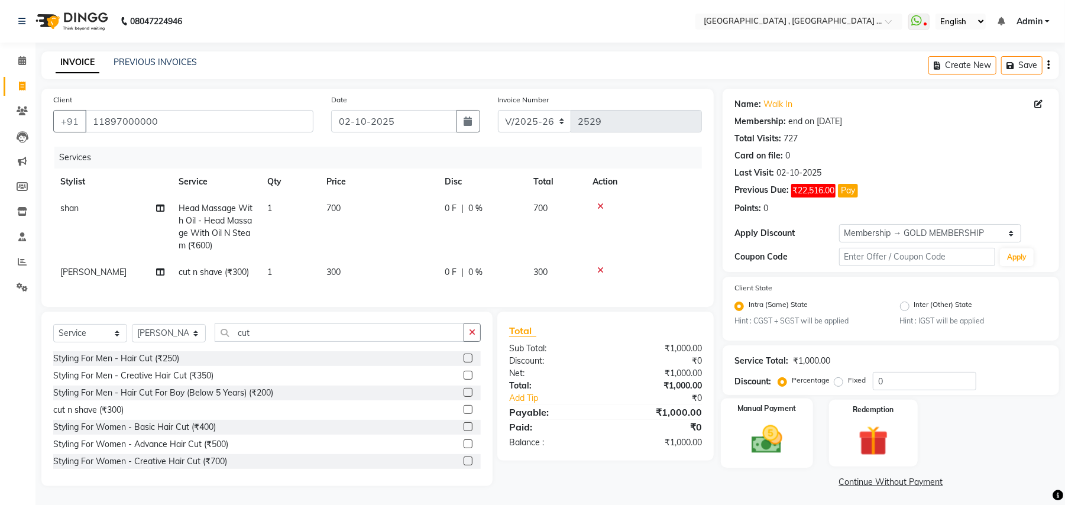
click at [761, 439] on img at bounding box center [767, 440] width 51 height 36
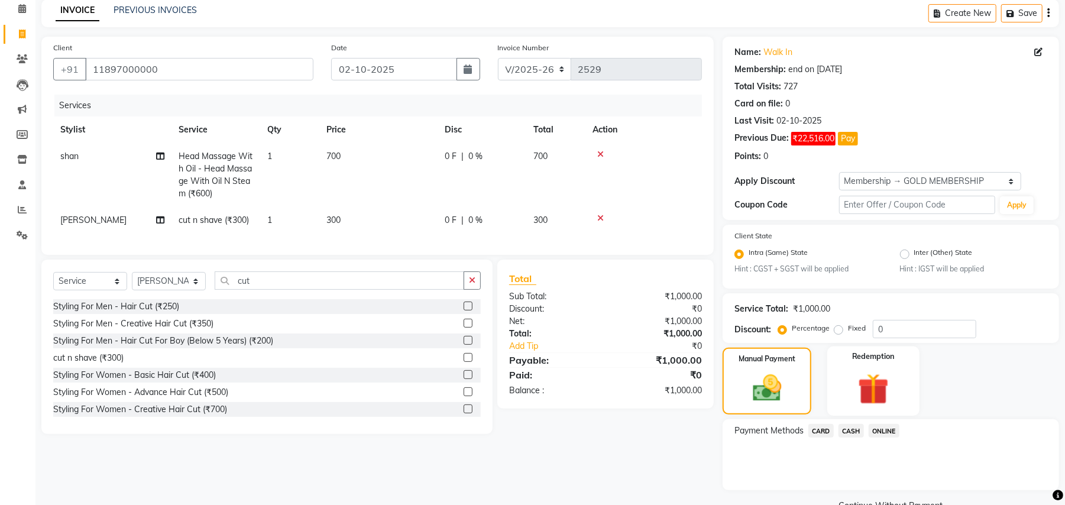
scroll to position [79, 0]
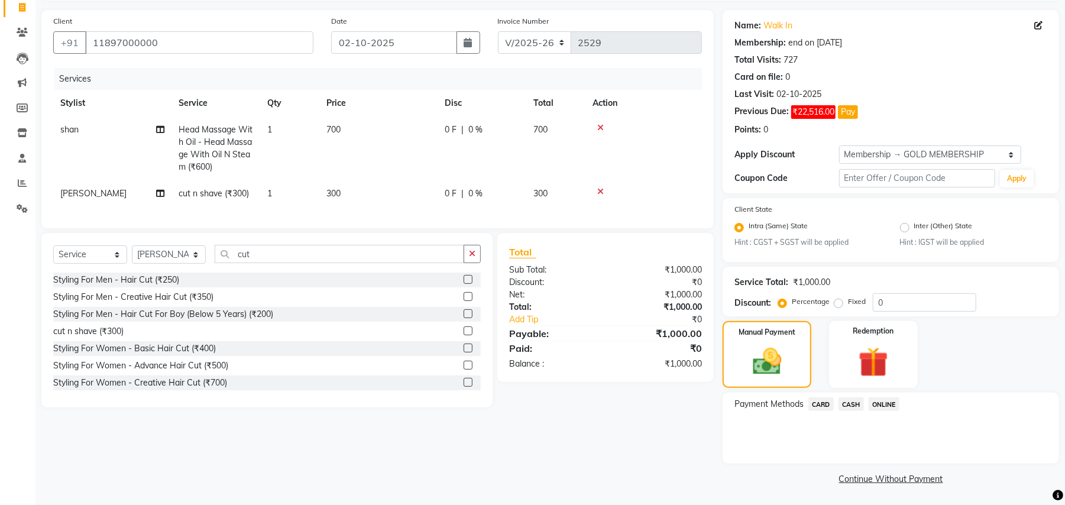
click at [891, 406] on span "ONLINE" at bounding box center [884, 405] width 31 height 14
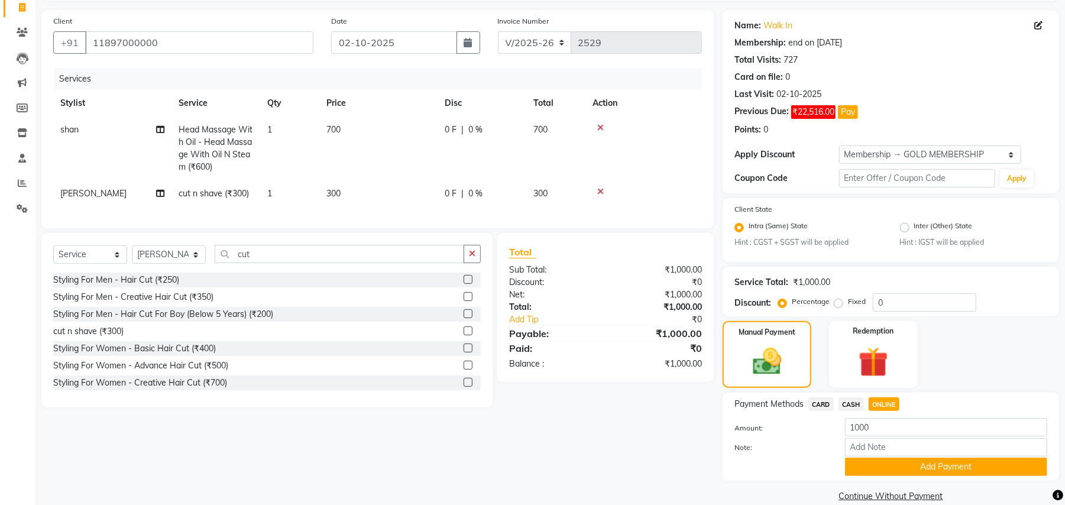
scroll to position [97, 0]
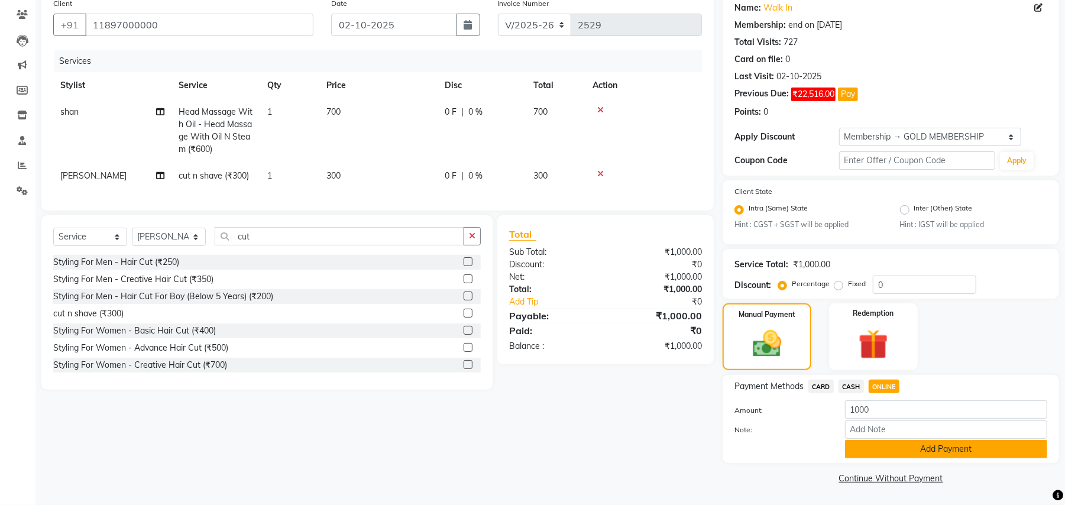
click at [874, 450] on button "Add Payment" at bounding box center [946, 449] width 202 height 18
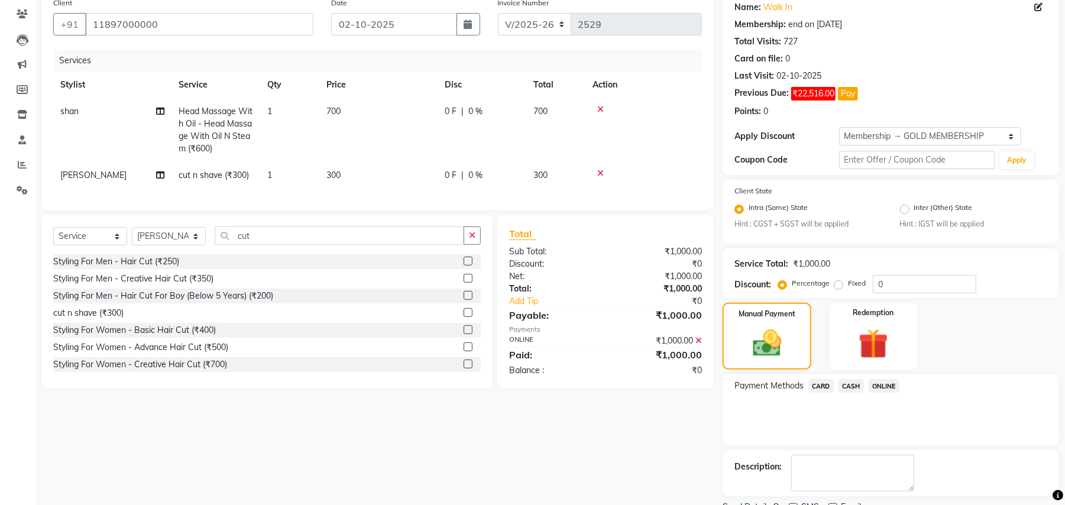
scroll to position [147, 0]
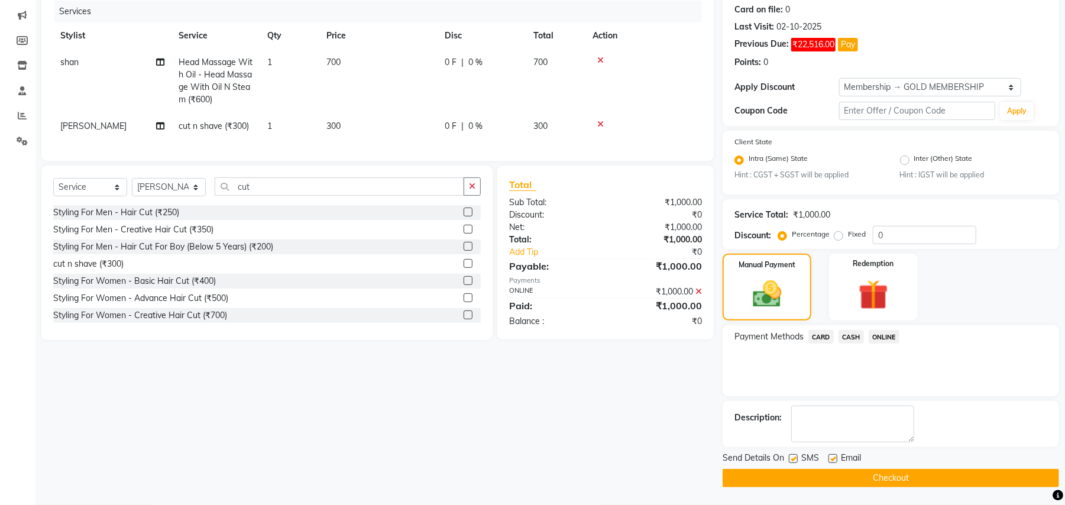
drag, startPoint x: 868, startPoint y: 474, endPoint x: 810, endPoint y: 451, distance: 63.2
click at [866, 474] on button "Checkout" at bounding box center [891, 478] width 337 height 18
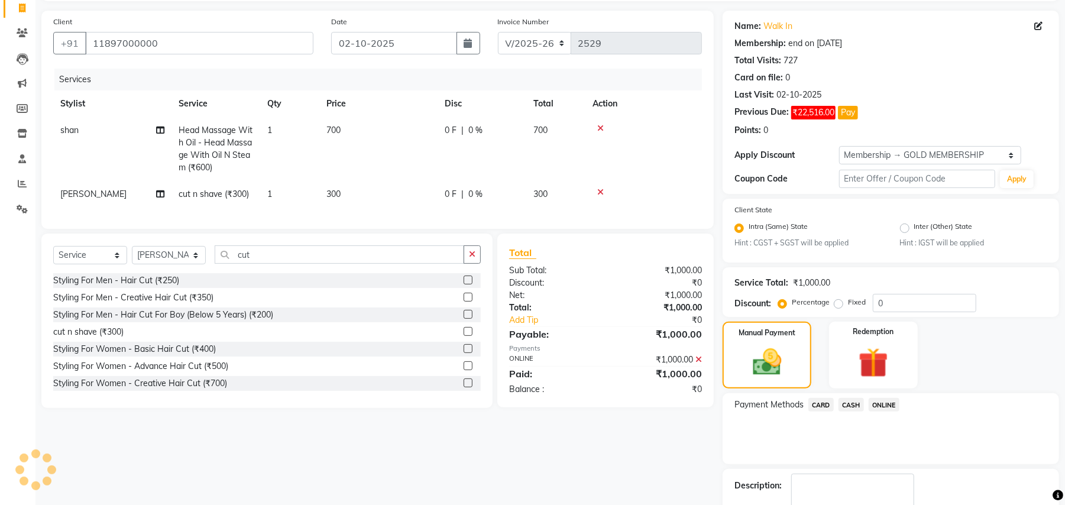
scroll to position [0, 0]
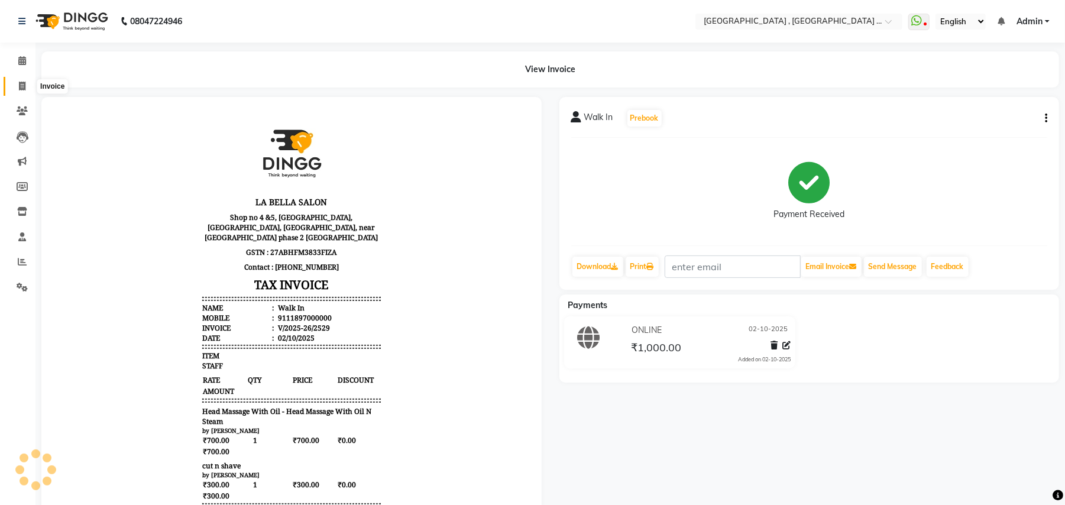
click at [20, 91] on icon at bounding box center [22, 86] width 7 height 9
select select "4558"
select select "service"
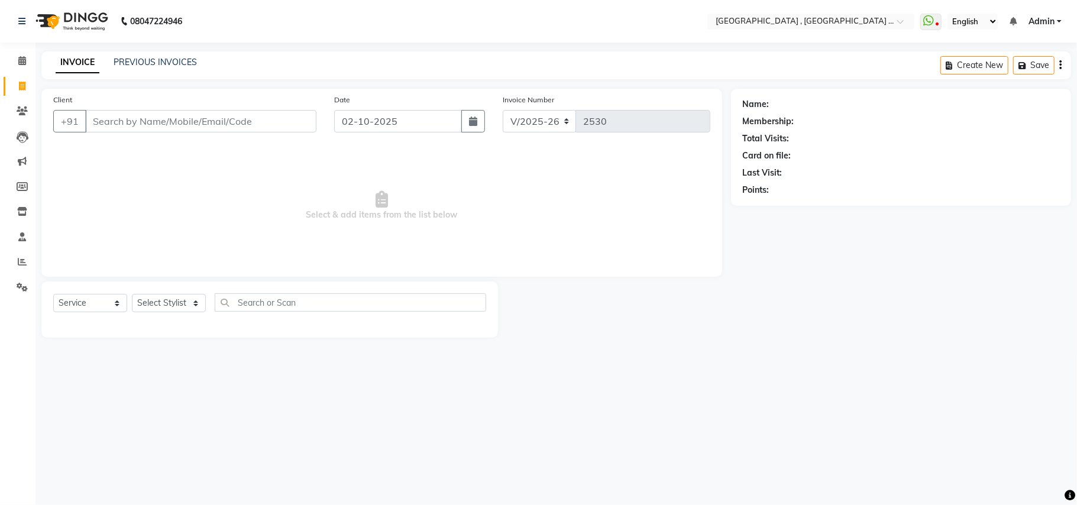
click at [273, 95] on div "Client +91" at bounding box center [184, 117] width 281 height 49
click at [263, 112] on input "Client" at bounding box center [200, 121] width 231 height 22
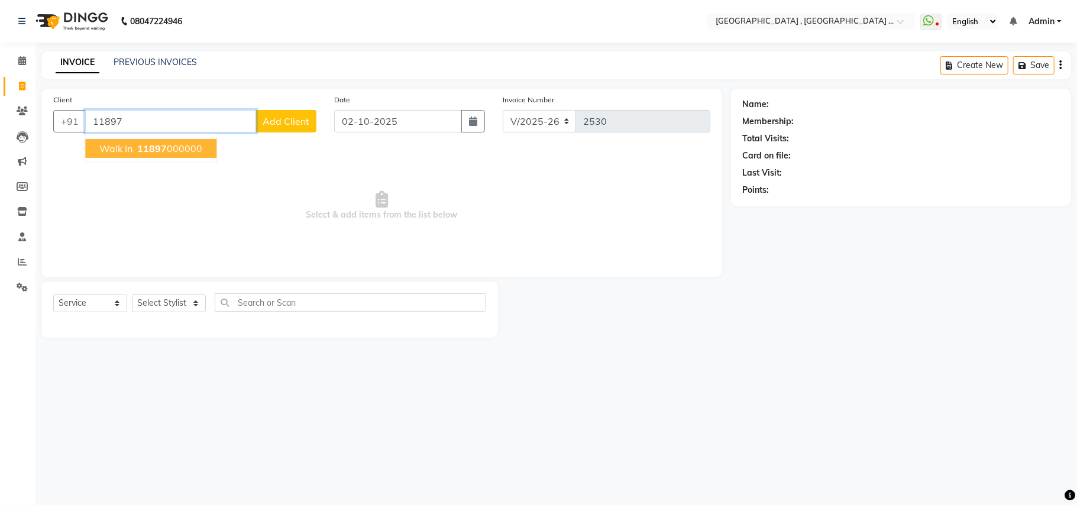
click at [205, 145] on button "Walk In 11897 000000" at bounding box center [150, 148] width 131 height 19
type input "11897000000"
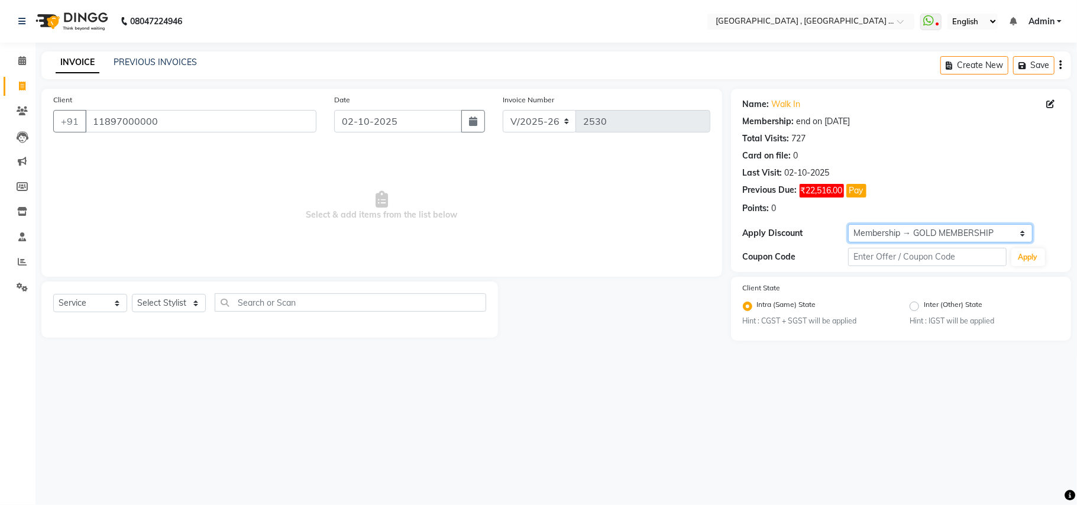
click at [895, 235] on select "Select Membership → GOLD MEMBERSHIP Membership → GOLD MEMBERSHIP" at bounding box center [940, 233] width 185 height 18
select select "0:"
click at [848, 225] on select "Select Membership → GOLD MEMBERSHIP Membership → GOLD MEMBERSHIP" at bounding box center [940, 233] width 185 height 18
click at [187, 302] on select "Select Stylist Amit Anjali Annu BUNTY Deep Deepika DEVA M Gautam la bella meraj…" at bounding box center [169, 303] width 74 height 18
select select "45225"
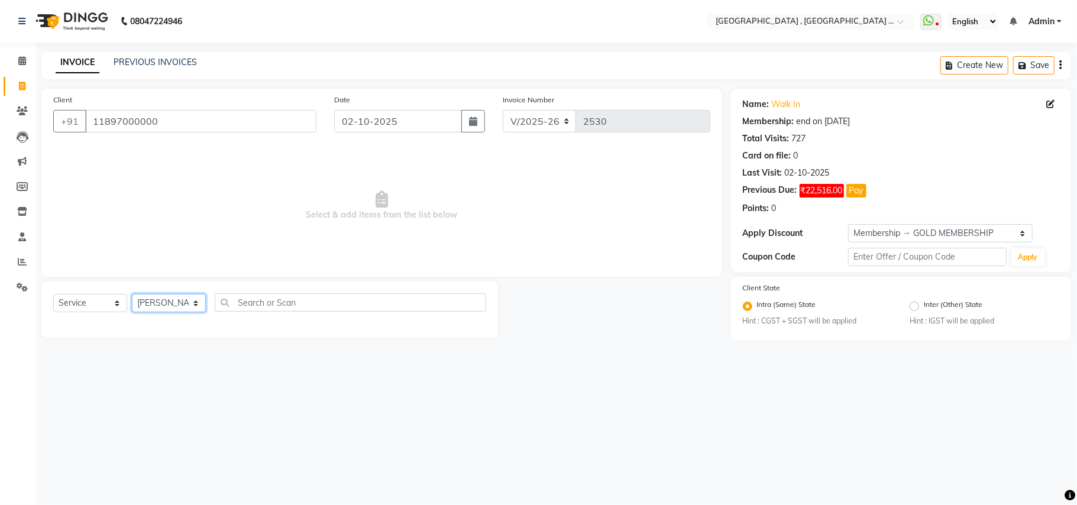
click at [132, 294] on select "Select Stylist Amit Anjali Annu BUNTY Deep Deepika DEVA M Gautam la bella meraj…" at bounding box center [169, 303] width 74 height 18
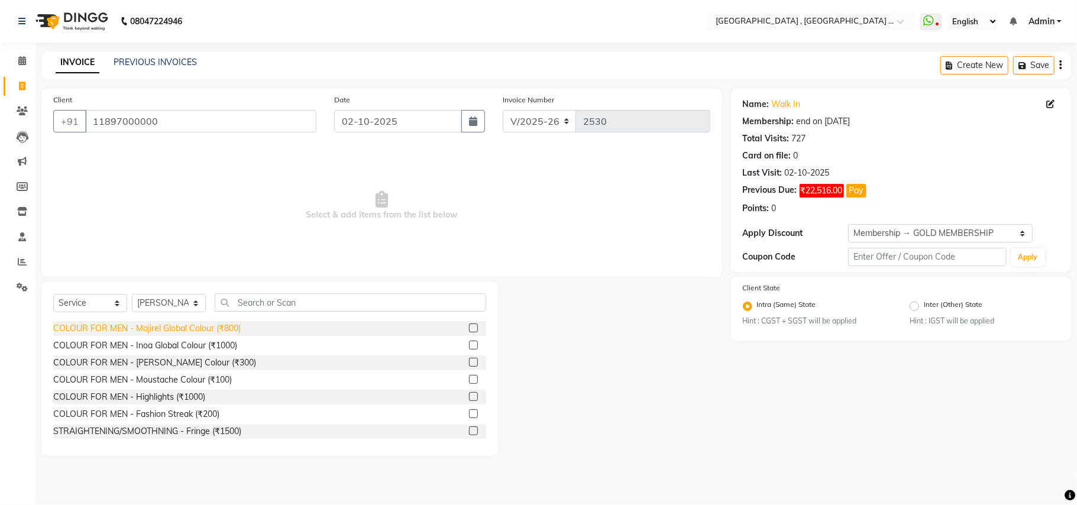
click at [211, 330] on div "COLOUR FOR MEN - Majirel Global Colour (₹800)" at bounding box center [147, 328] width 188 height 12
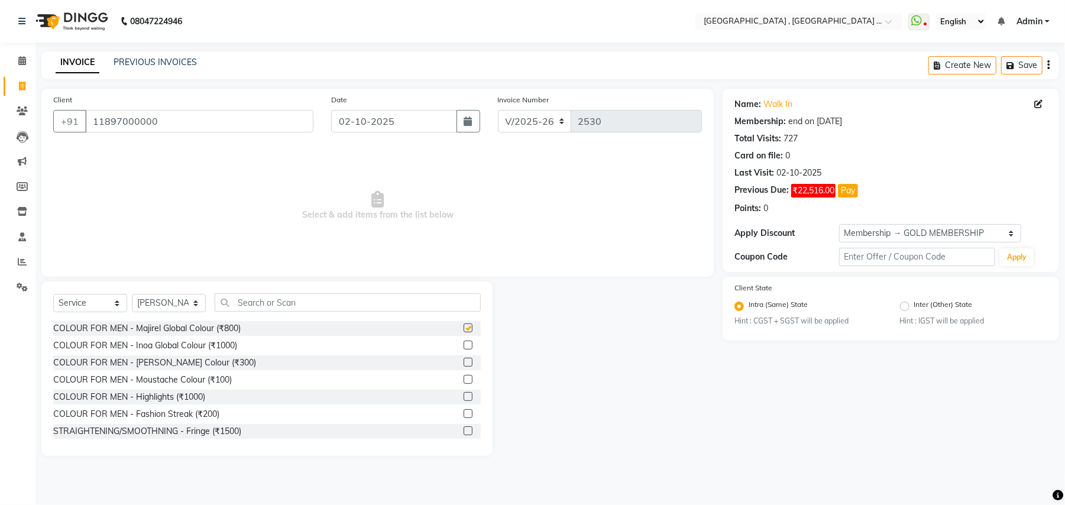
checkbox input "false"
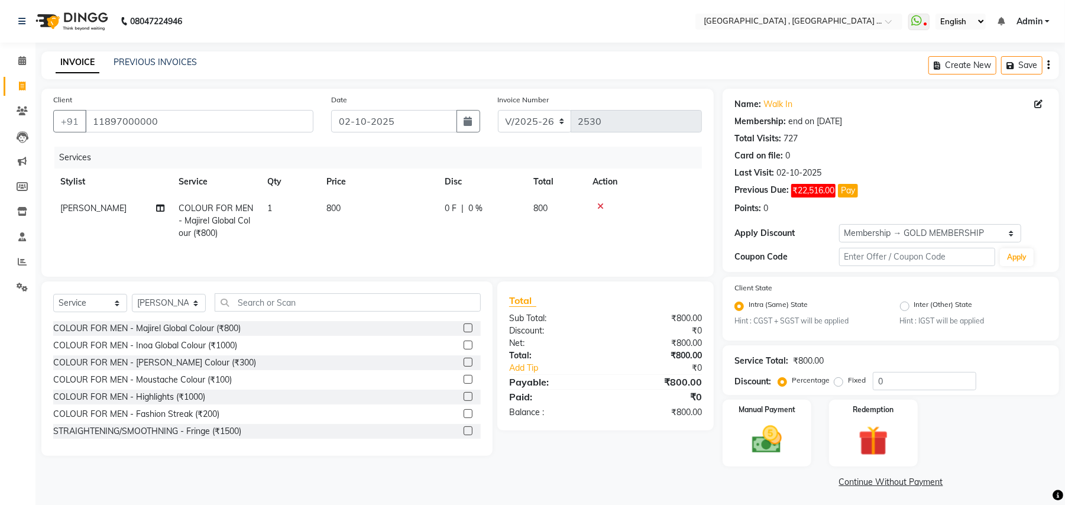
click at [337, 206] on span "800" at bounding box center [334, 208] width 14 height 11
select select "45225"
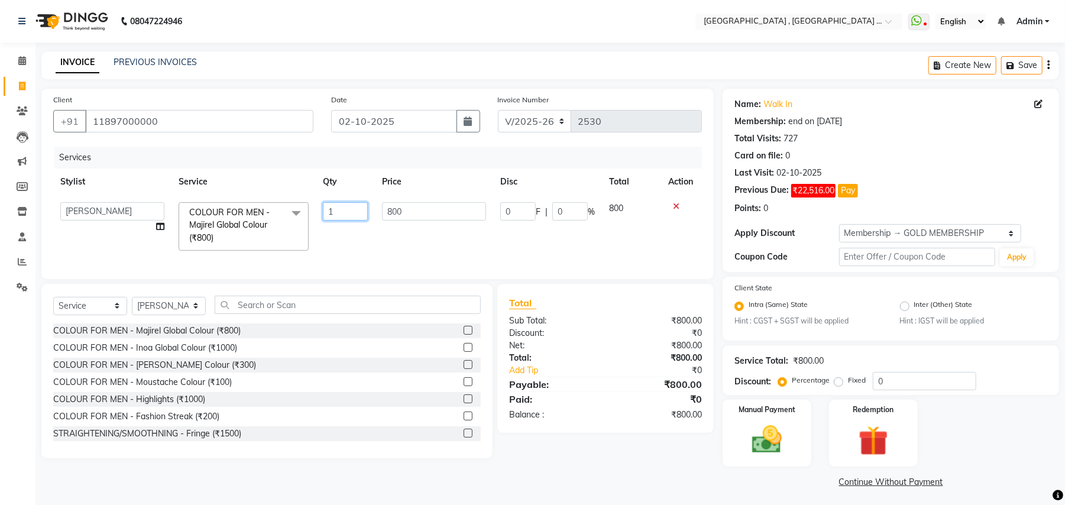
click at [337, 206] on input "1" at bounding box center [345, 211] width 45 height 18
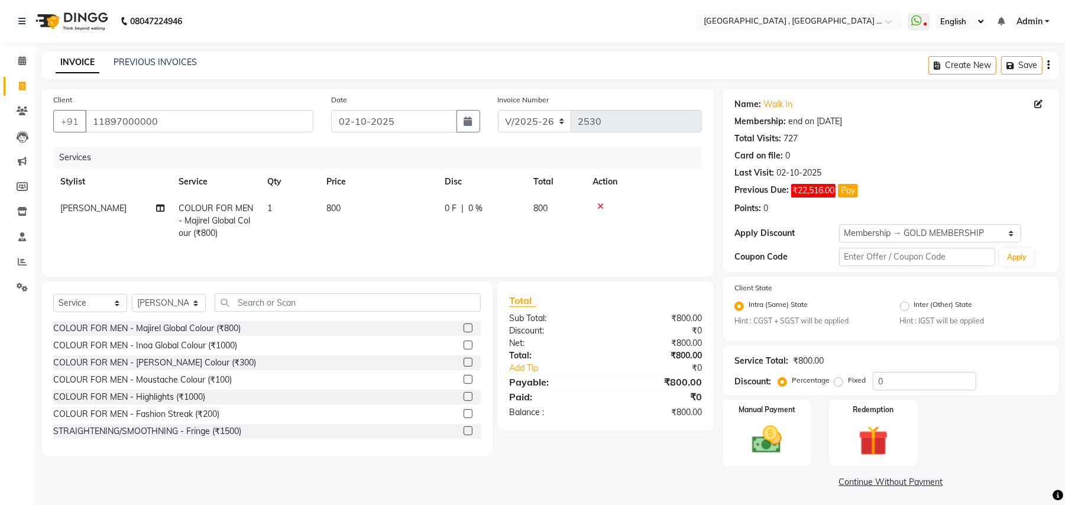
click at [390, 206] on td "800" at bounding box center [378, 220] width 118 height 51
select select "45225"
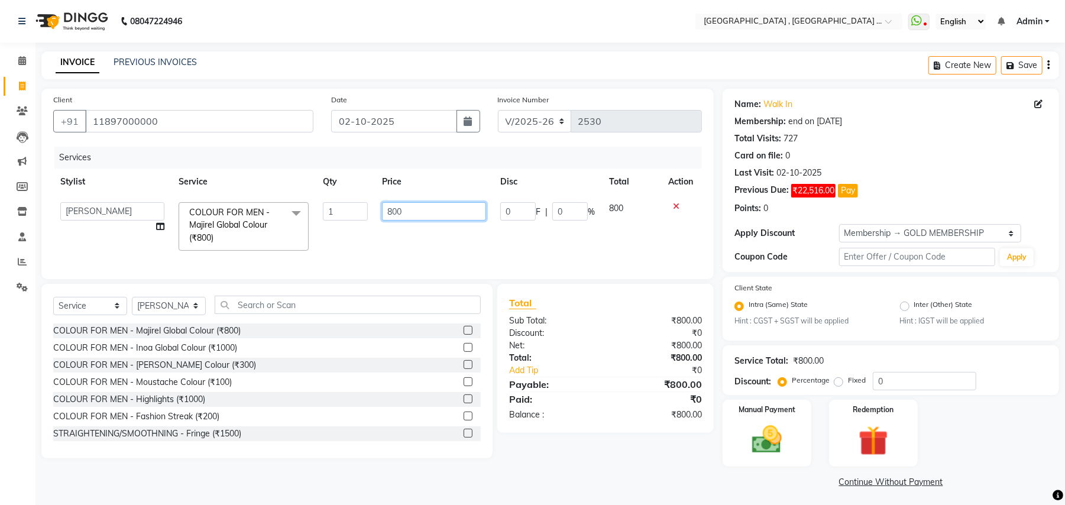
click at [390, 206] on input "800" at bounding box center [434, 211] width 104 height 18
type input "900"
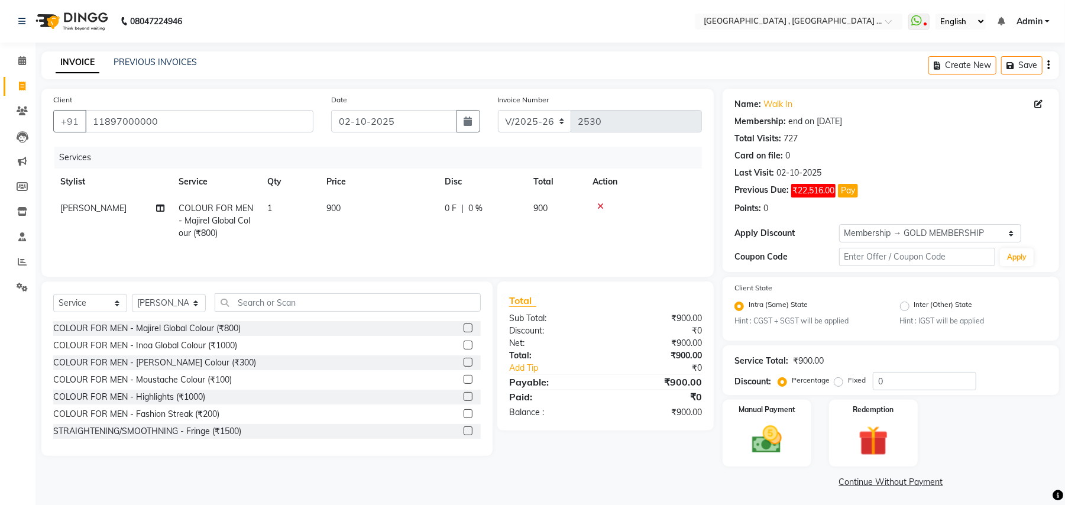
click at [386, 257] on div "Services Stylist Service Qty Price Disc Total Action meraj COLOUR FOR MEN - Maj…" at bounding box center [377, 206] width 649 height 118
click at [186, 299] on select "Select Stylist Amit Anjali Annu BUNTY Deep Deepika DEVA M Gautam la bella meraj…" at bounding box center [169, 303] width 74 height 18
select select "51064"
click at [132, 297] on select "Select Stylist Amit Anjali Annu BUNTY Deep Deepika DEVA M Gautam la bella meraj…" at bounding box center [169, 303] width 74 height 18
click at [256, 306] on input "text" at bounding box center [348, 302] width 266 height 18
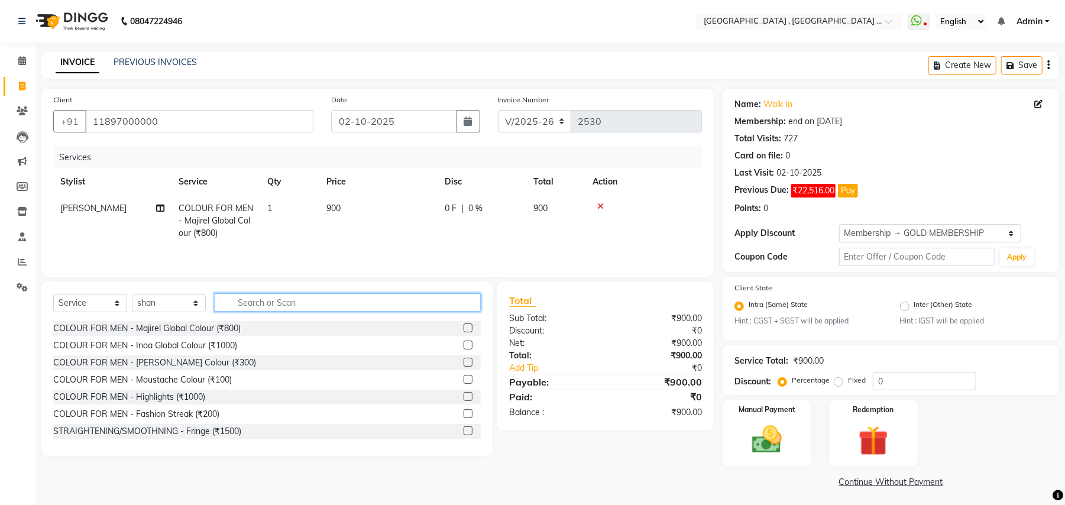
click at [237, 312] on input "text" at bounding box center [348, 302] width 266 height 18
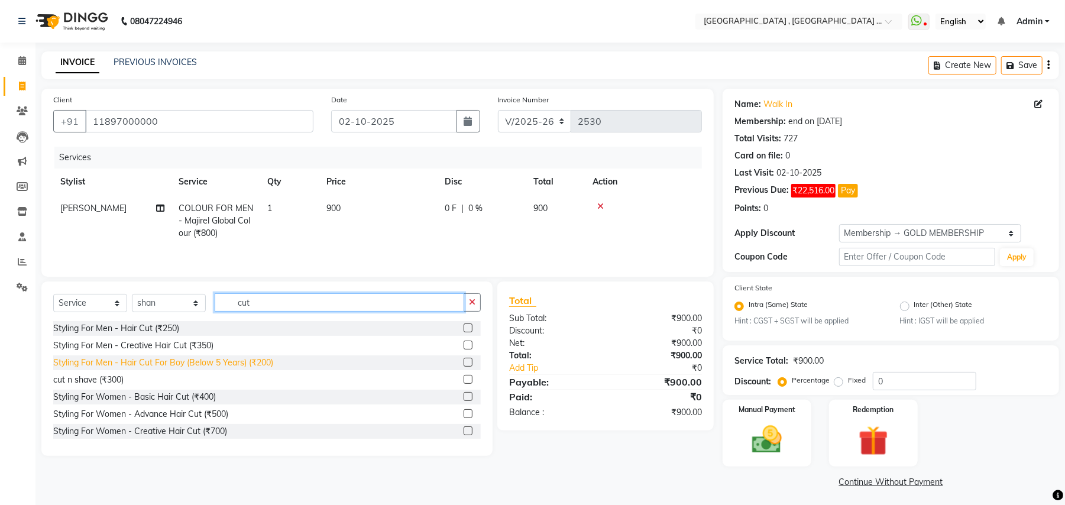
type input "cut"
click at [256, 369] on div "Styling For Men - Hair Cut For Boy (Below 5 Years) (₹200)" at bounding box center [163, 363] width 220 height 12
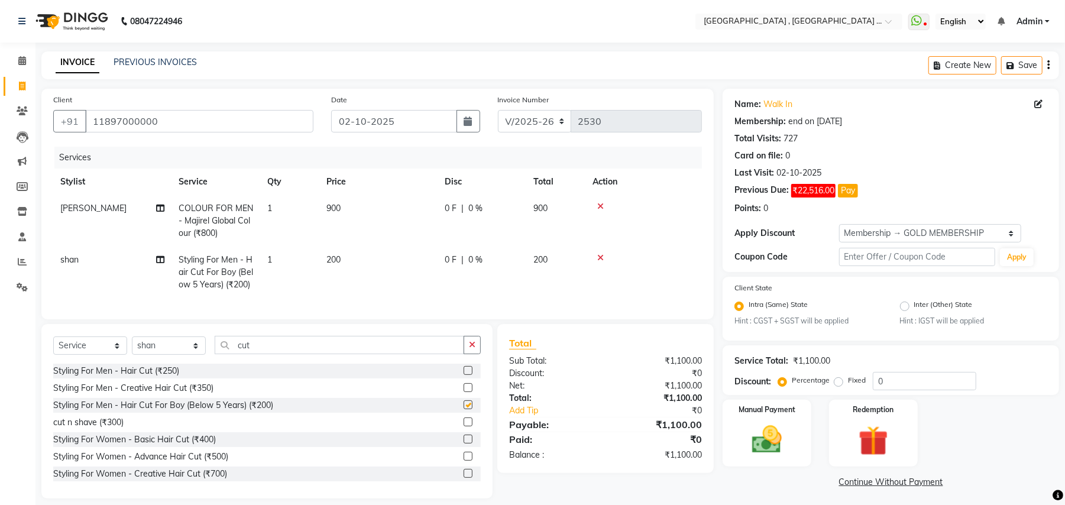
checkbox input "false"
click at [776, 445] on img at bounding box center [767, 440] width 51 height 36
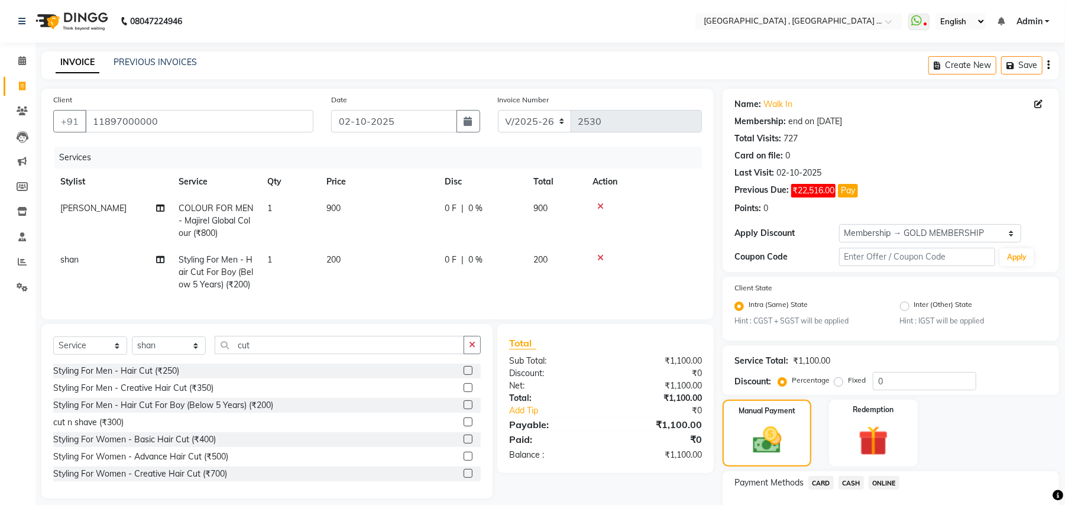
scroll to position [79, 0]
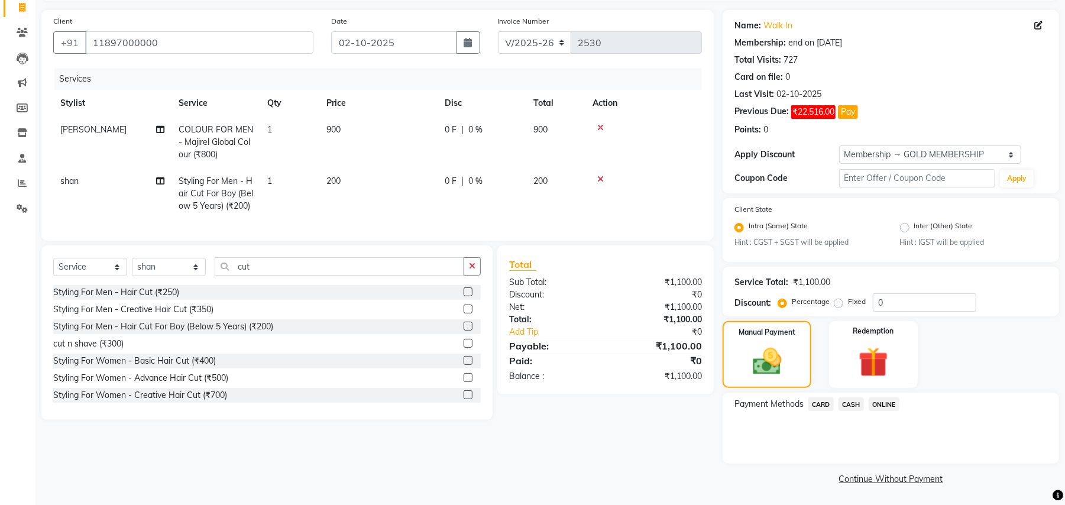
click at [887, 403] on span "ONLINE" at bounding box center [884, 405] width 31 height 14
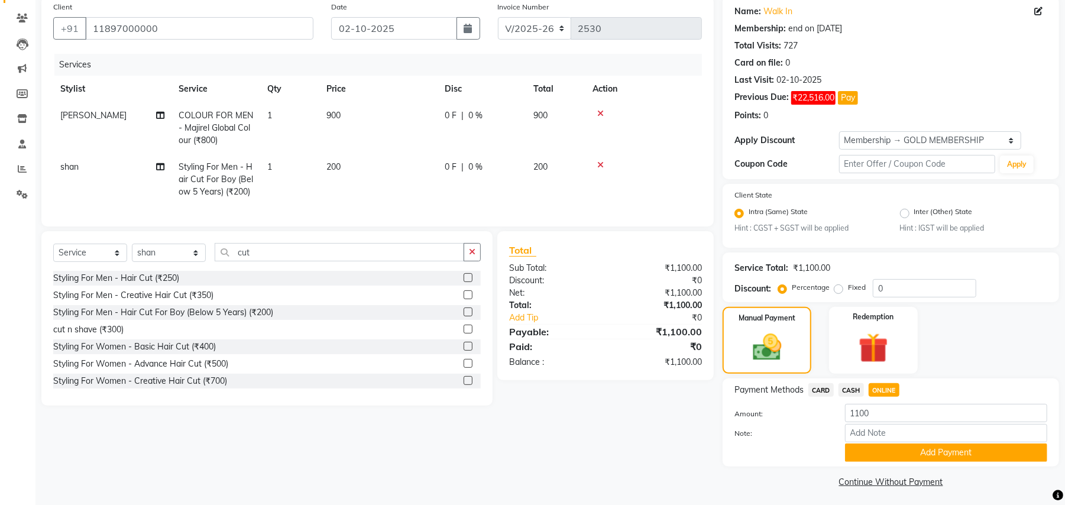
scroll to position [97, 0]
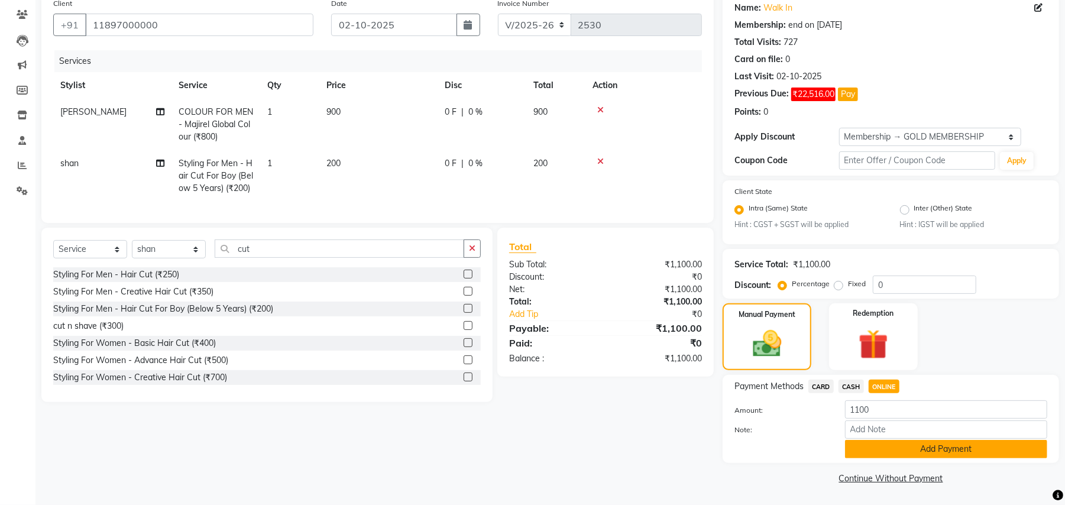
click at [903, 443] on button "Add Payment" at bounding box center [946, 449] width 202 height 18
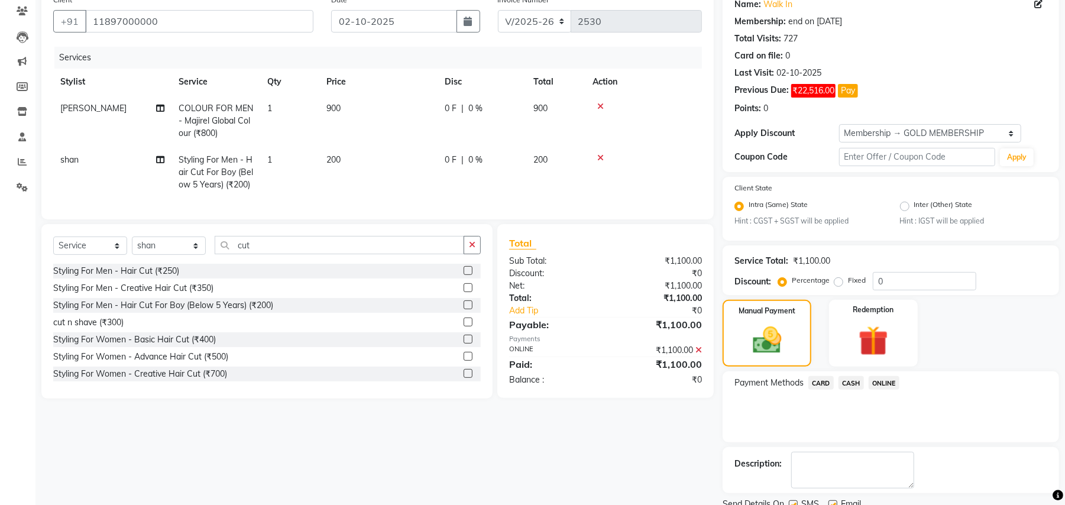
scroll to position [147, 0]
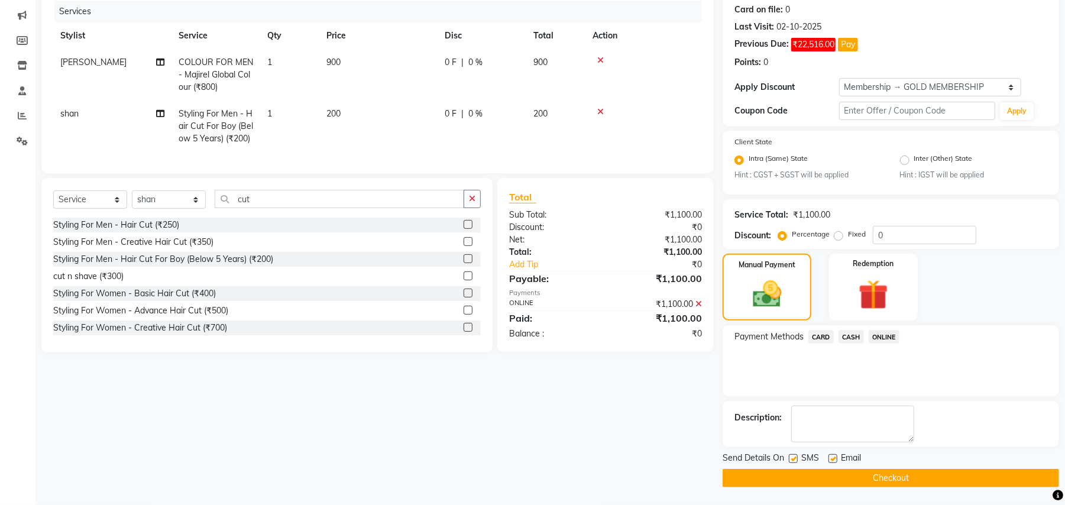
click at [893, 472] on button "Checkout" at bounding box center [891, 478] width 337 height 18
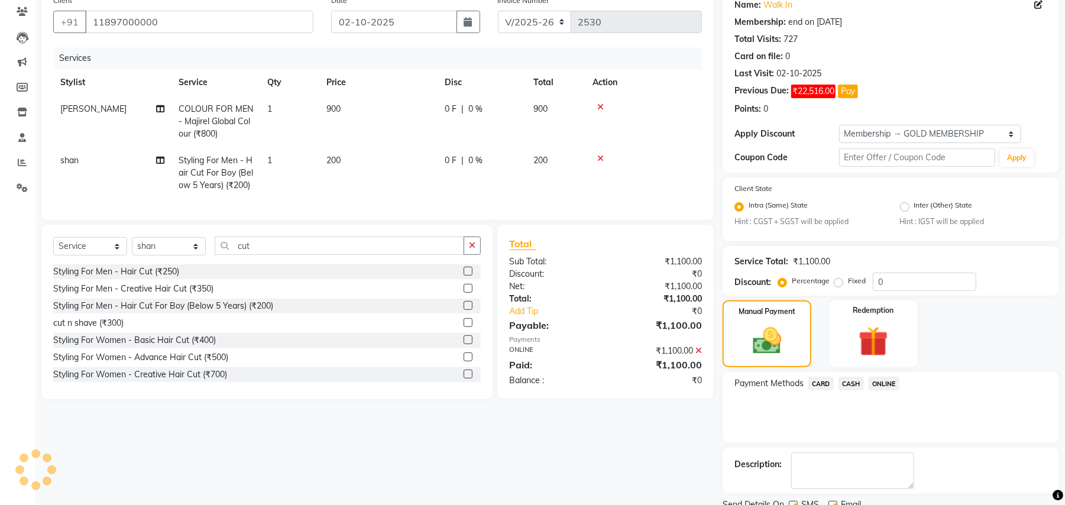
scroll to position [0, 0]
